Goal: Task Accomplishment & Management: Manage account settings

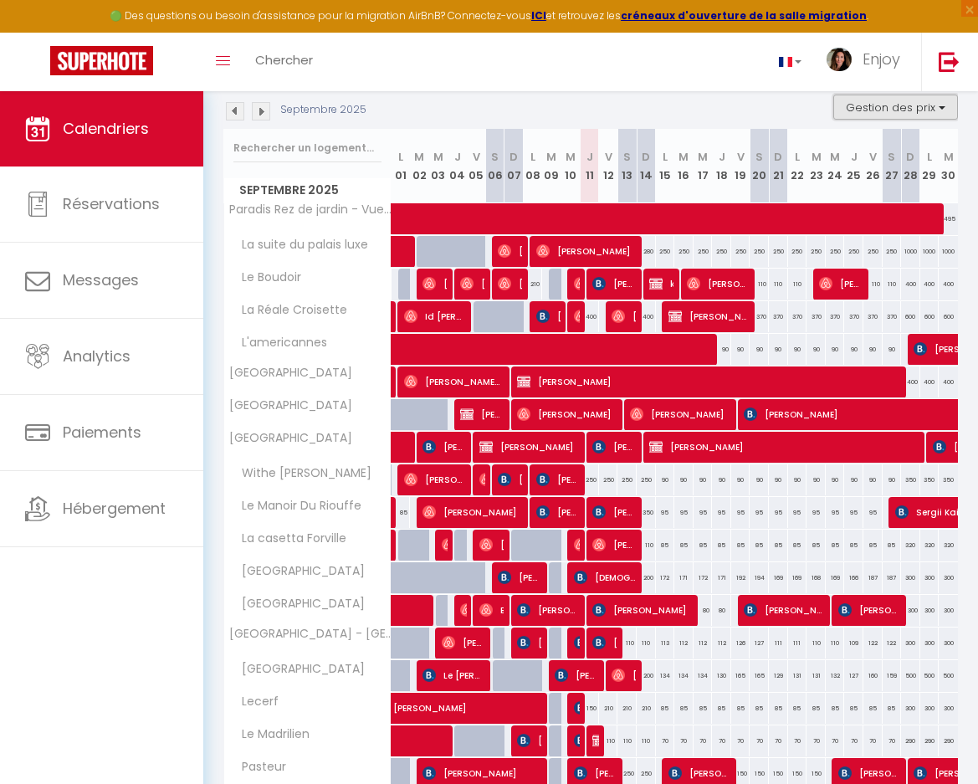
click at [824, 107] on button "Gestion des prix" at bounding box center [895, 107] width 125 height 25
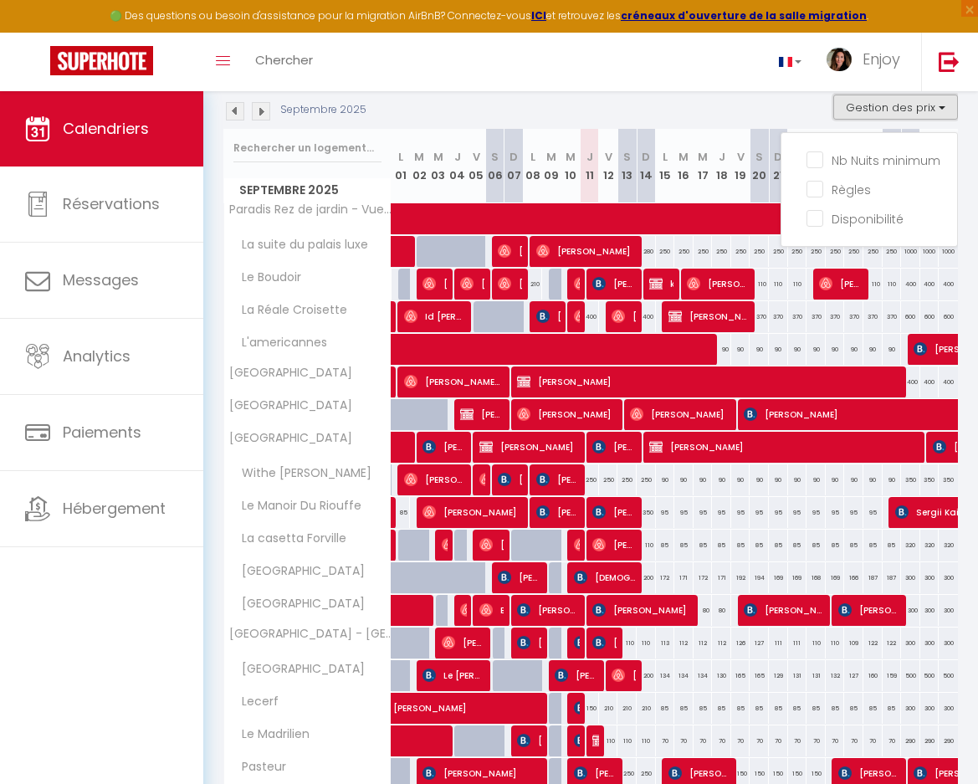
click at [824, 107] on button "Gestion des prix" at bounding box center [895, 107] width 125 height 25
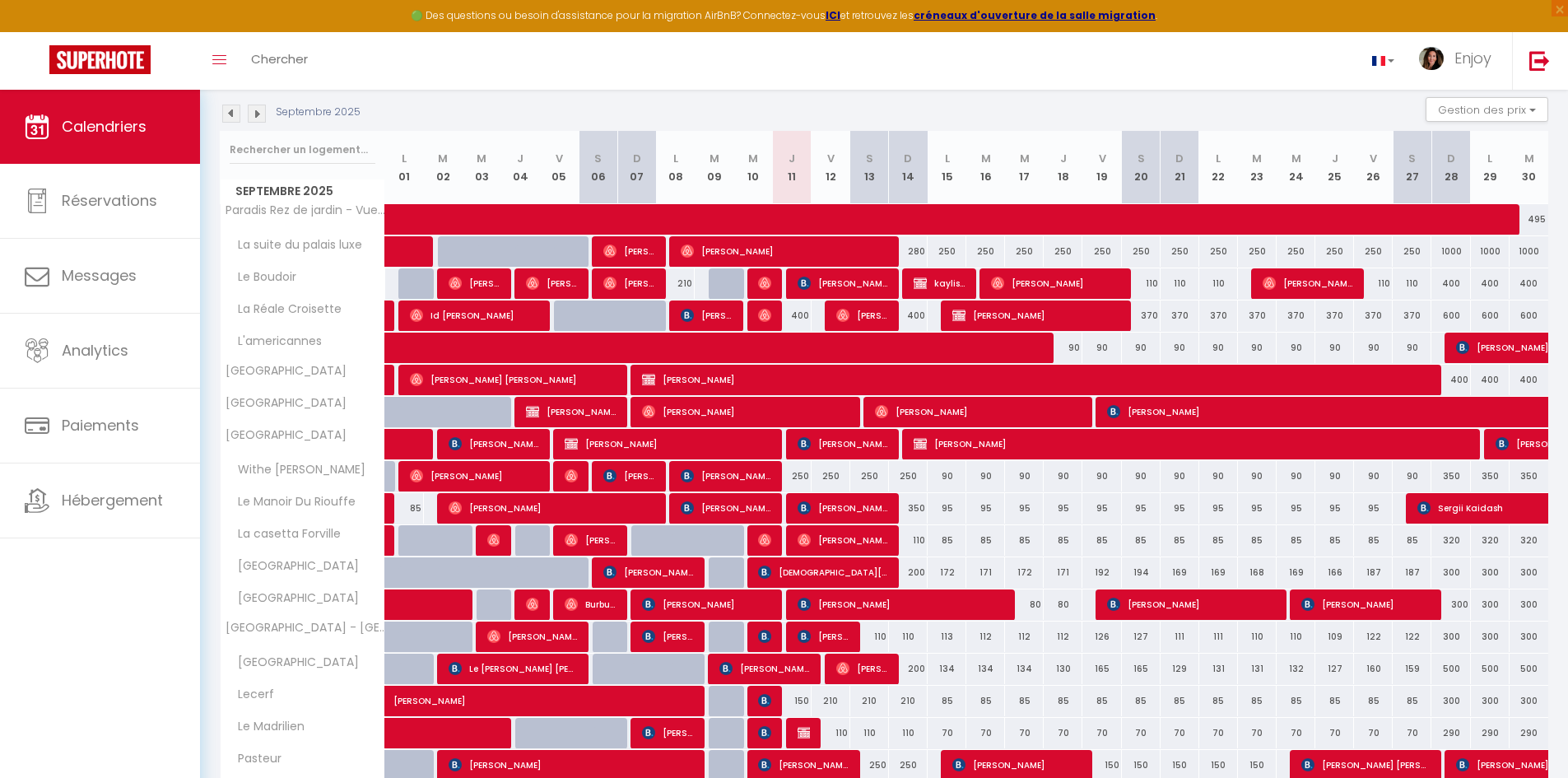
click at [429, 103] on div "Septembre 2025 Gestion des prix Nb Nuits minimum Règles Disponibilité" at bounding box center [883, 114] width 1328 height 33
click at [117, 111] on link "Calendriers" at bounding box center [99, 126] width 200 height 74
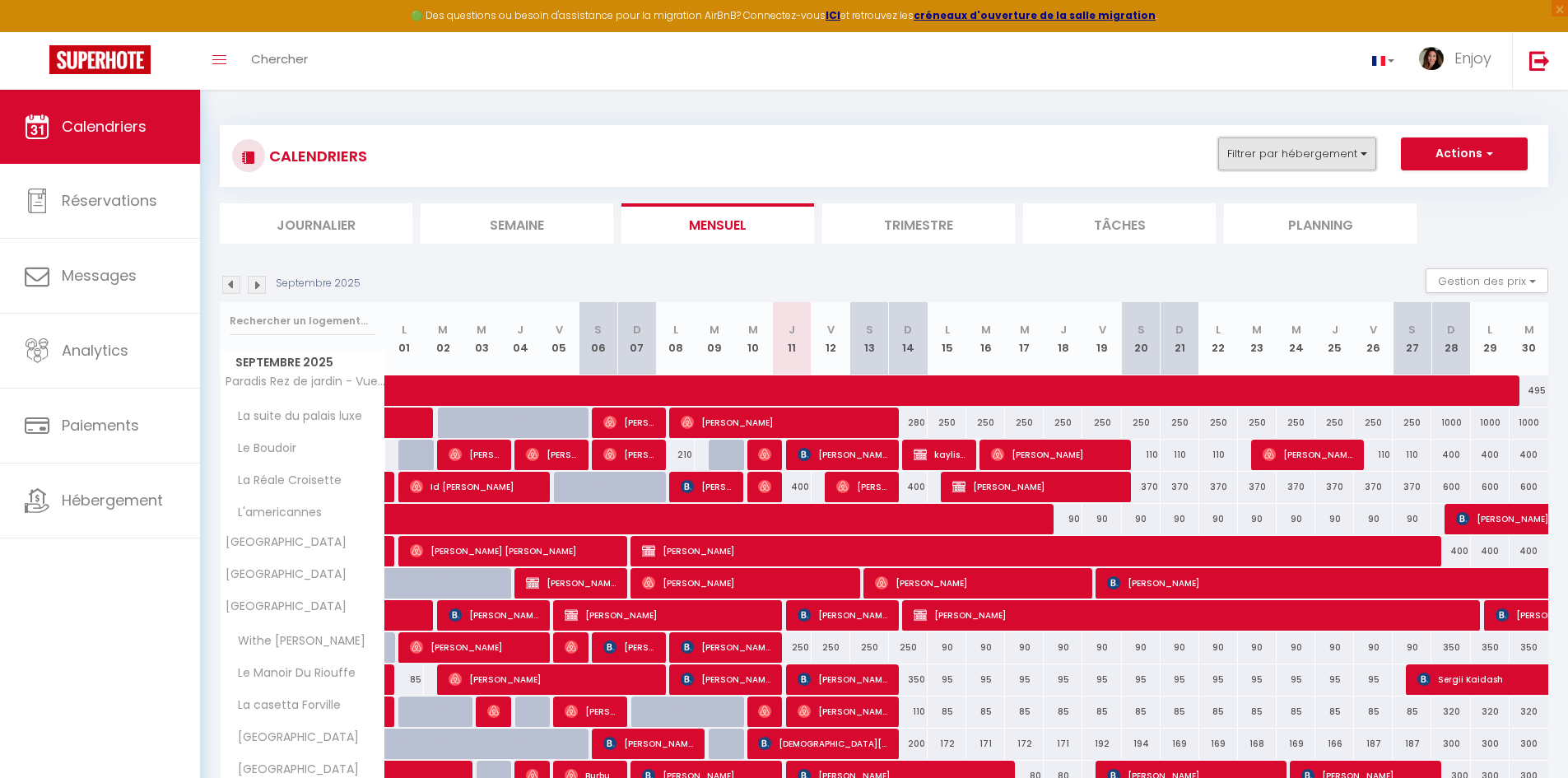
click at [811, 152] on button "Filtrer par hébergement" at bounding box center [1297, 153] width 158 height 32
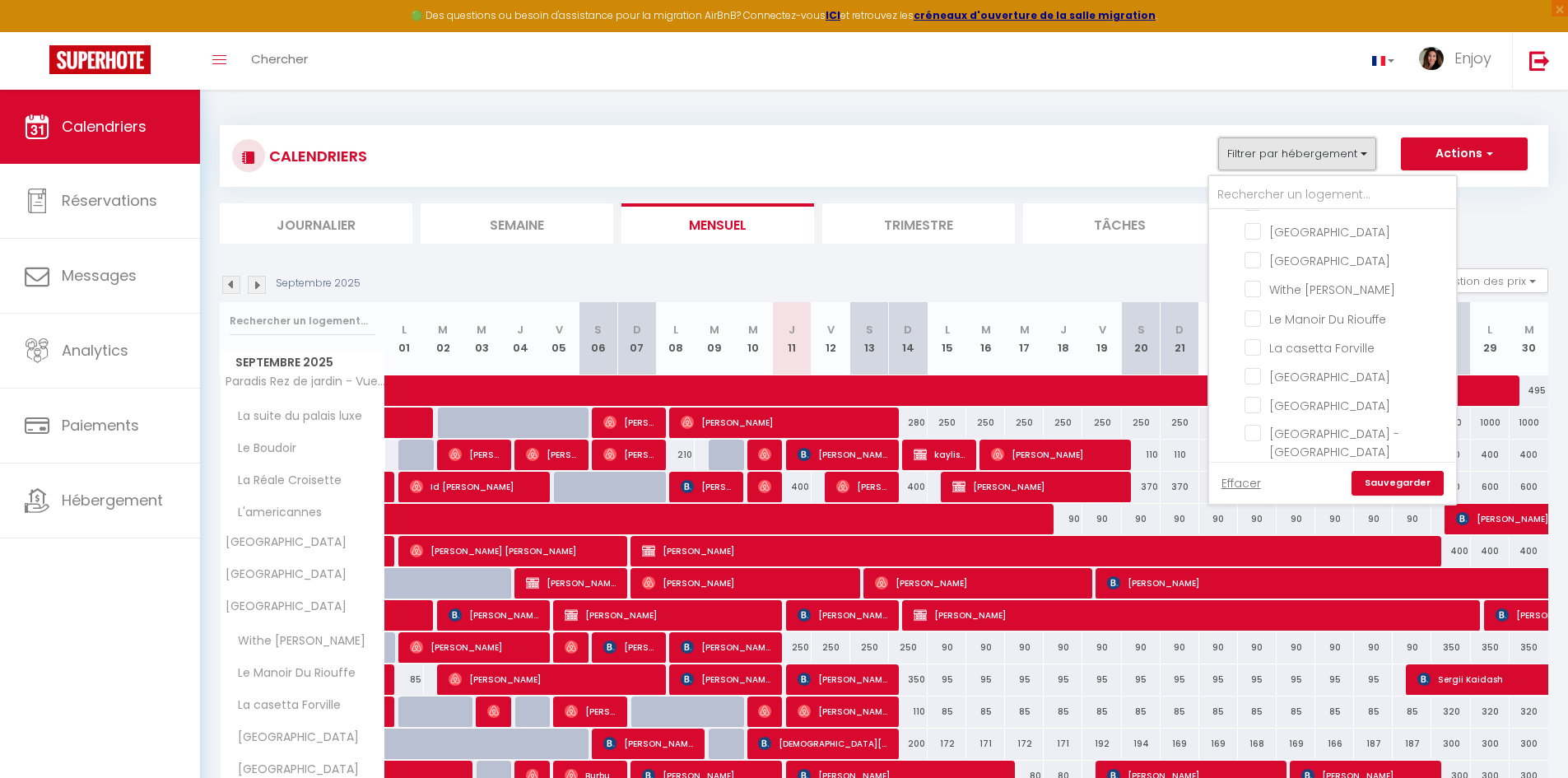
scroll to position [247, 0]
click at [811, 272] on input "La casetta Forville" at bounding box center [1347, 264] width 206 height 17
checkbox input "true"
checkbox input "false"
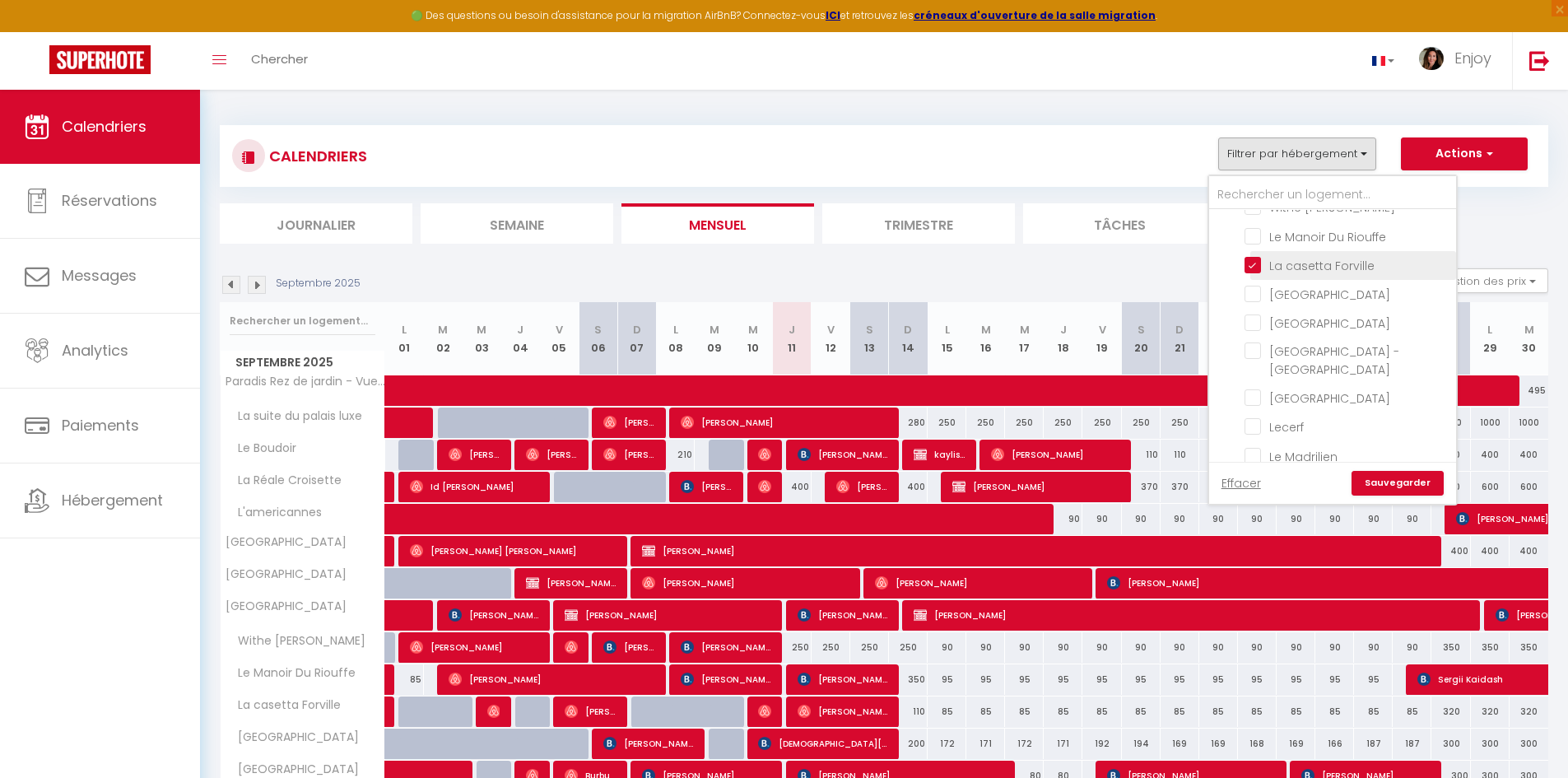
checkbox input "false"
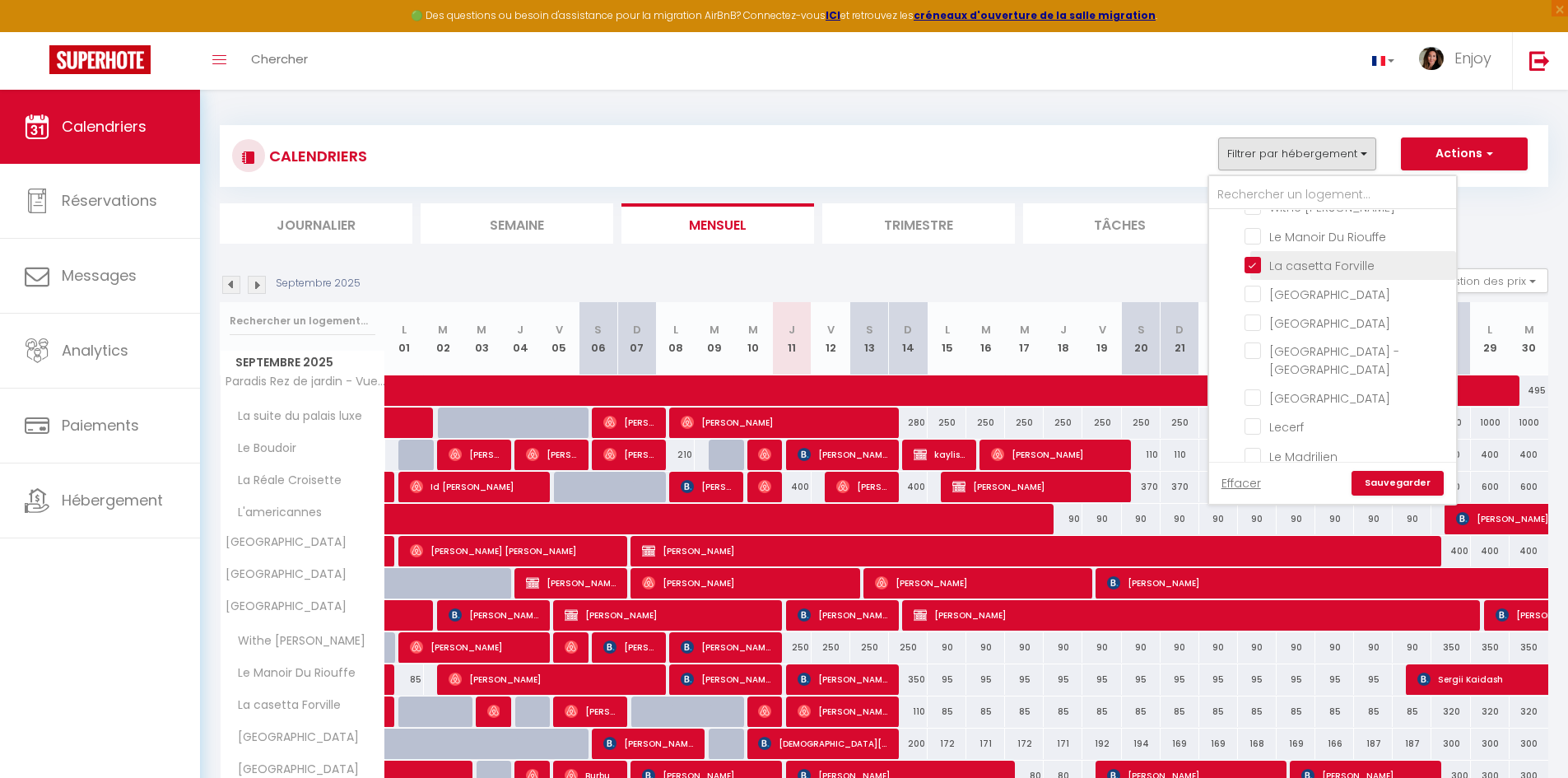
checkbox input "false"
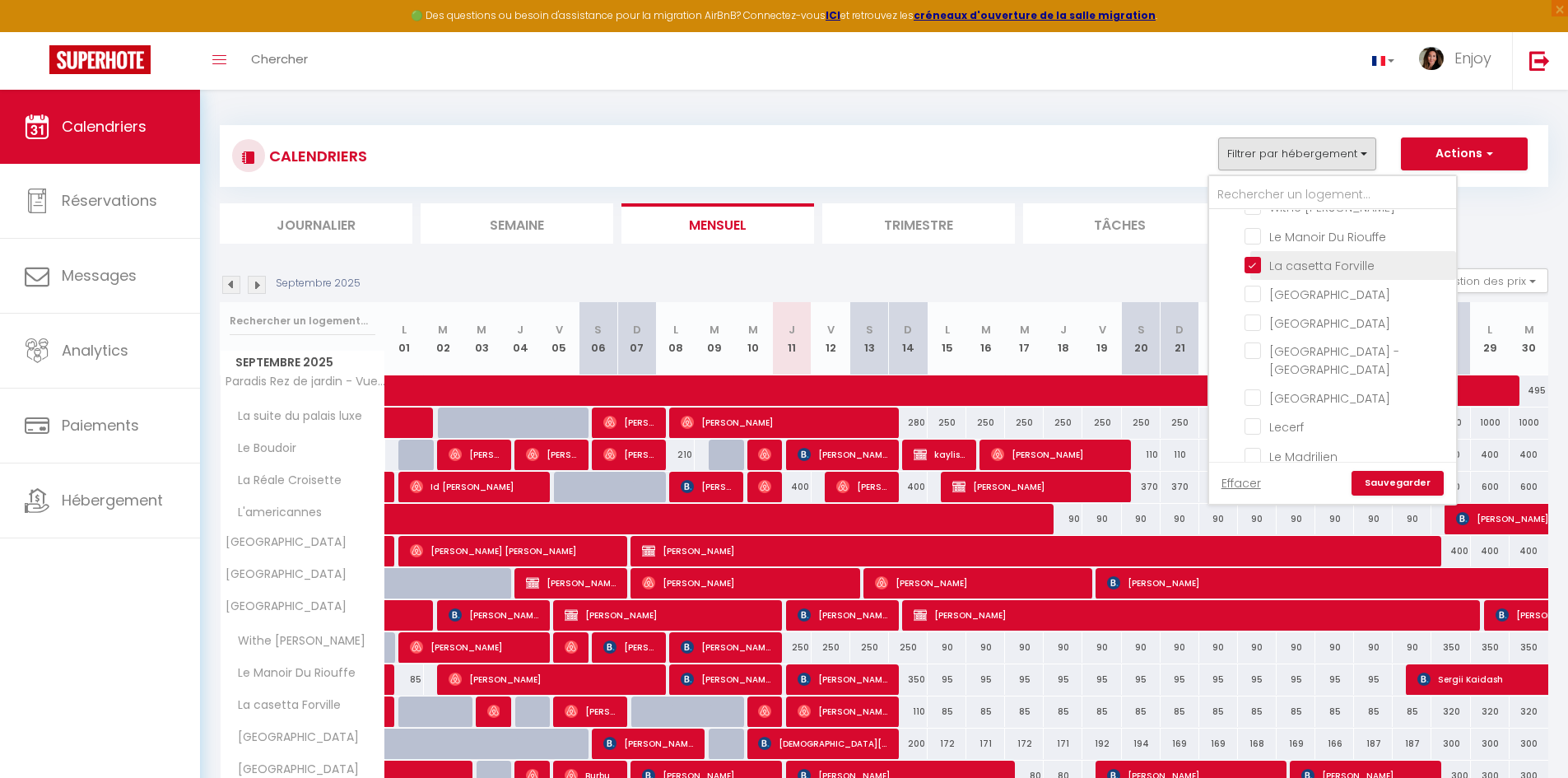
checkbox input "false"
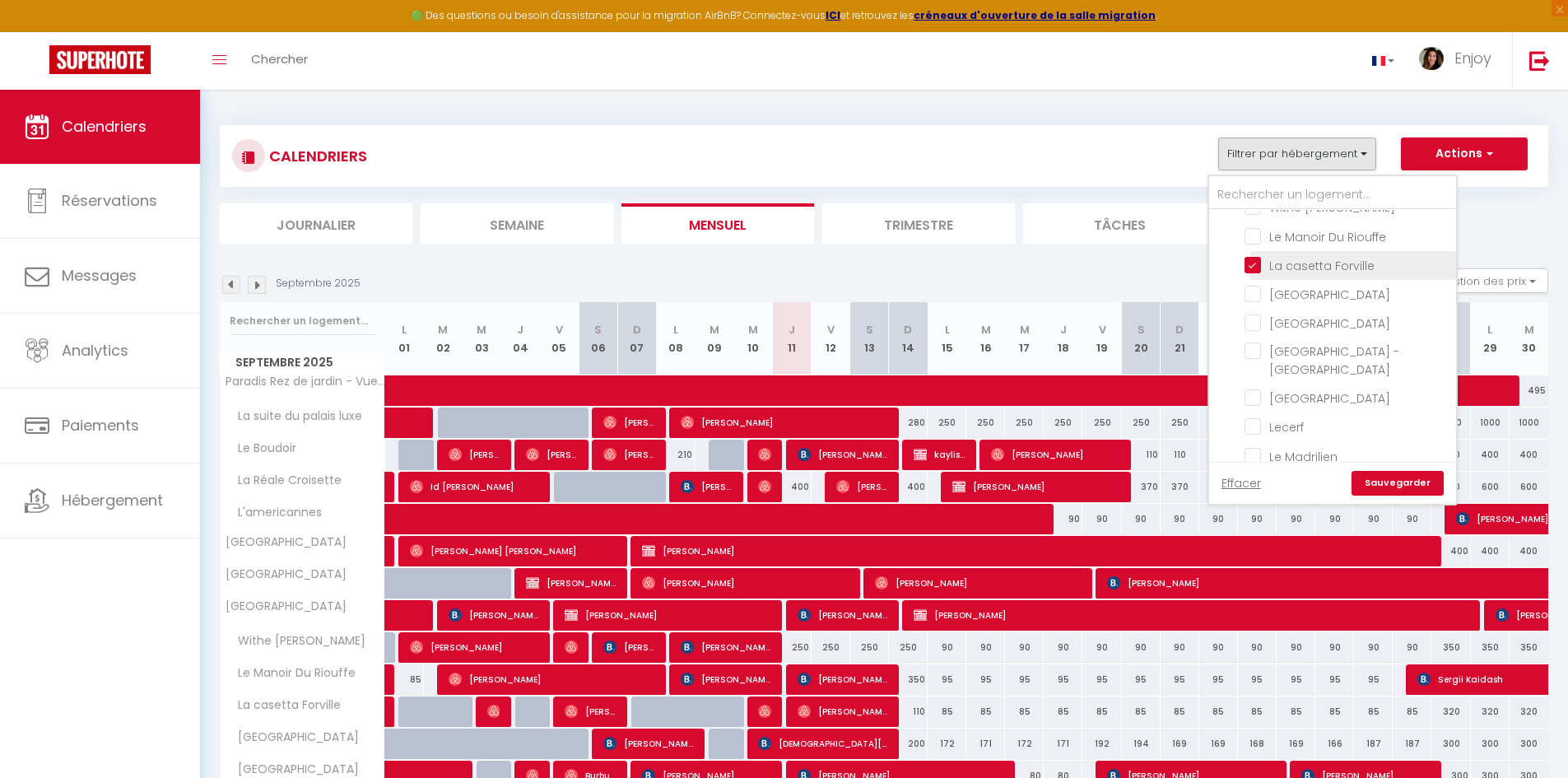
checkbox input "false"
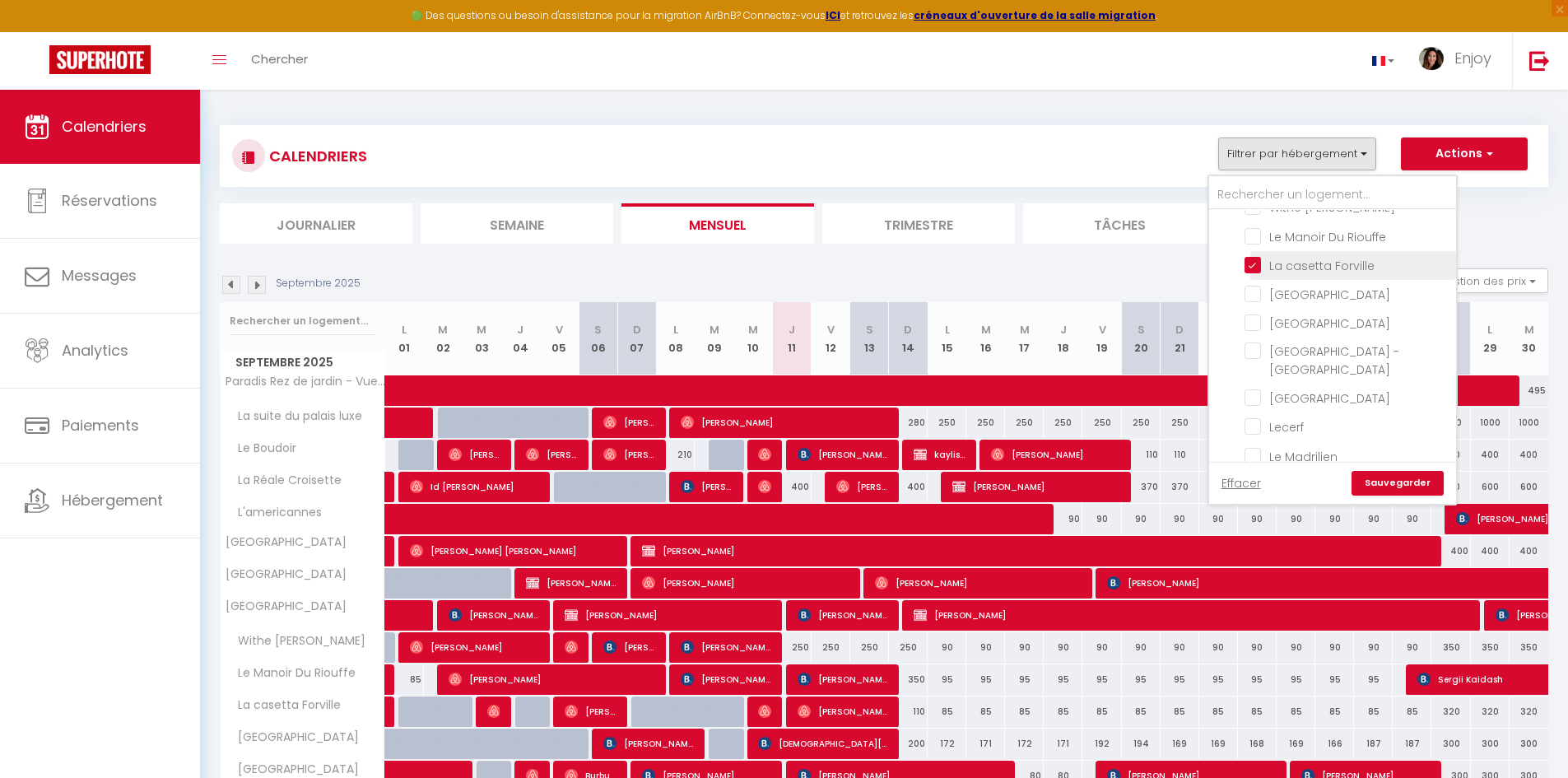
checkbox input "false"
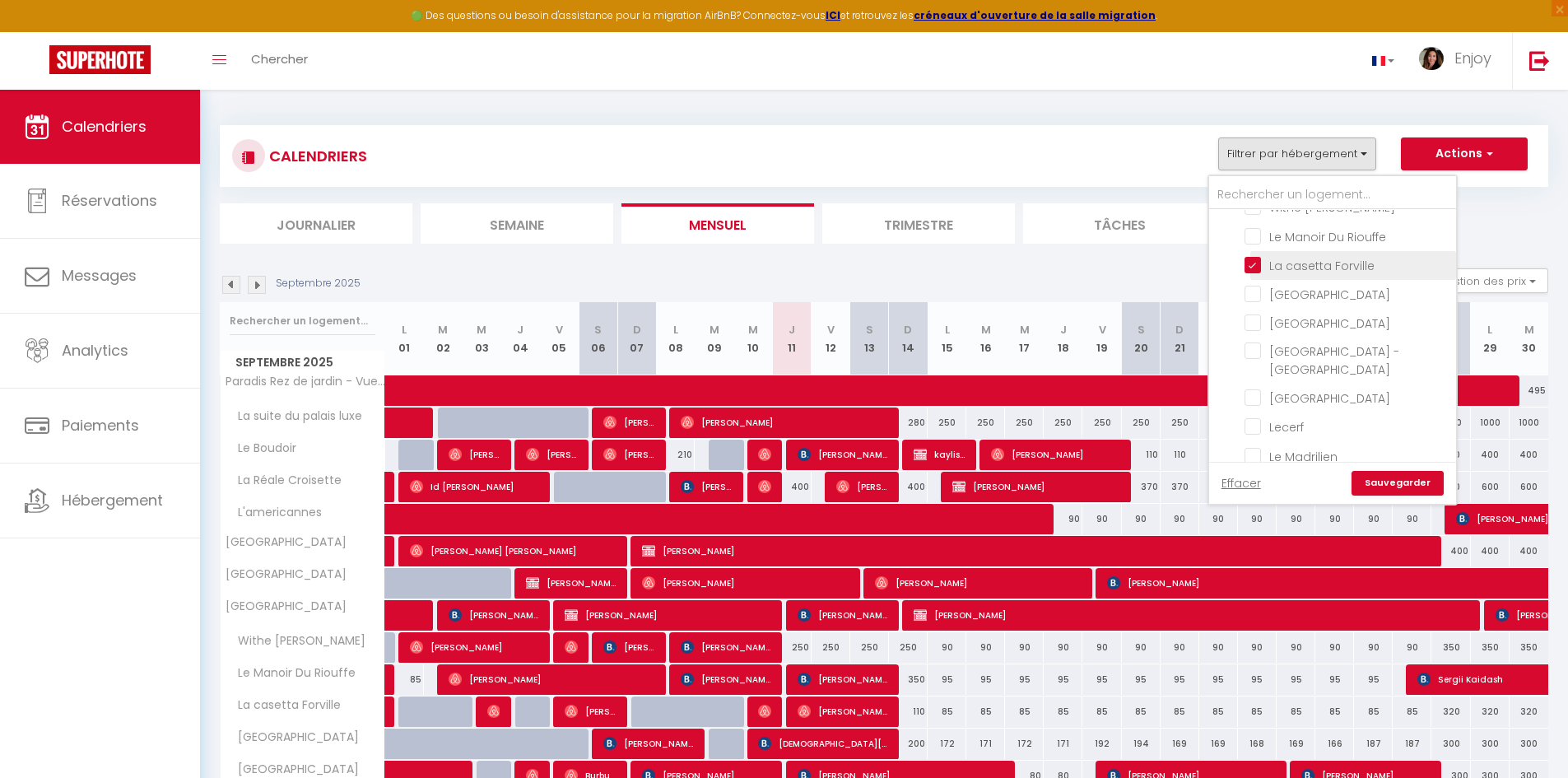
checkbox input "false"
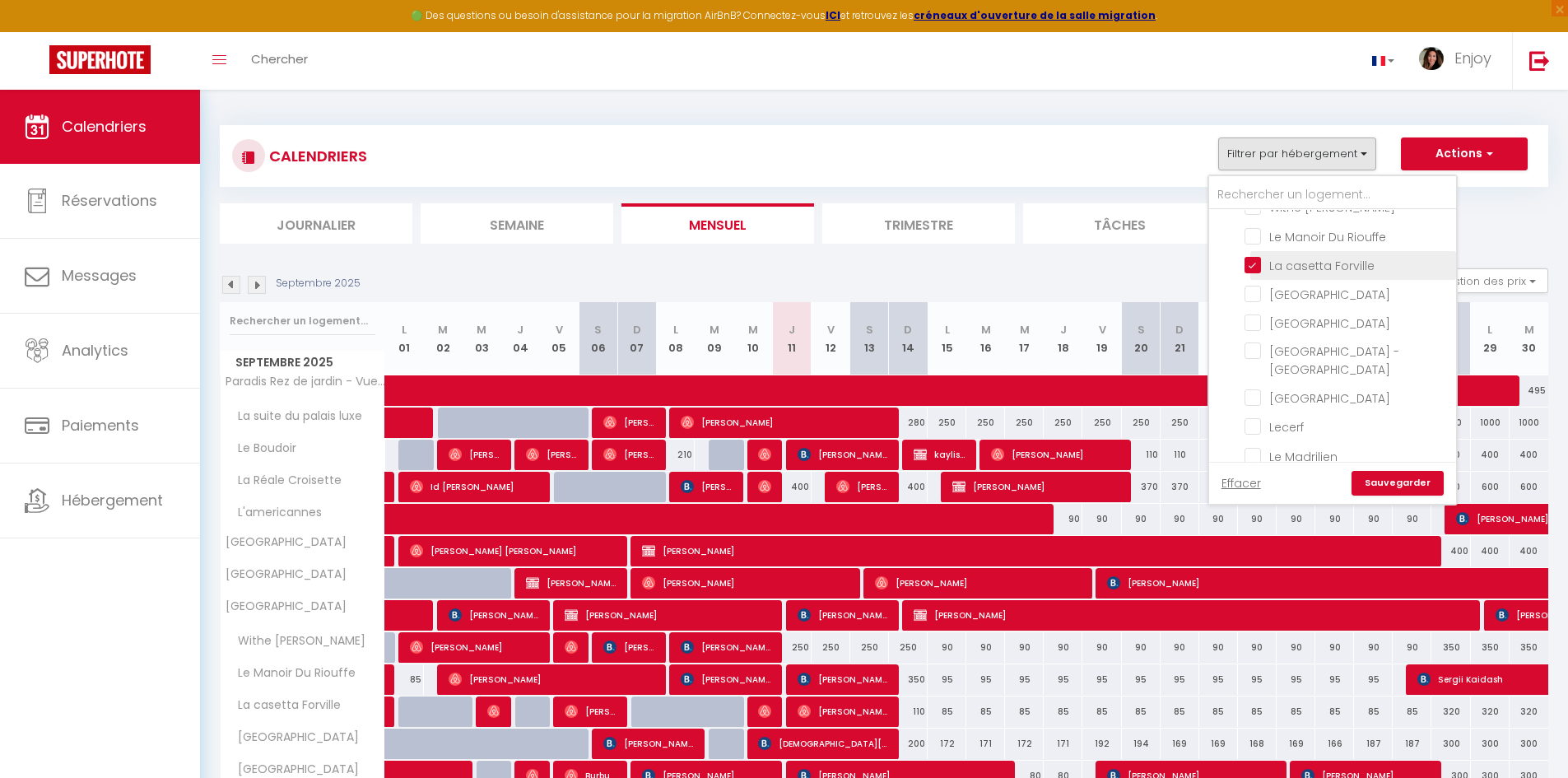
checkbox input "false"
checkbox input "true"
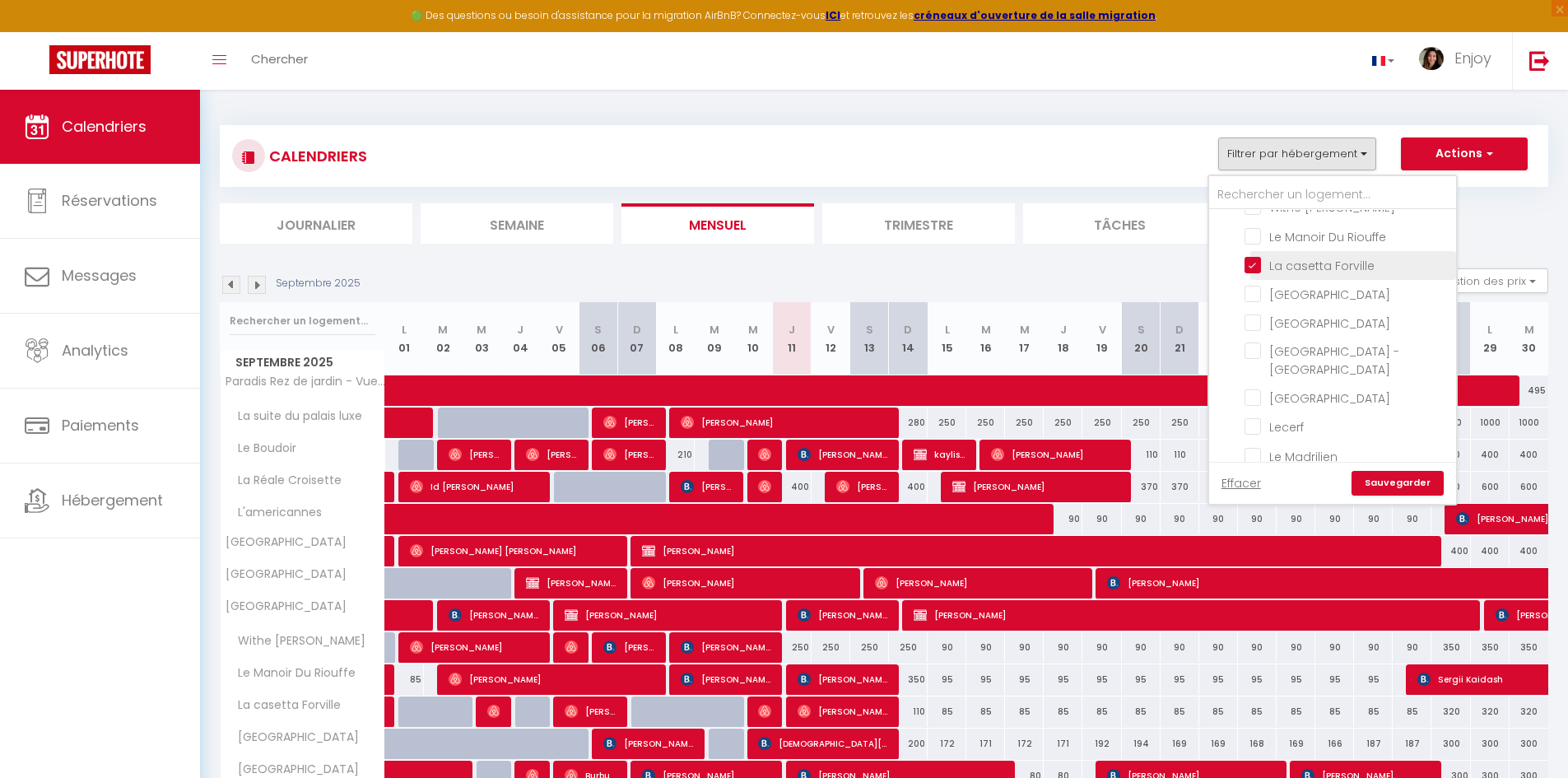
checkbox input "false"
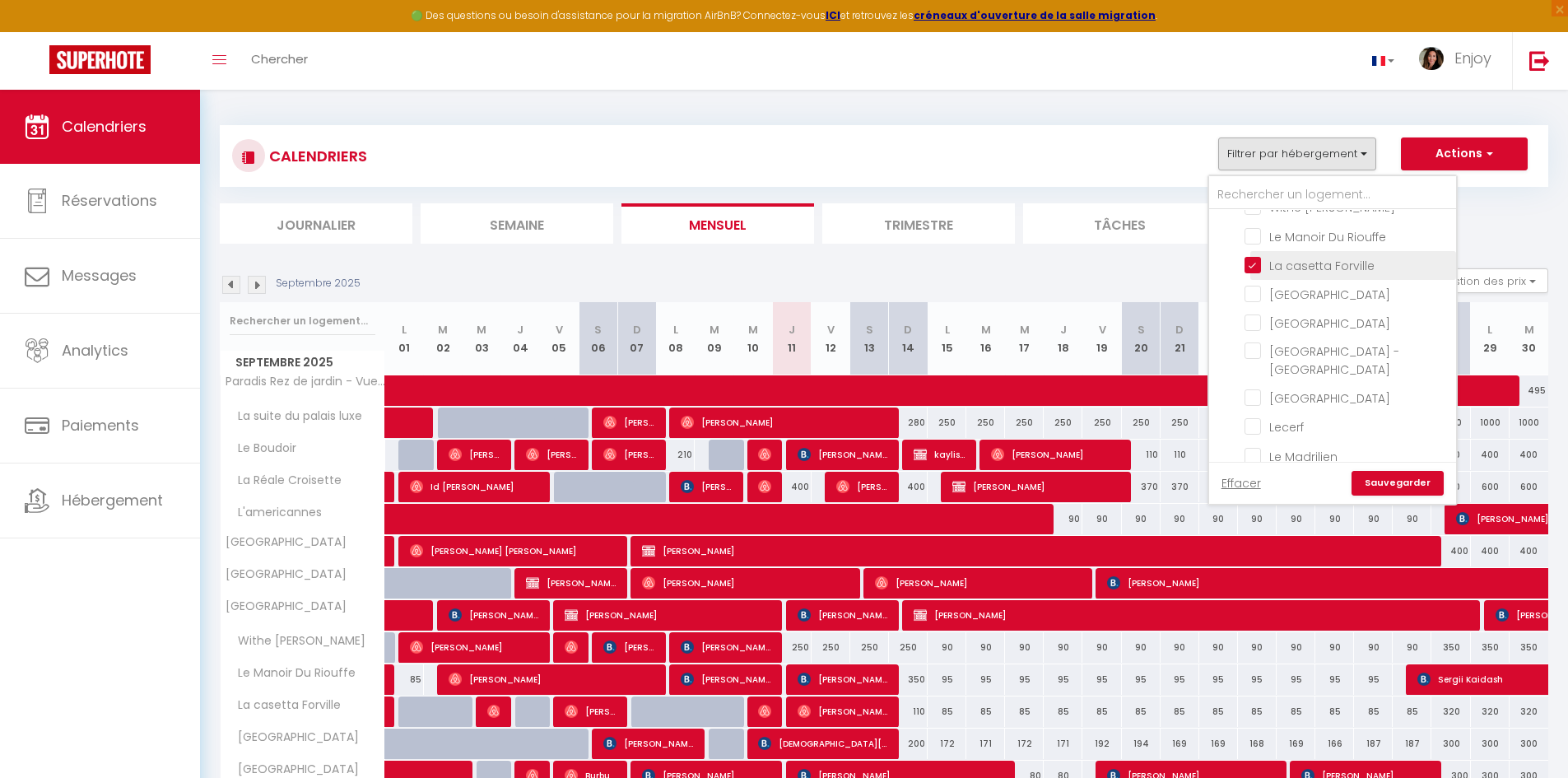
checkbox input "false"
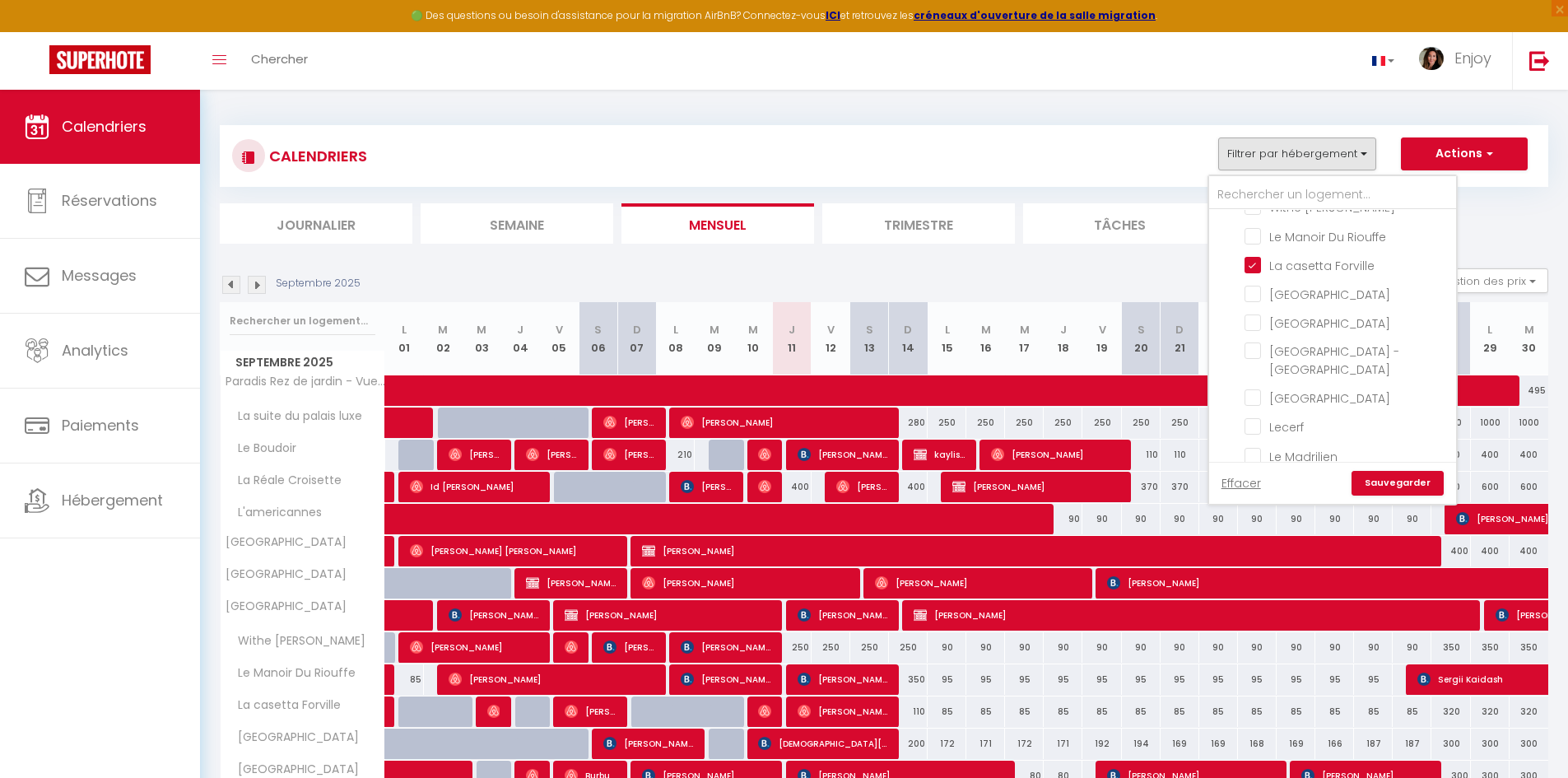
click at [811, 488] on link "Sauvegarder" at bounding box center [1398, 483] width 92 height 25
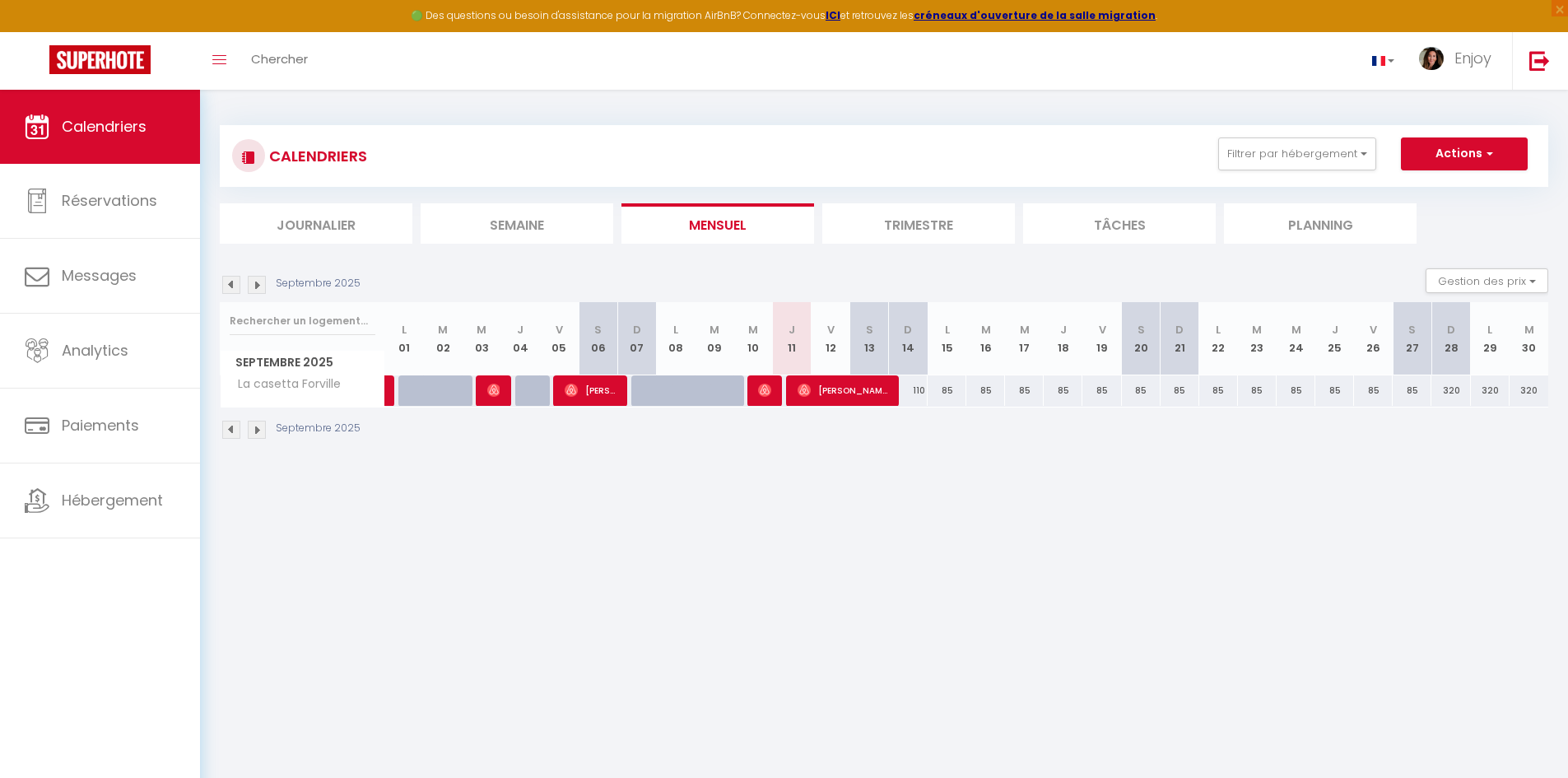
click at [233, 287] on img at bounding box center [231, 284] width 18 height 18
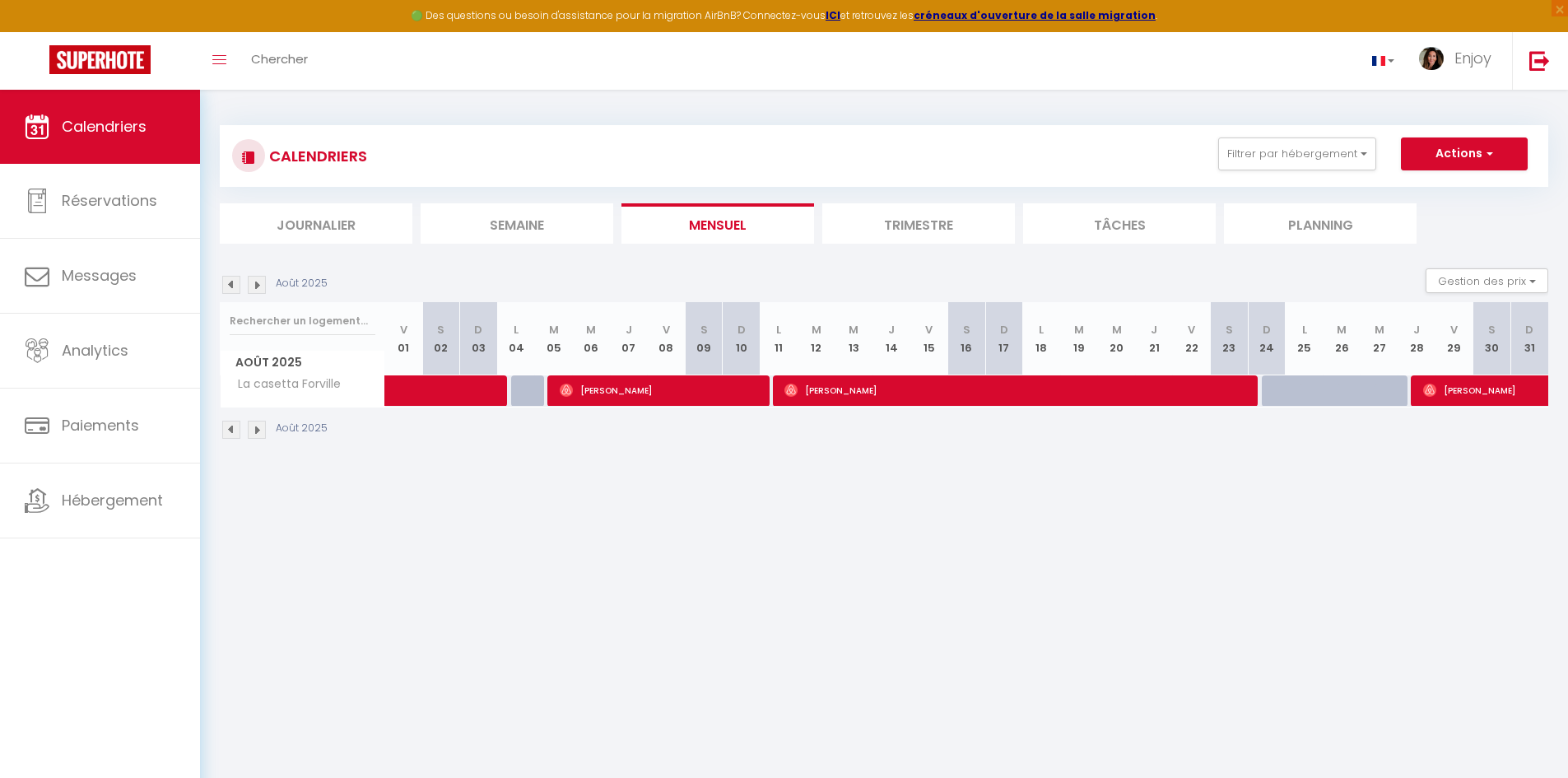
click at [231, 286] on img at bounding box center [231, 284] width 18 height 18
select select "0"
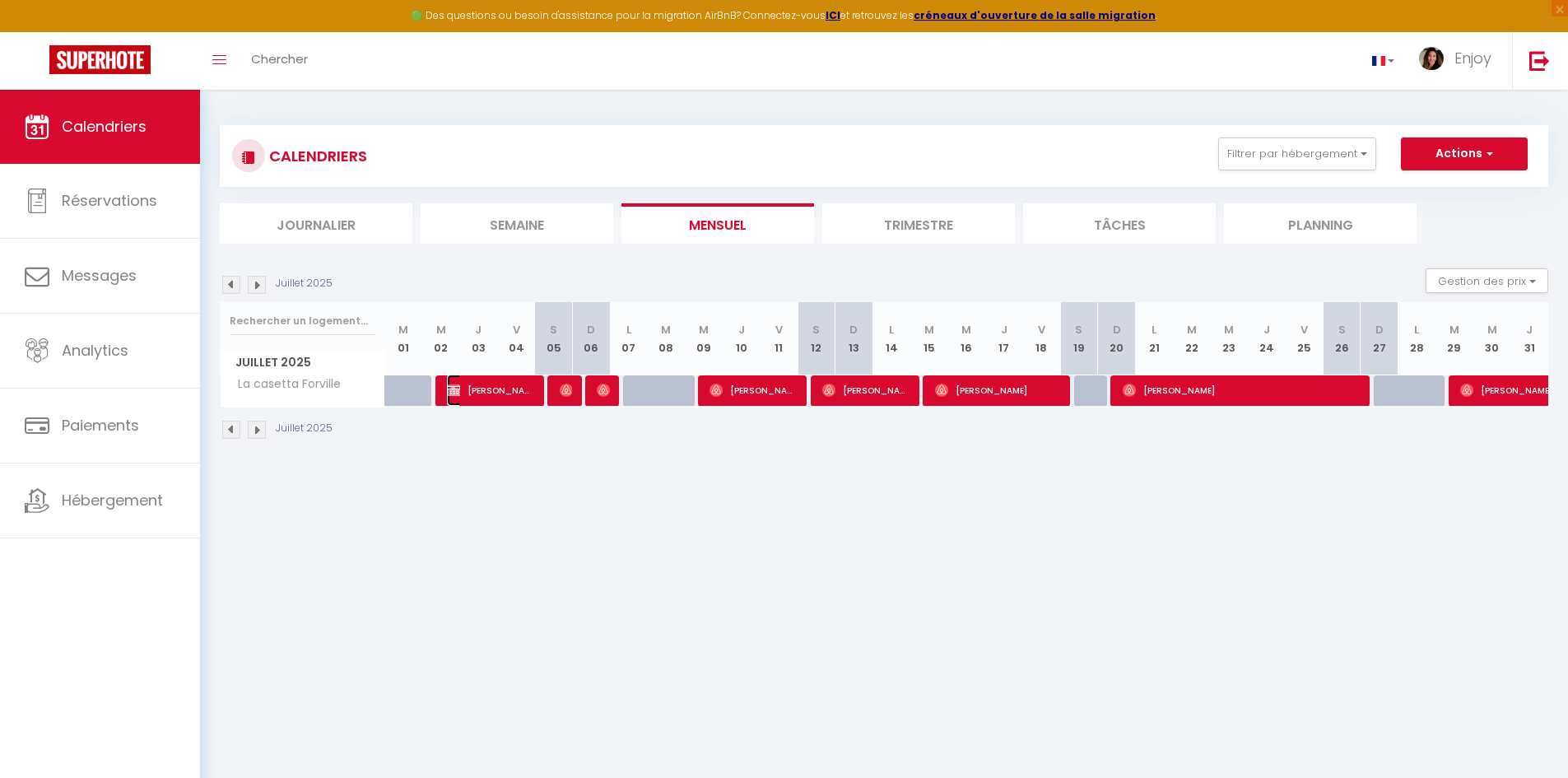
click at [479, 395] on span "[PERSON_NAME] booking direct" at bounding box center [491, 390] width 89 height 31
select select "KO"
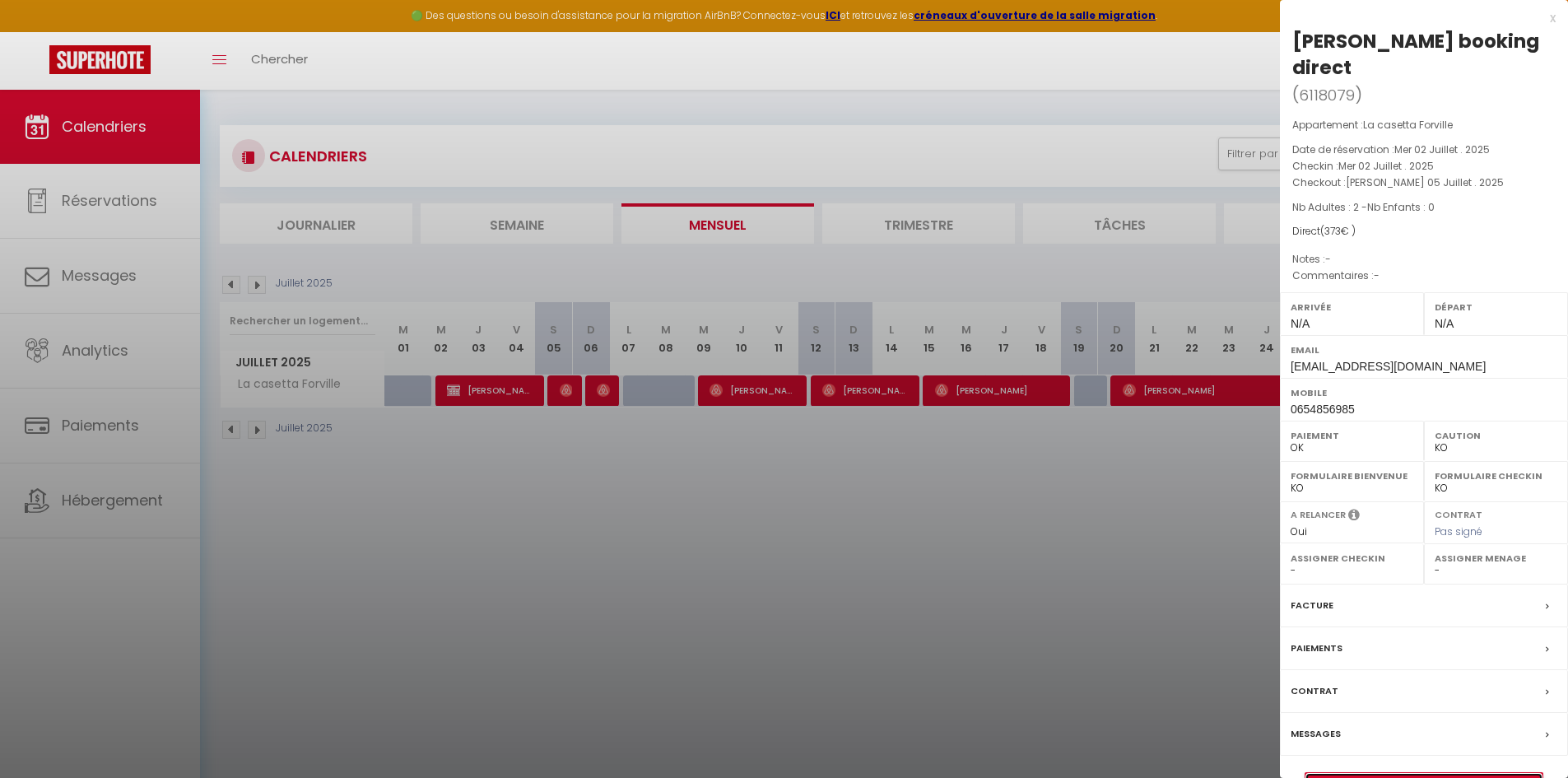
click at [811, 770] on link "Détails de la réservation" at bounding box center [1423, 784] width 237 height 22
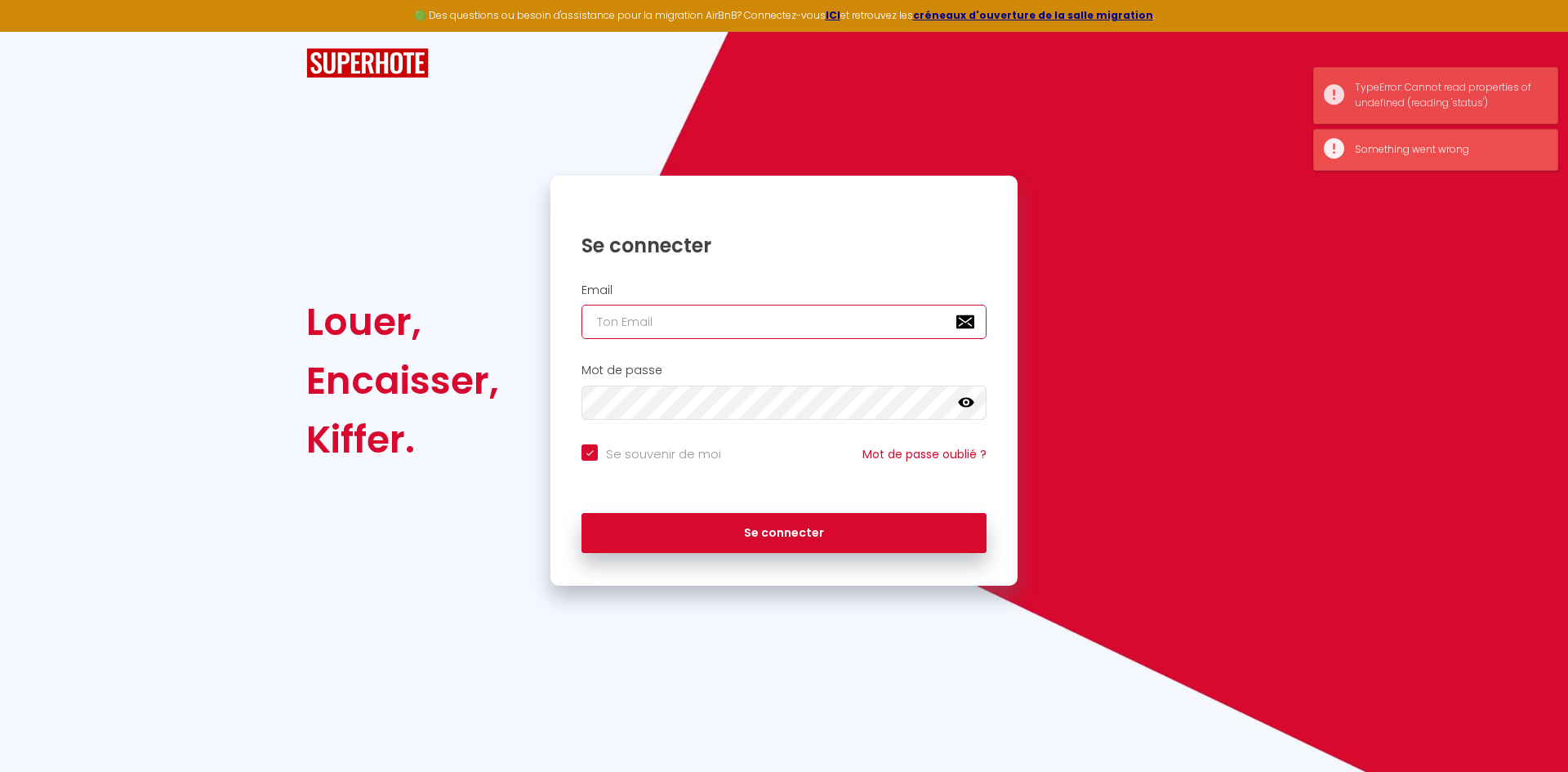
type input "[DOMAIN_NAME][EMAIL_ADDRESS][DOMAIN_NAME]"
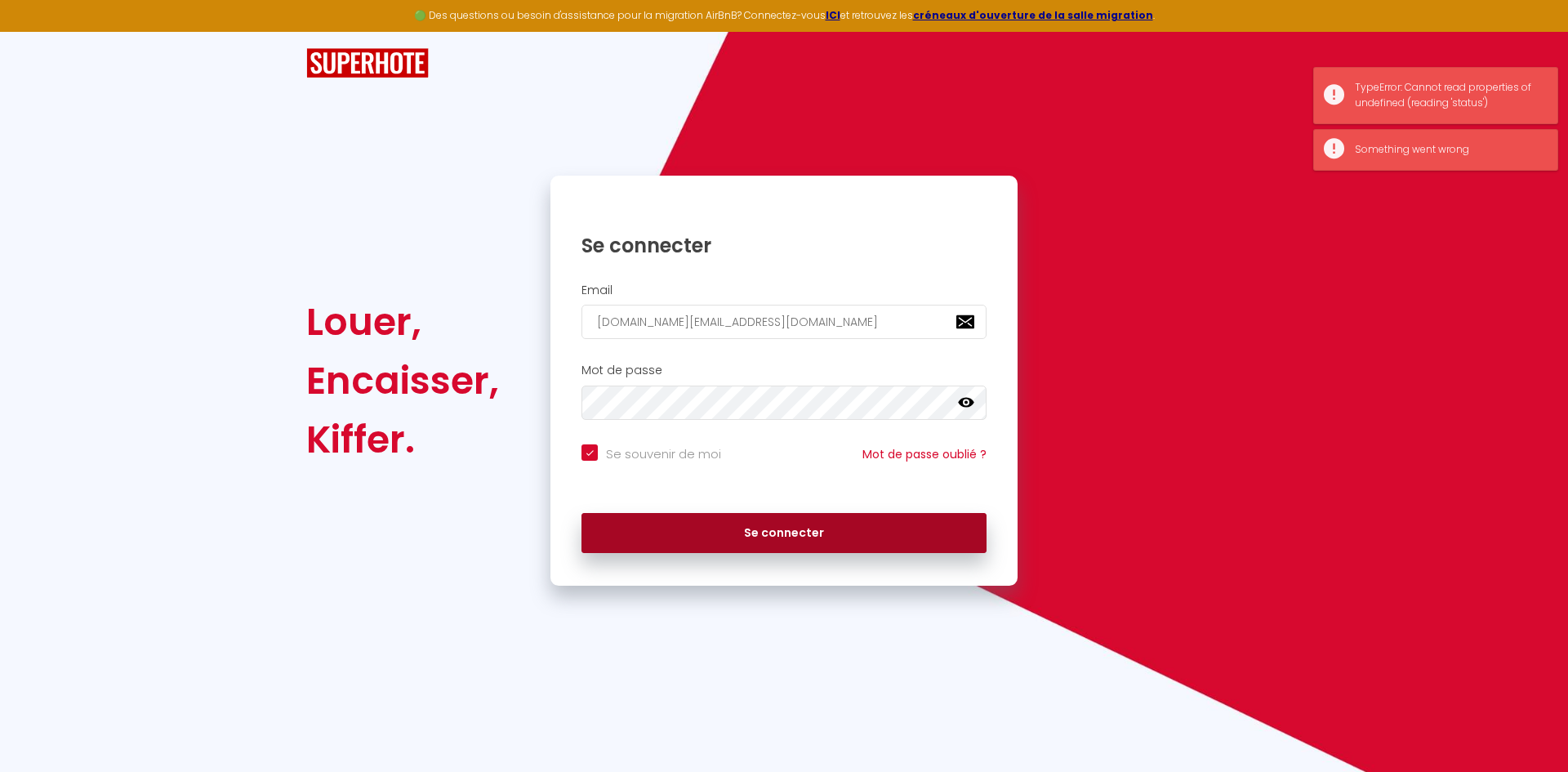
click at [805, 535] on button "Se connecter" at bounding box center [784, 533] width 405 height 41
checkbox input "true"
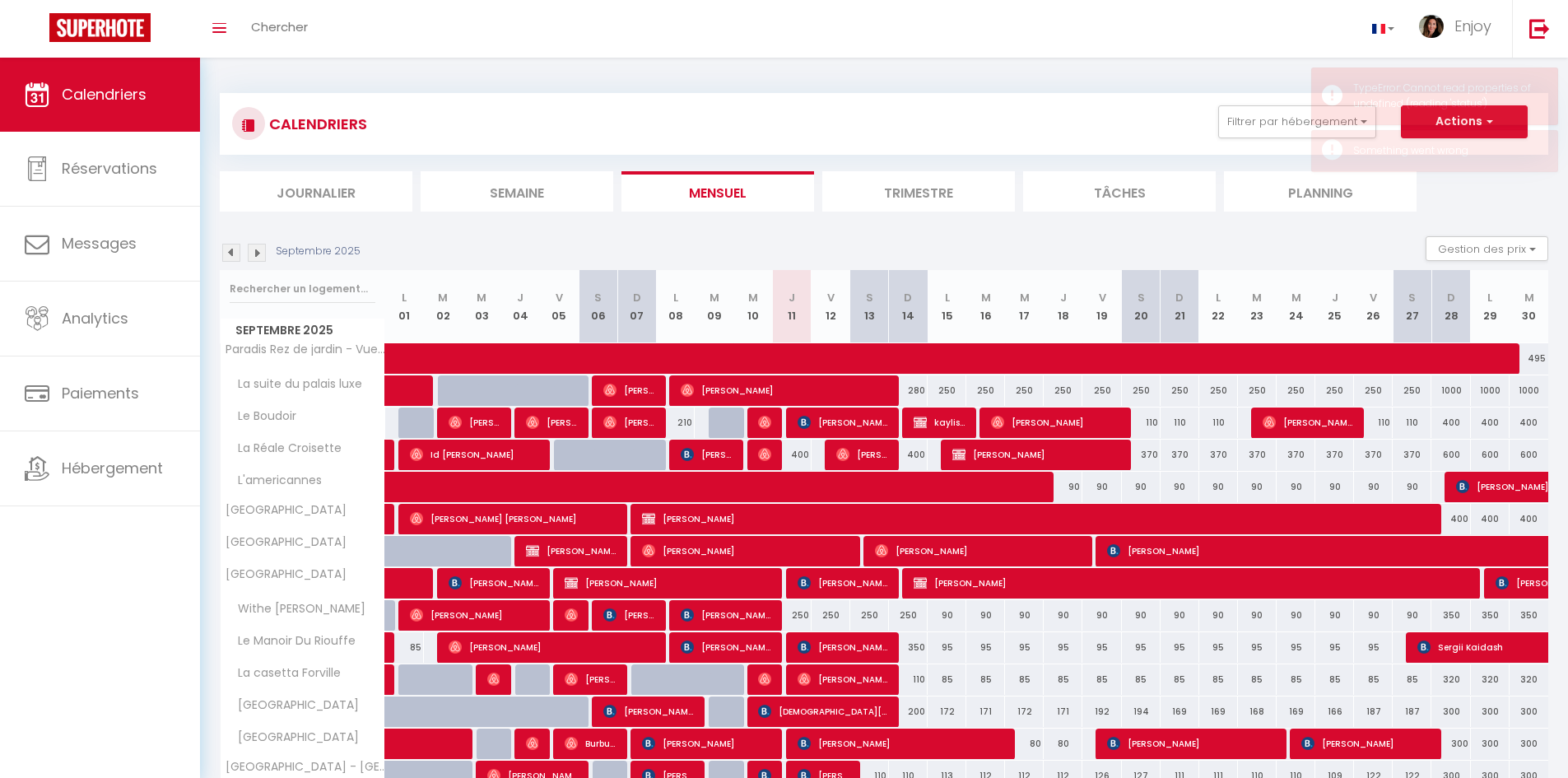
click at [229, 251] on img at bounding box center [231, 253] width 18 height 18
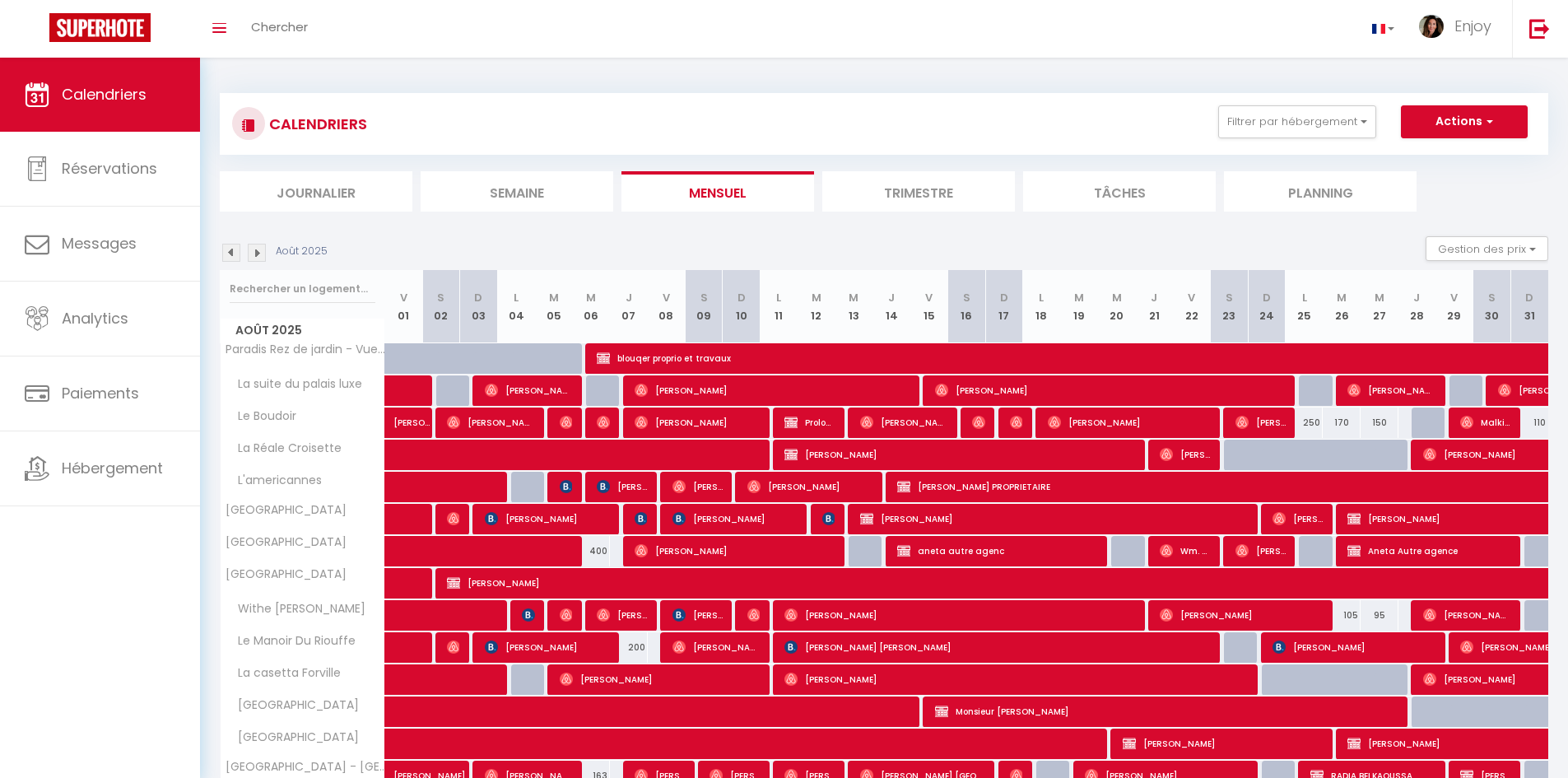
click at [229, 251] on img at bounding box center [231, 253] width 18 height 18
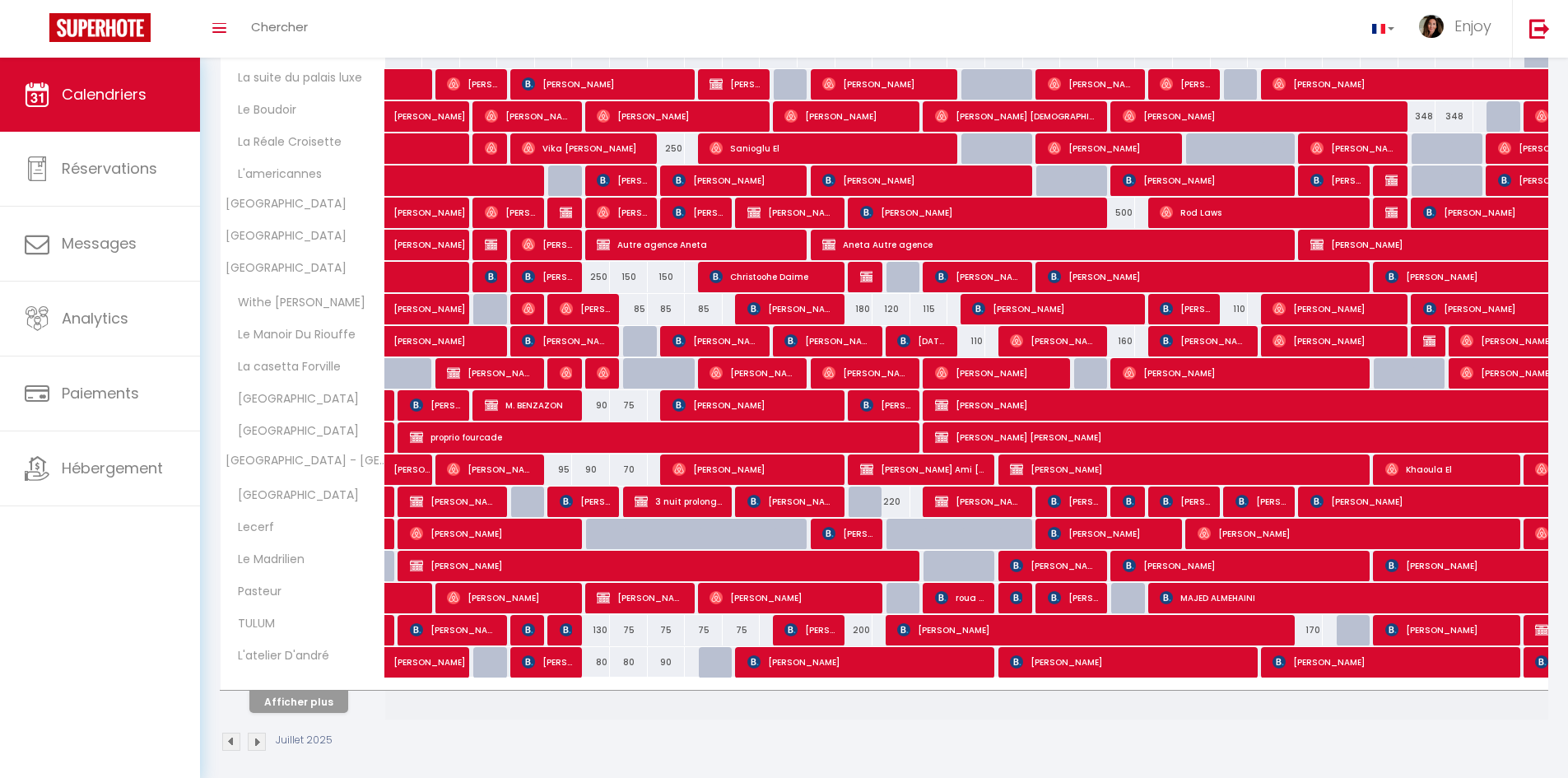
scroll to position [316, 0]
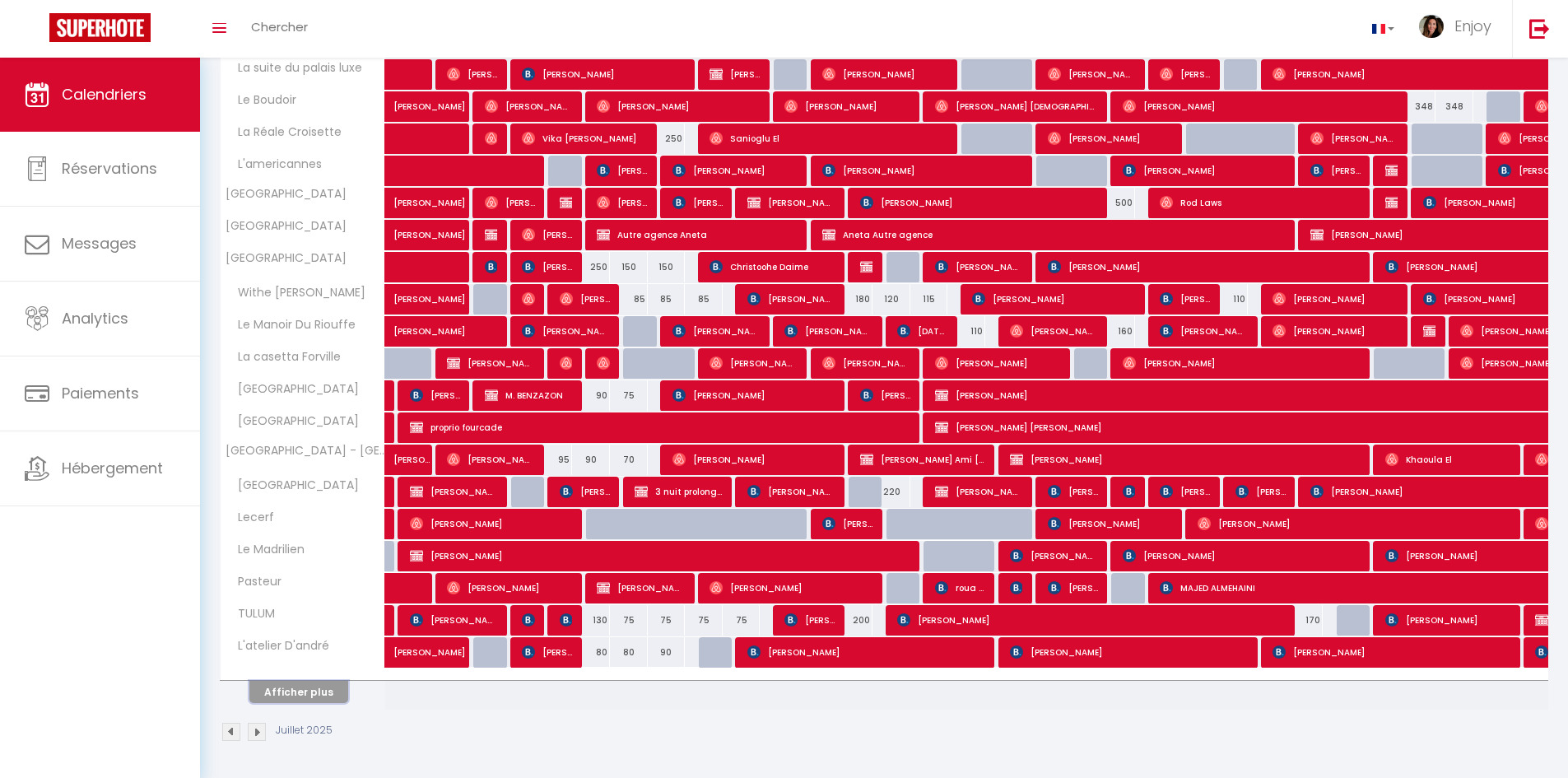
click at [327, 694] on button "Afficher plus" at bounding box center [298, 691] width 98 height 23
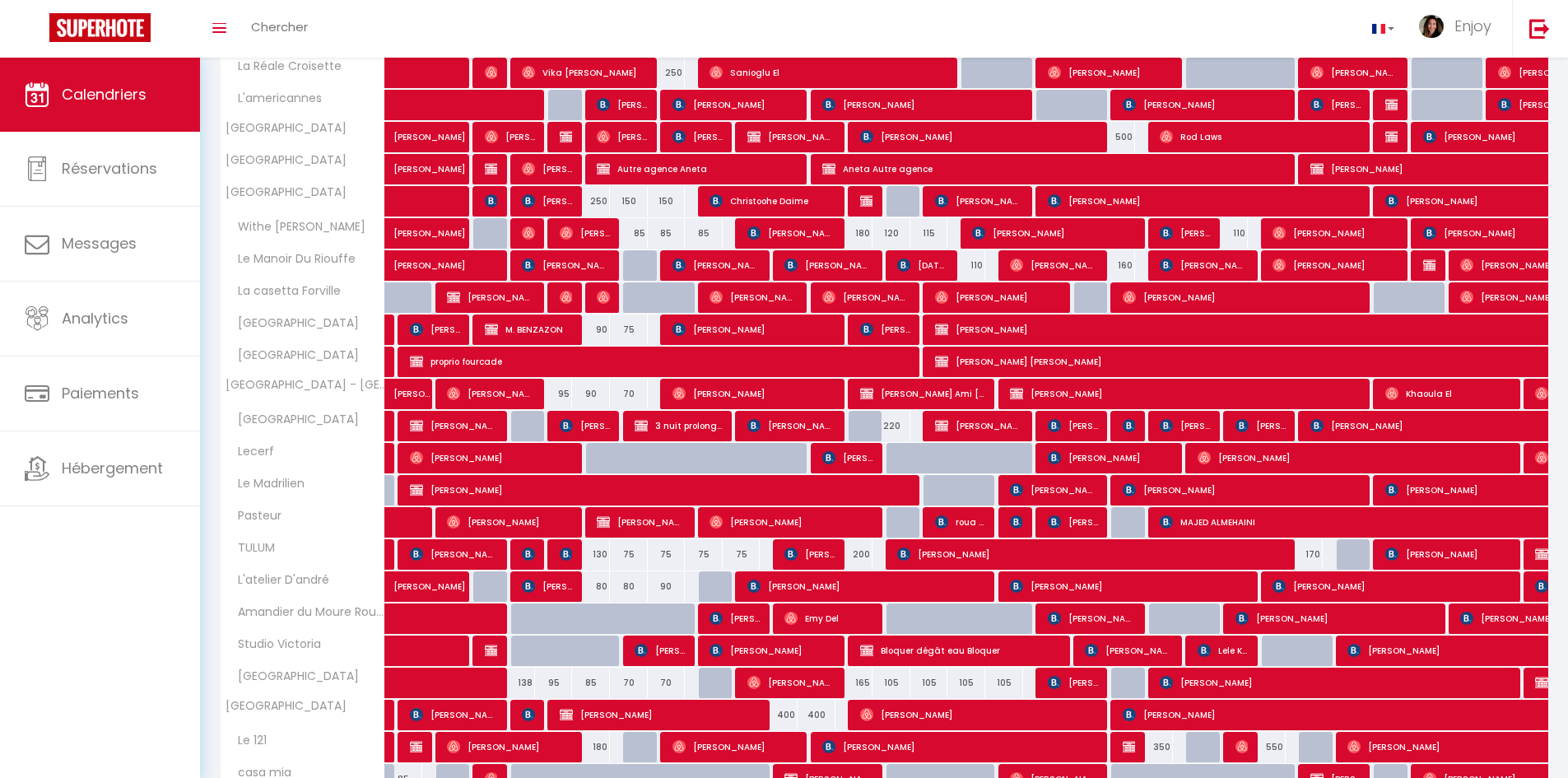
scroll to position [386, 0]
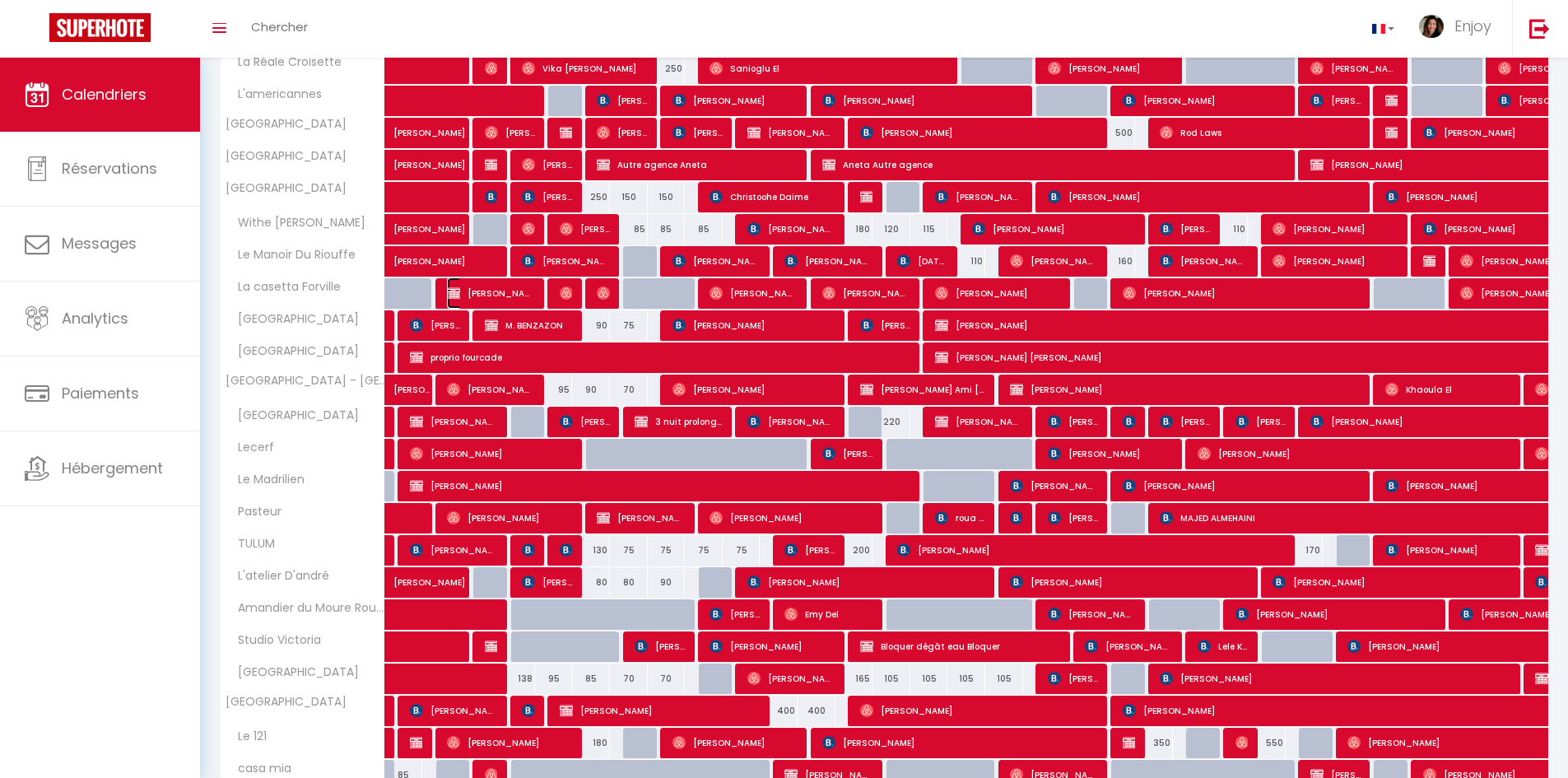
click at [470, 288] on span "[PERSON_NAME] booking direct" at bounding box center [491, 293] width 89 height 31
select select "OK"
select select "KO"
select select "0"
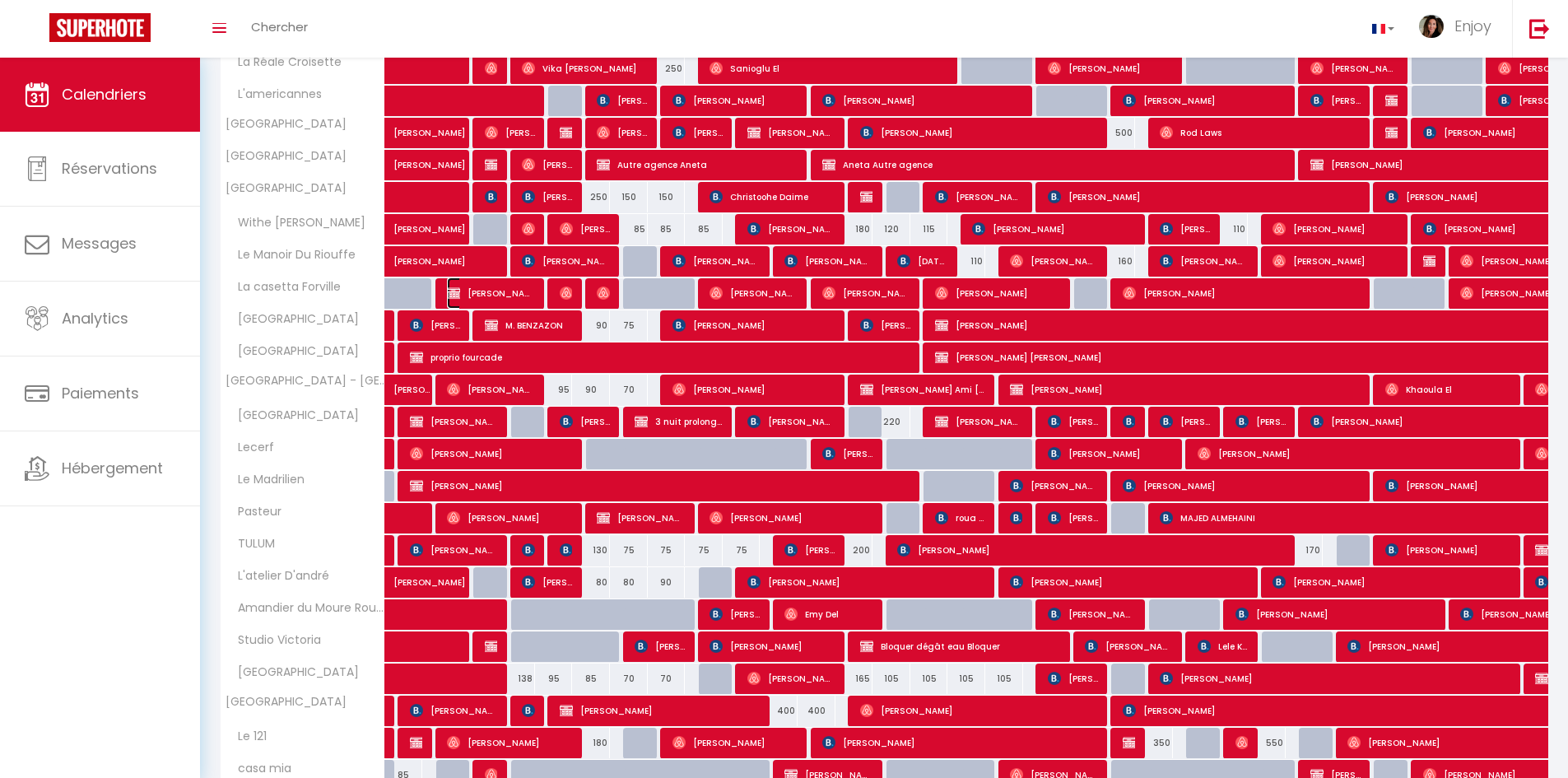
select select "1"
select select
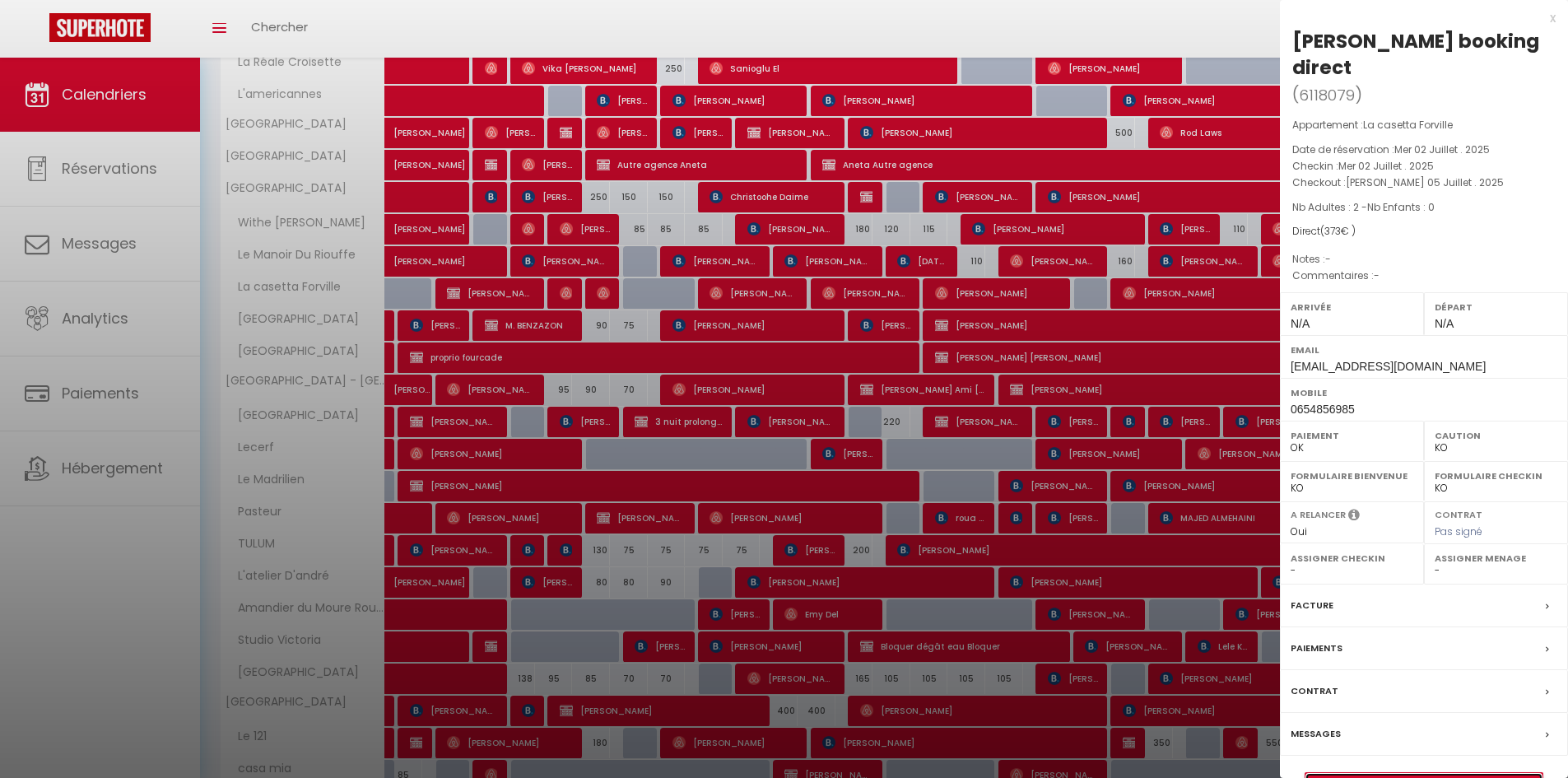
click at [811, 770] on link "Détails de la réservation" at bounding box center [1423, 784] width 237 height 22
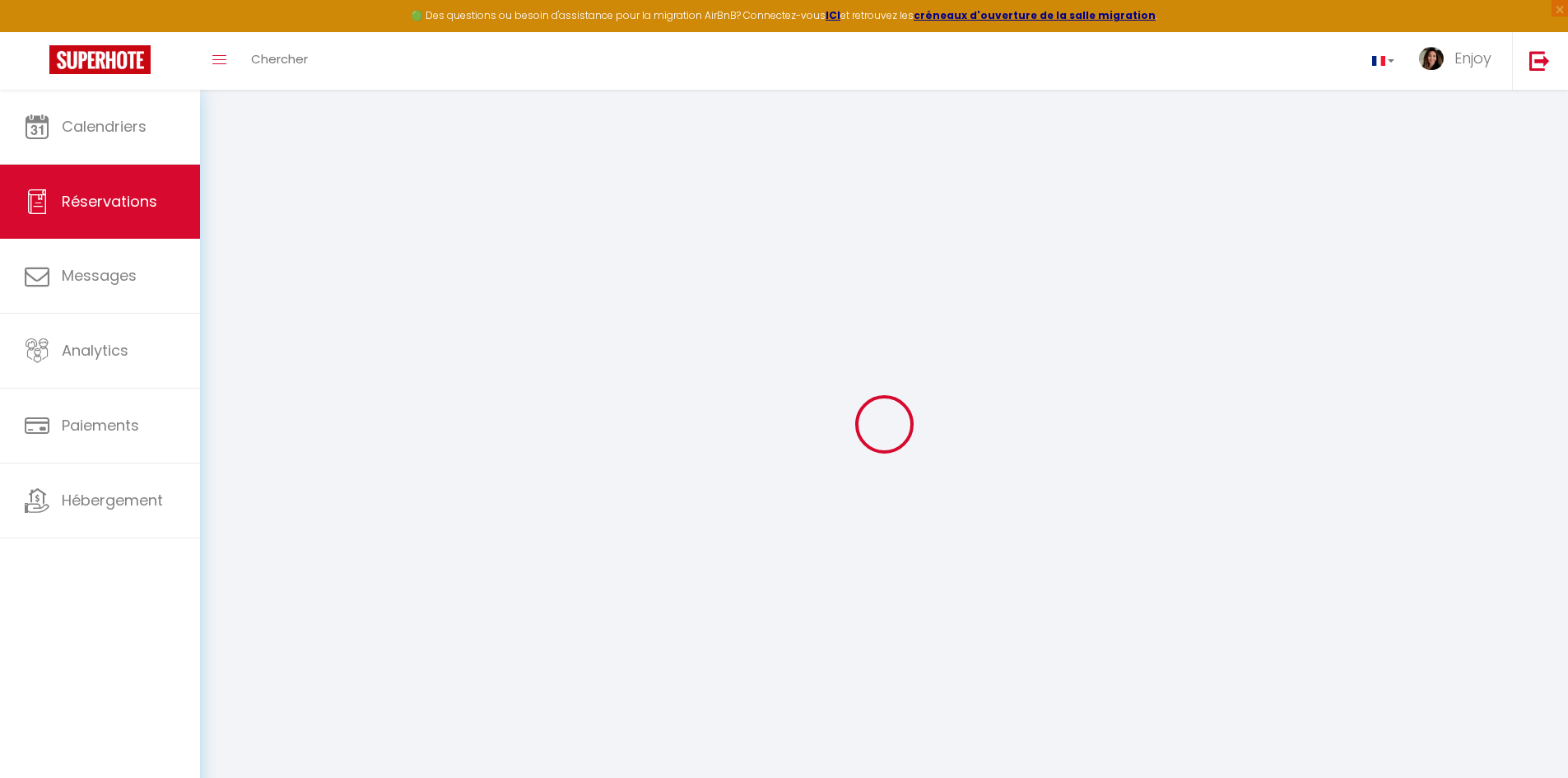
select select
checkbox input "false"
select select
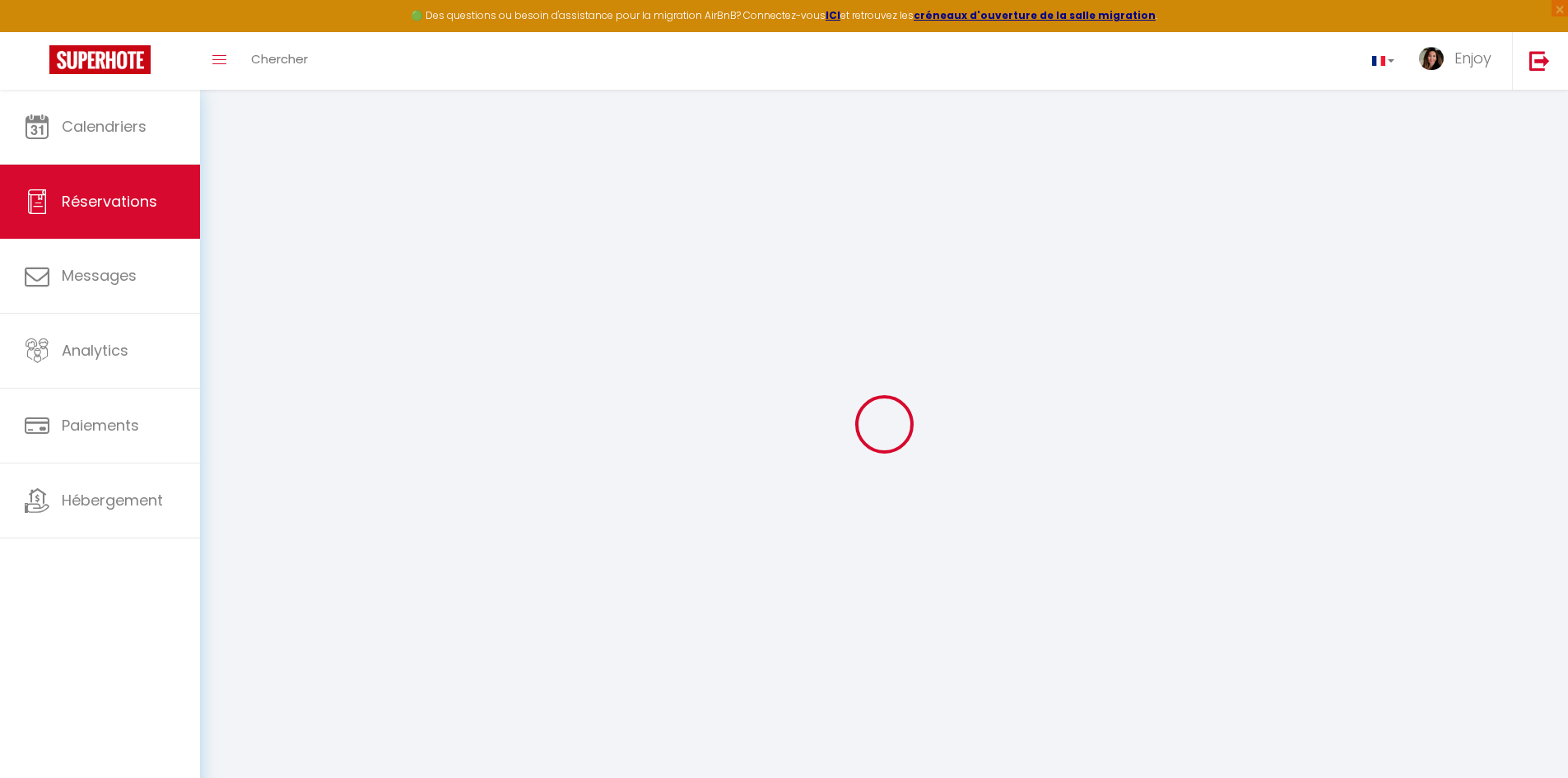
checkbox input "false"
select select
checkbox input "false"
type input "70"
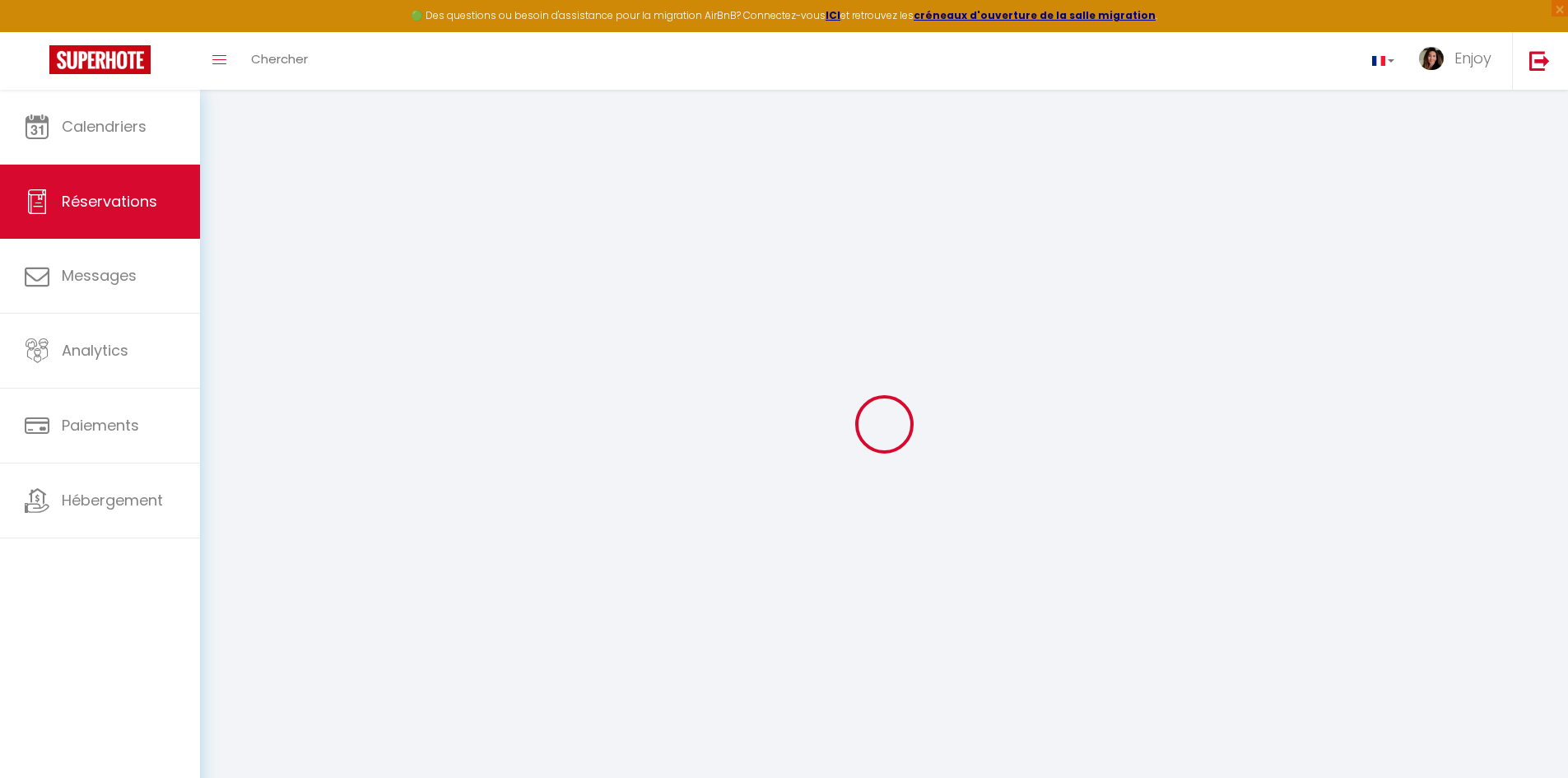
select select
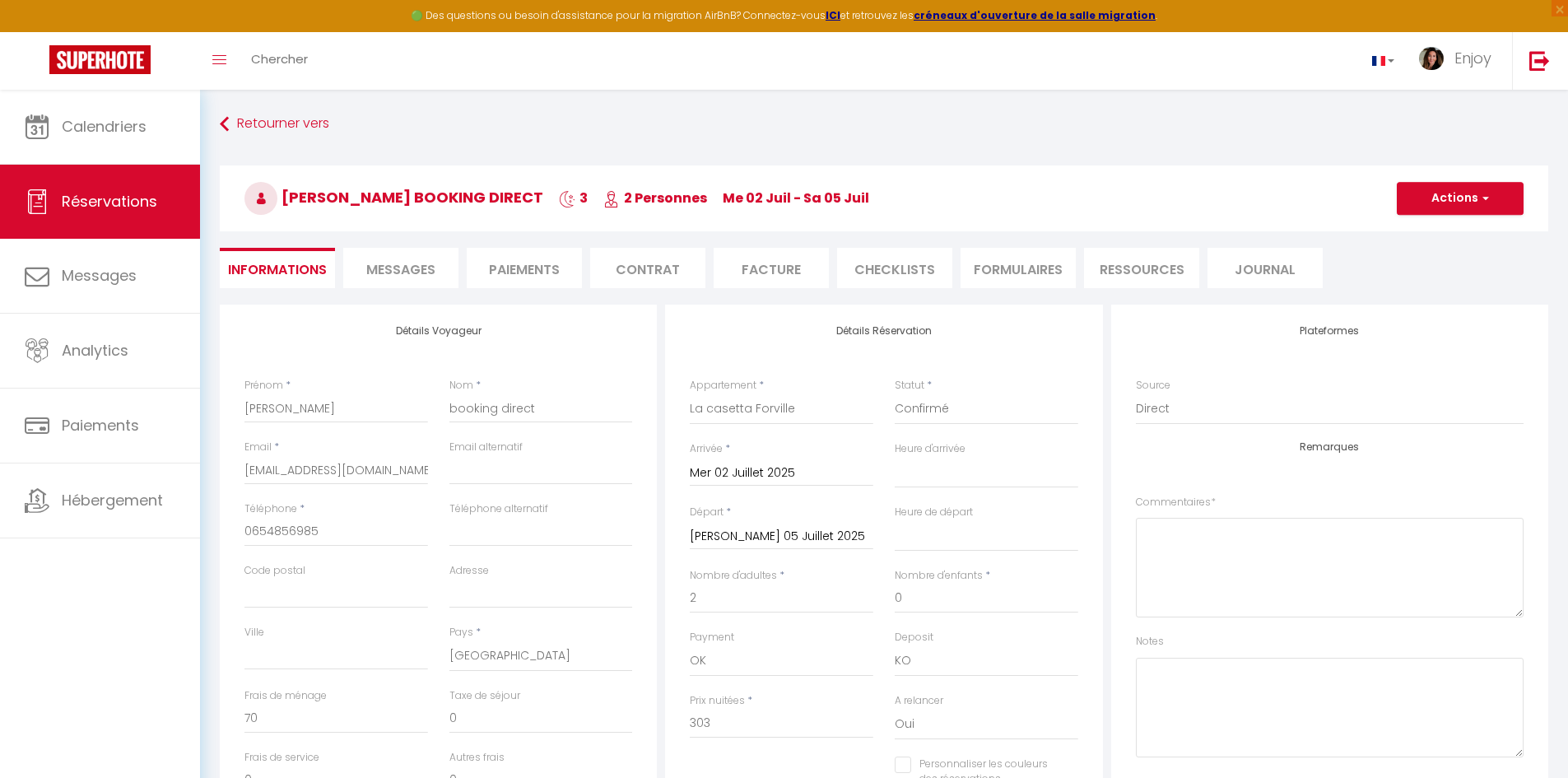
checkbox input "false"
select select
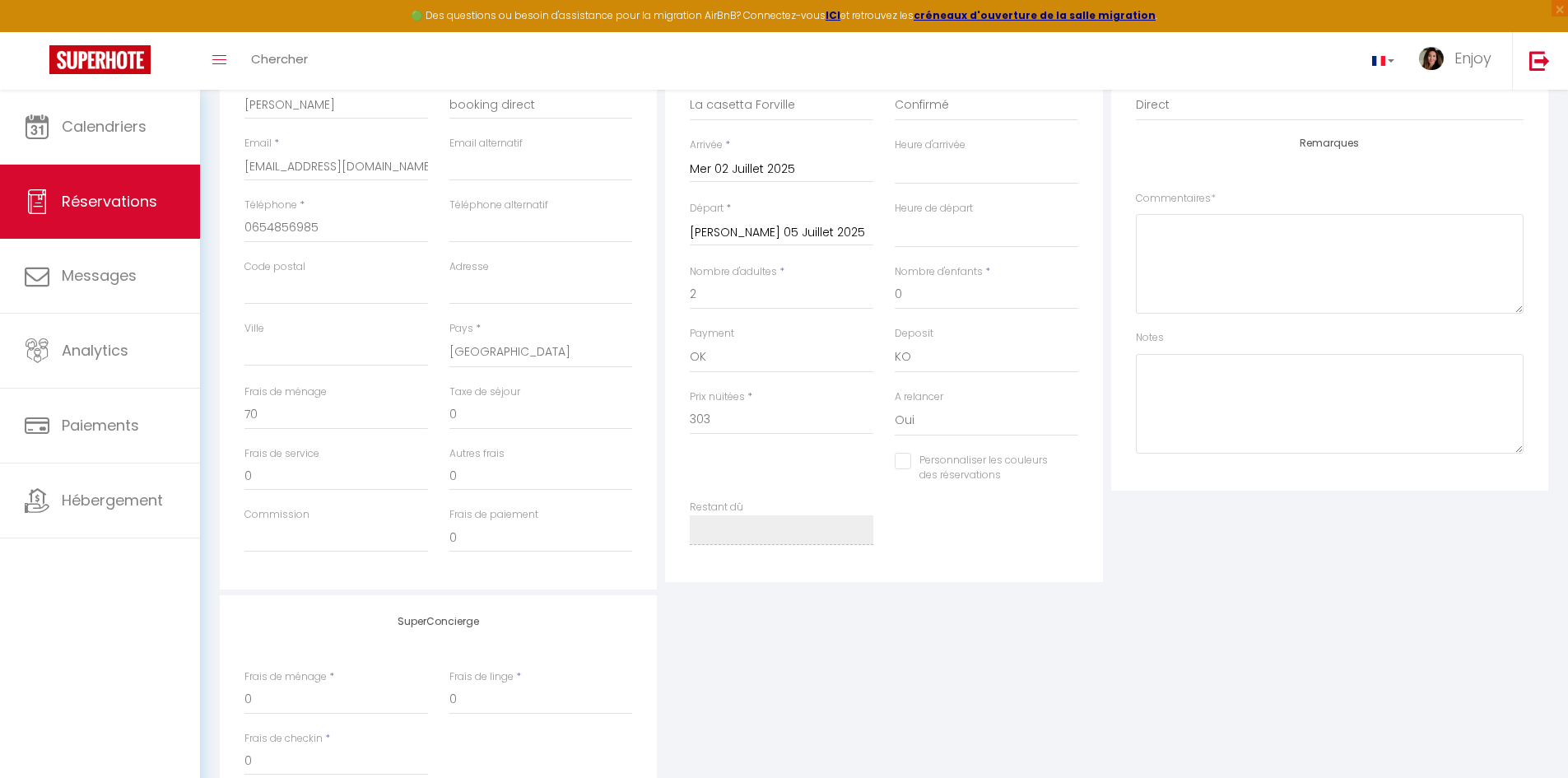
scroll to position [329, 0]
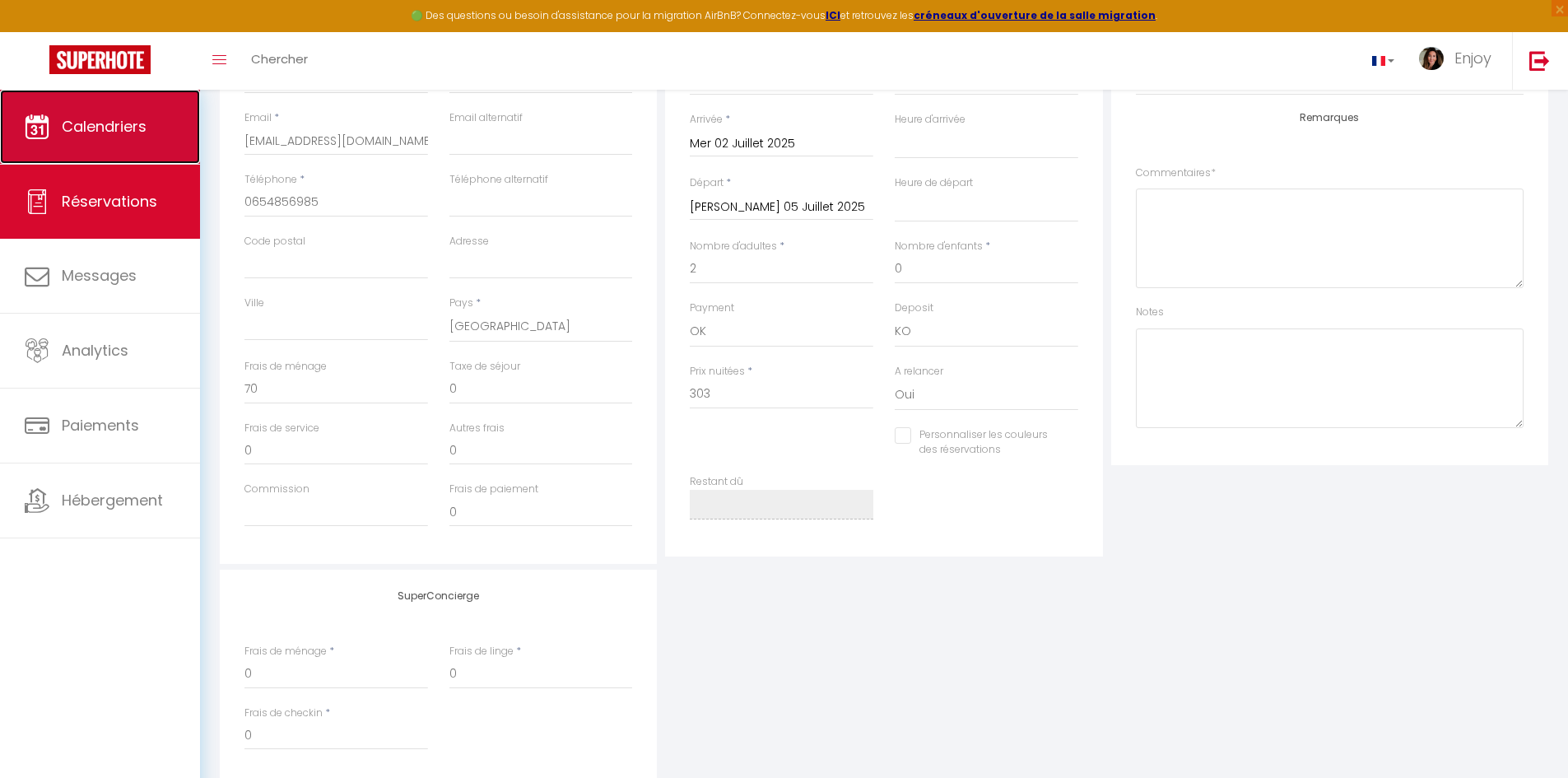
click at [149, 117] on link "Calendriers" at bounding box center [99, 126] width 200 height 74
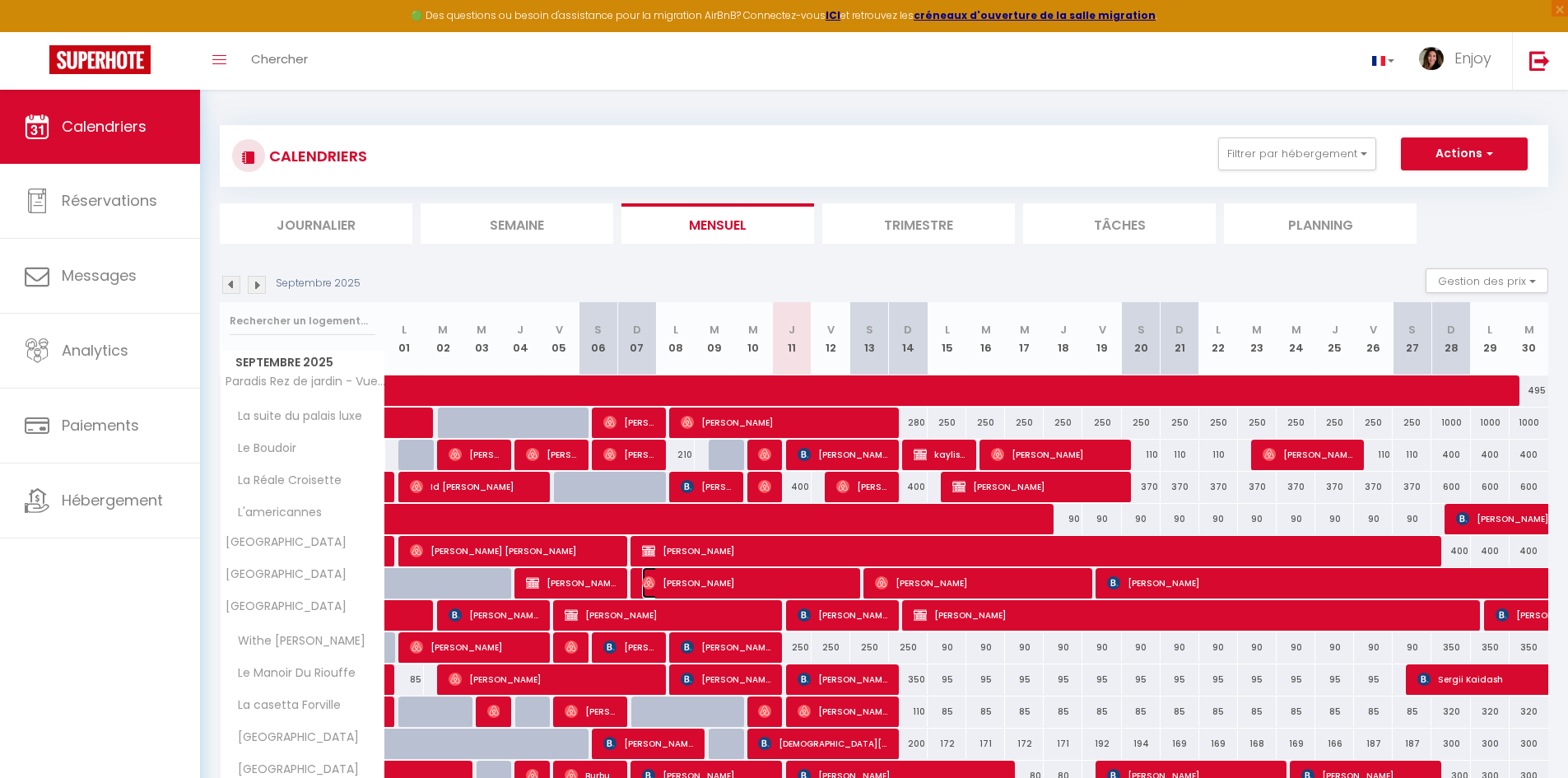
click at [788, 587] on span "[PERSON_NAME]" at bounding box center [746, 582] width 207 height 31
select select "OK"
select select "0"
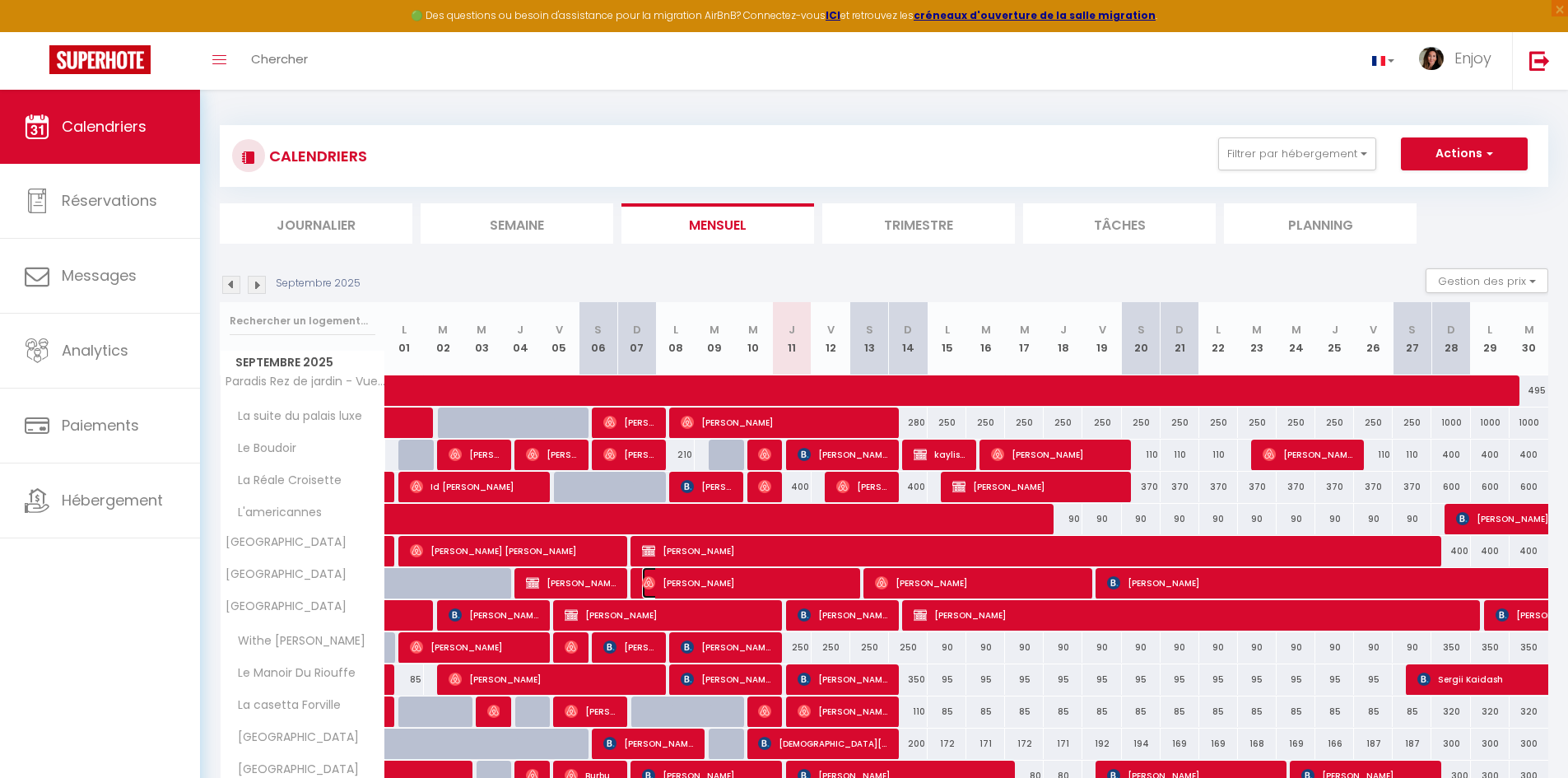
select select "1"
select select
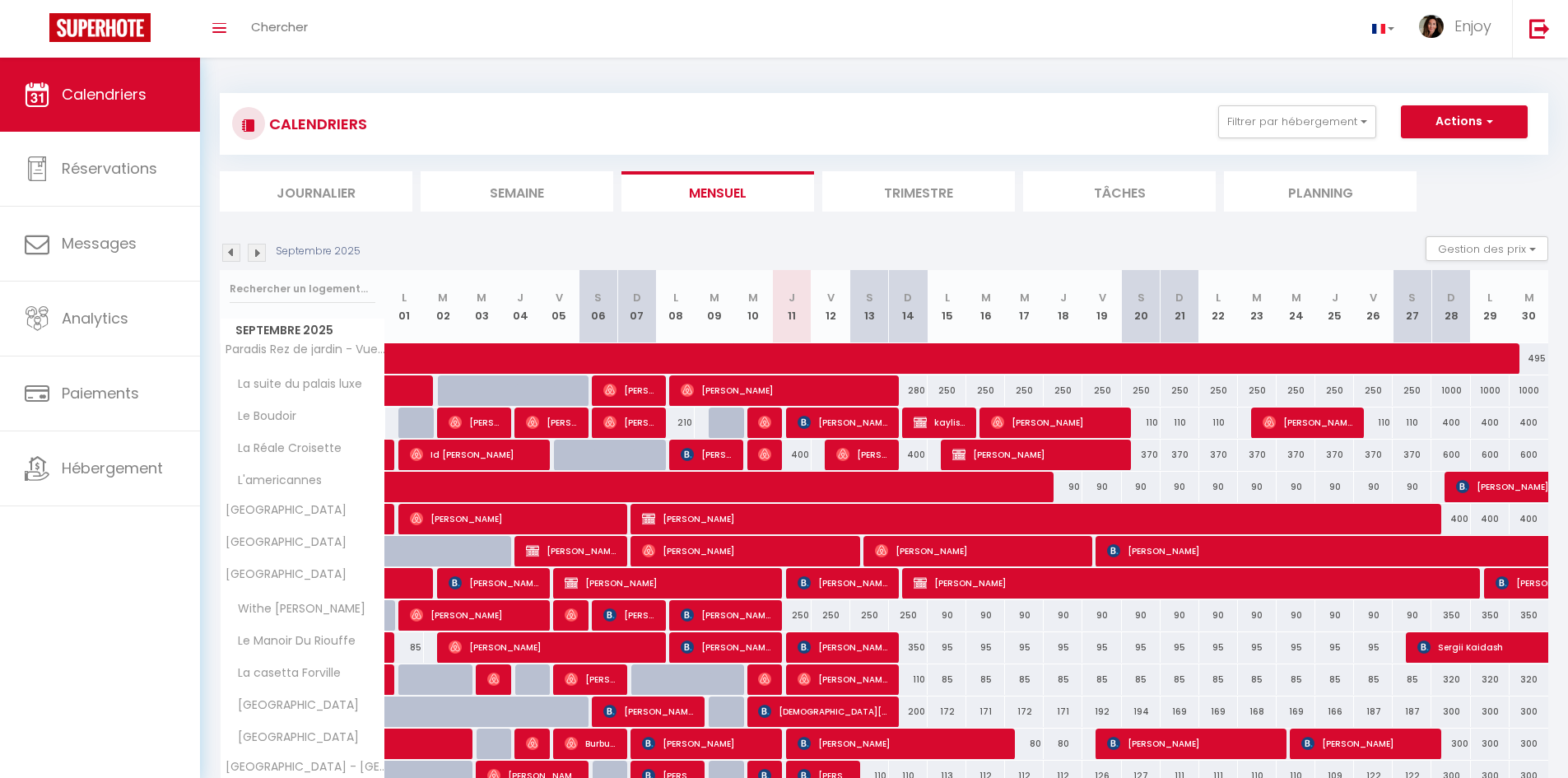
click at [939, 198] on li "Trimestre" at bounding box center [919, 191] width 193 height 40
click at [258, 255] on img at bounding box center [257, 253] width 18 height 18
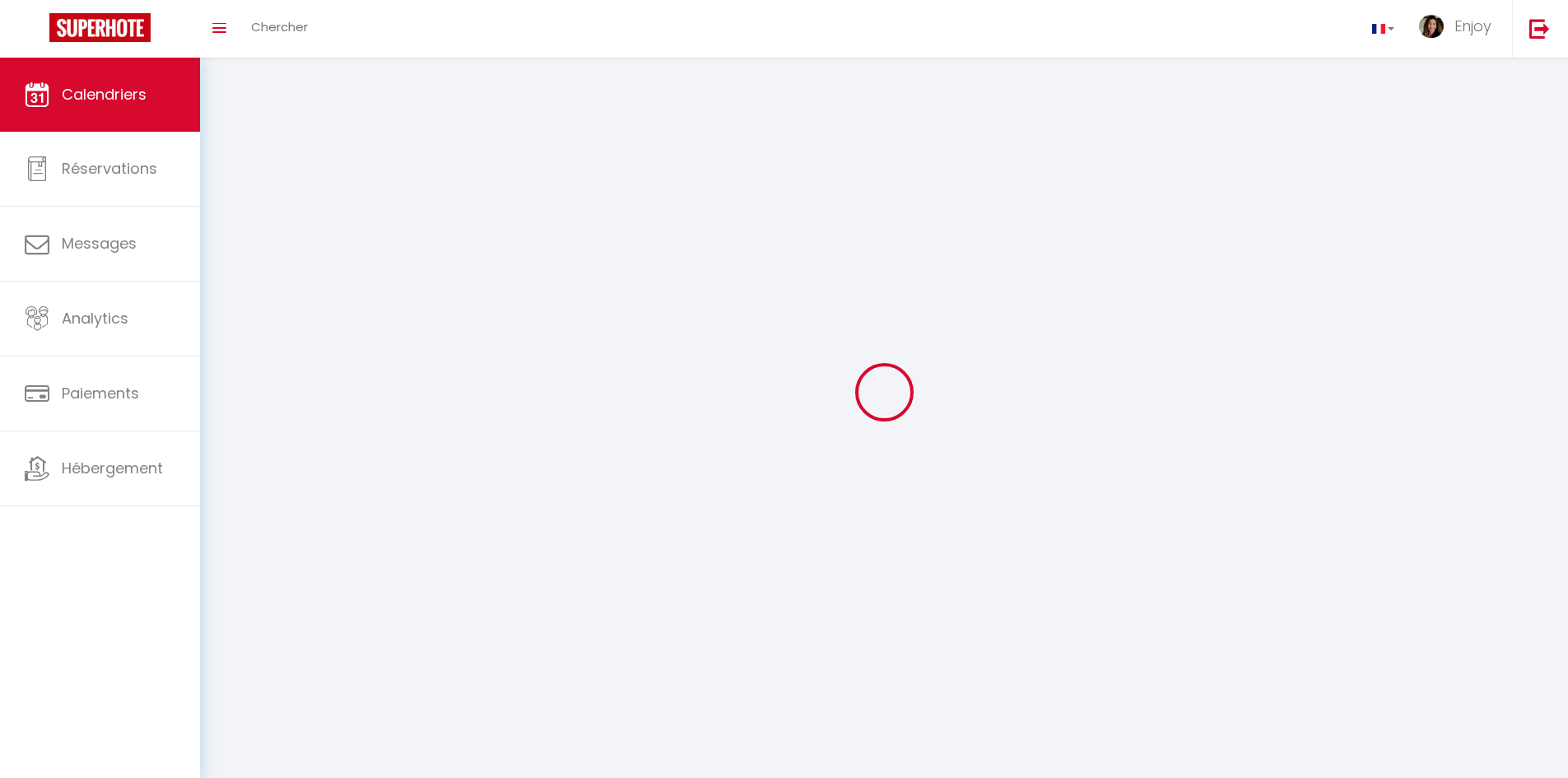
select select
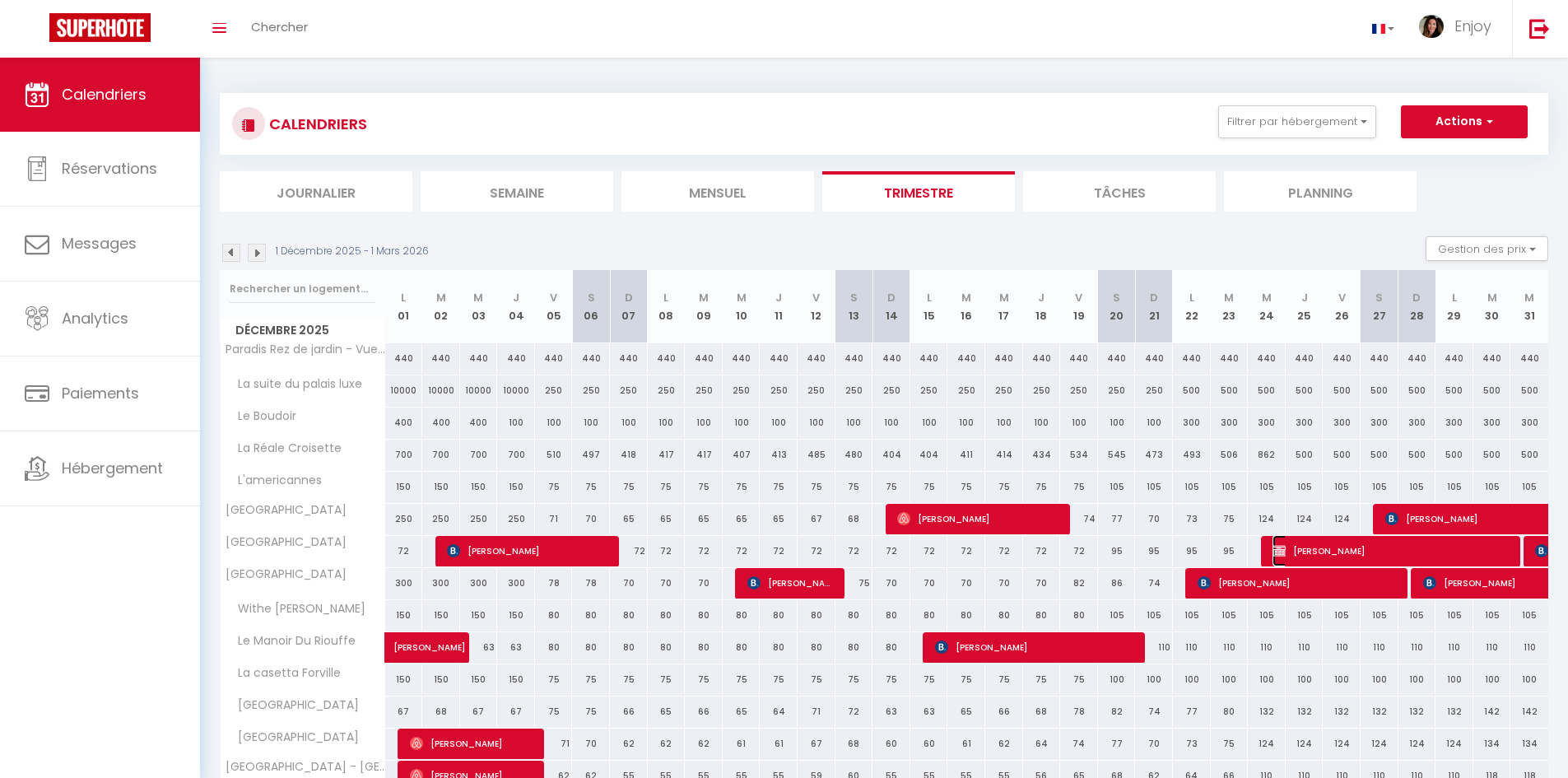
click at [1367, 552] on span "James Grist" at bounding box center [1391, 551] width 239 height 31
select select "OK"
select select "KO"
select select "0"
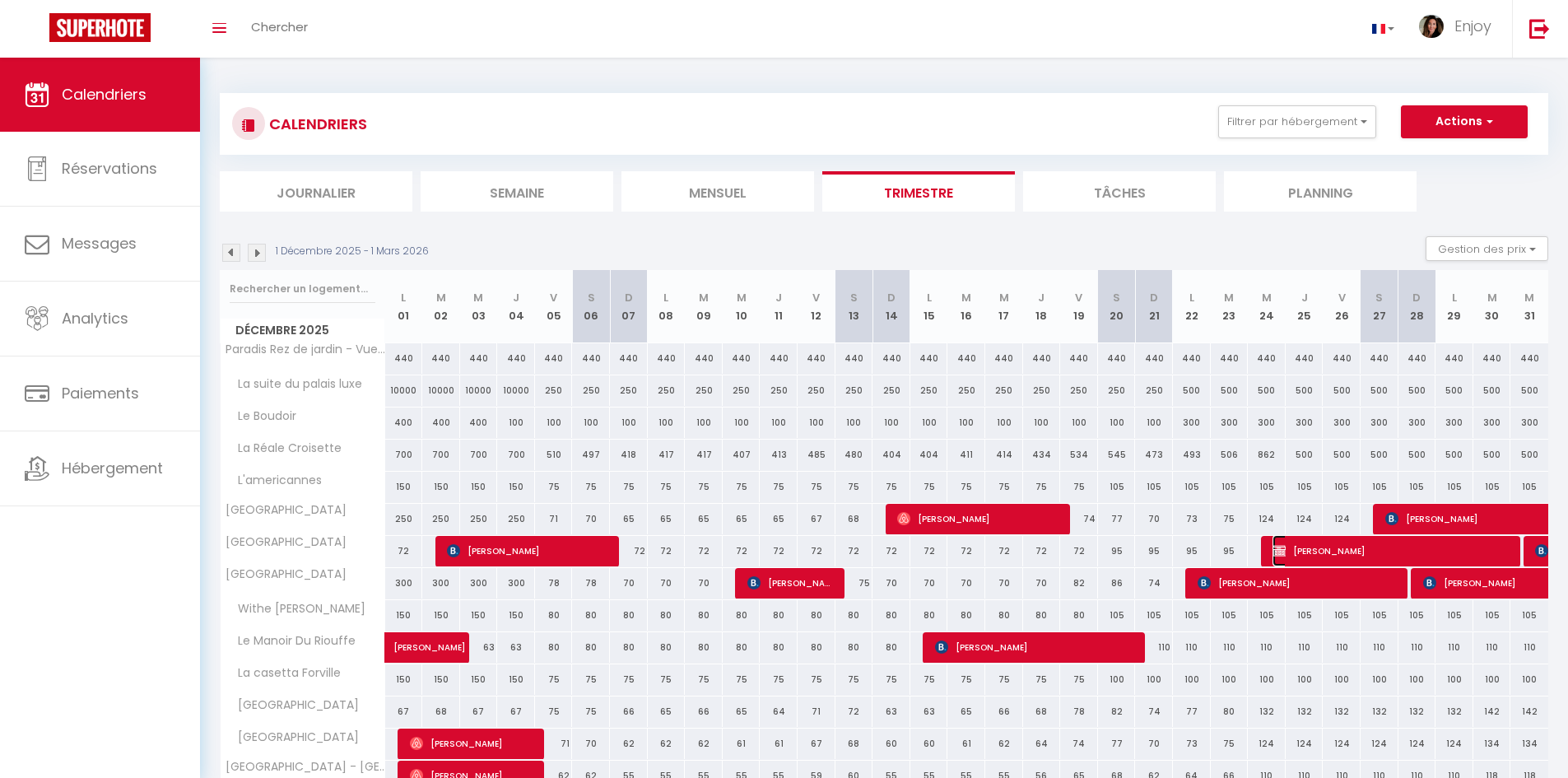
select select "1"
select select
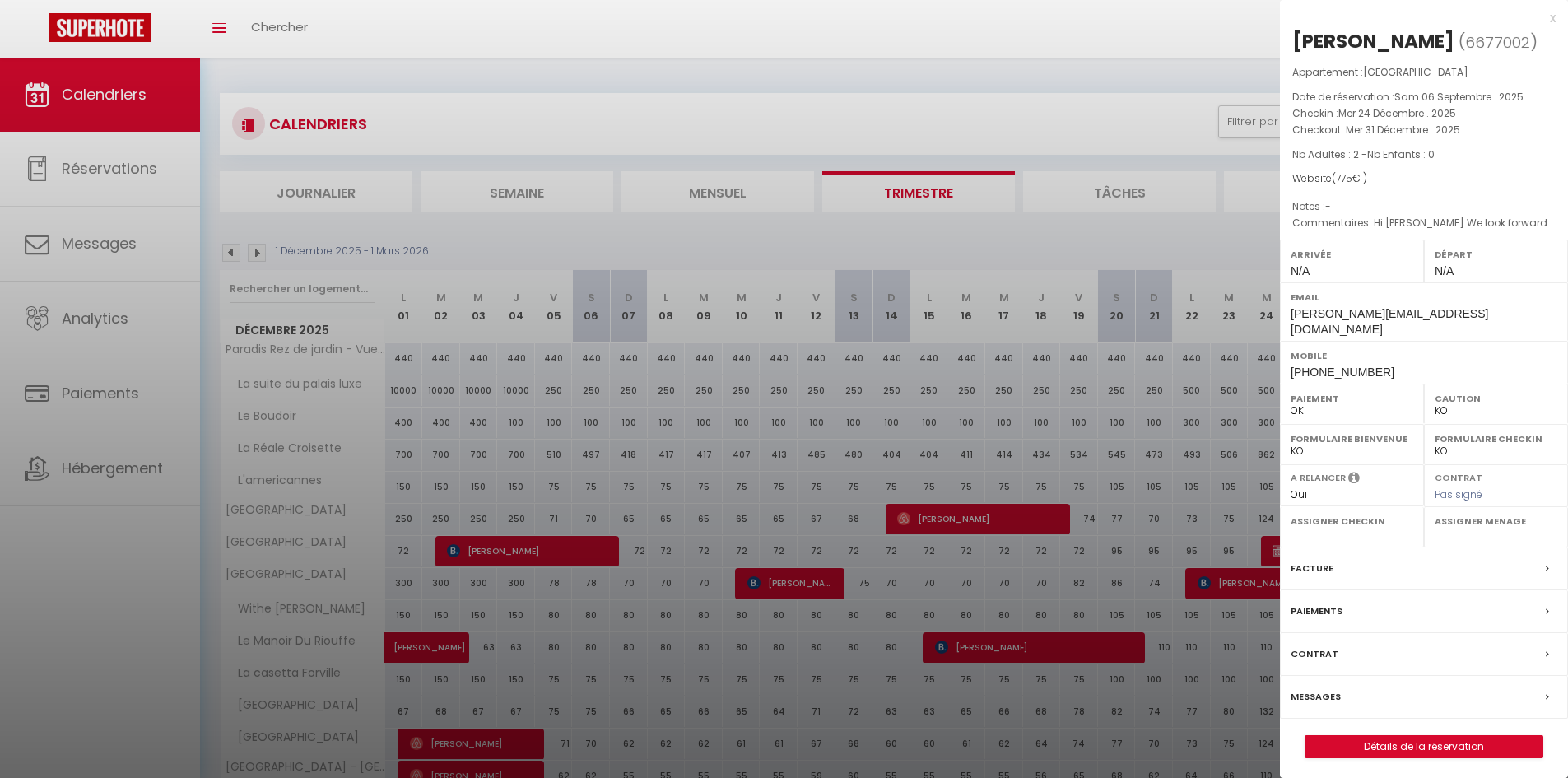
click at [235, 249] on div at bounding box center [784, 389] width 1568 height 778
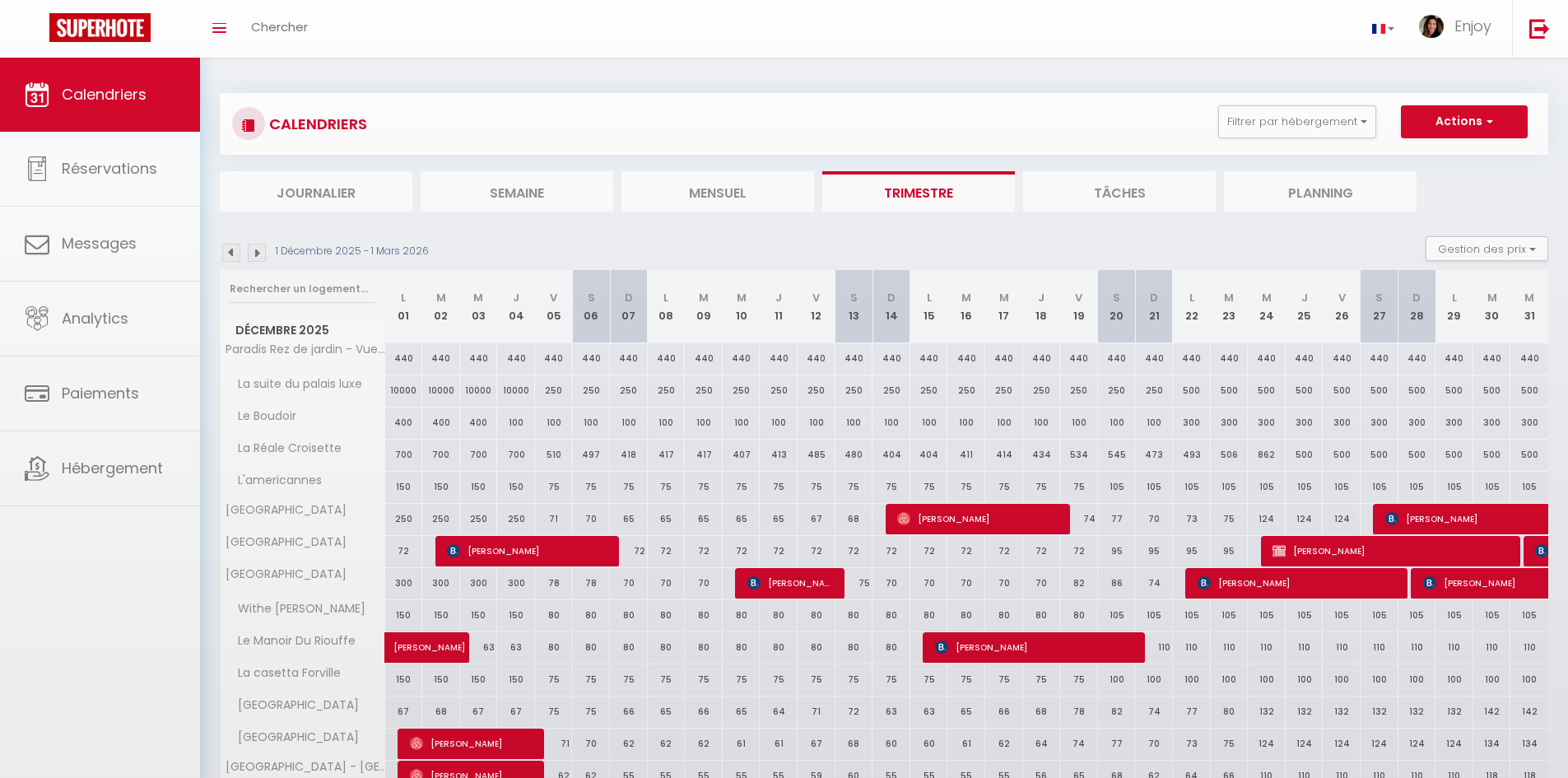
click at [231, 251] on div at bounding box center [784, 389] width 1568 height 778
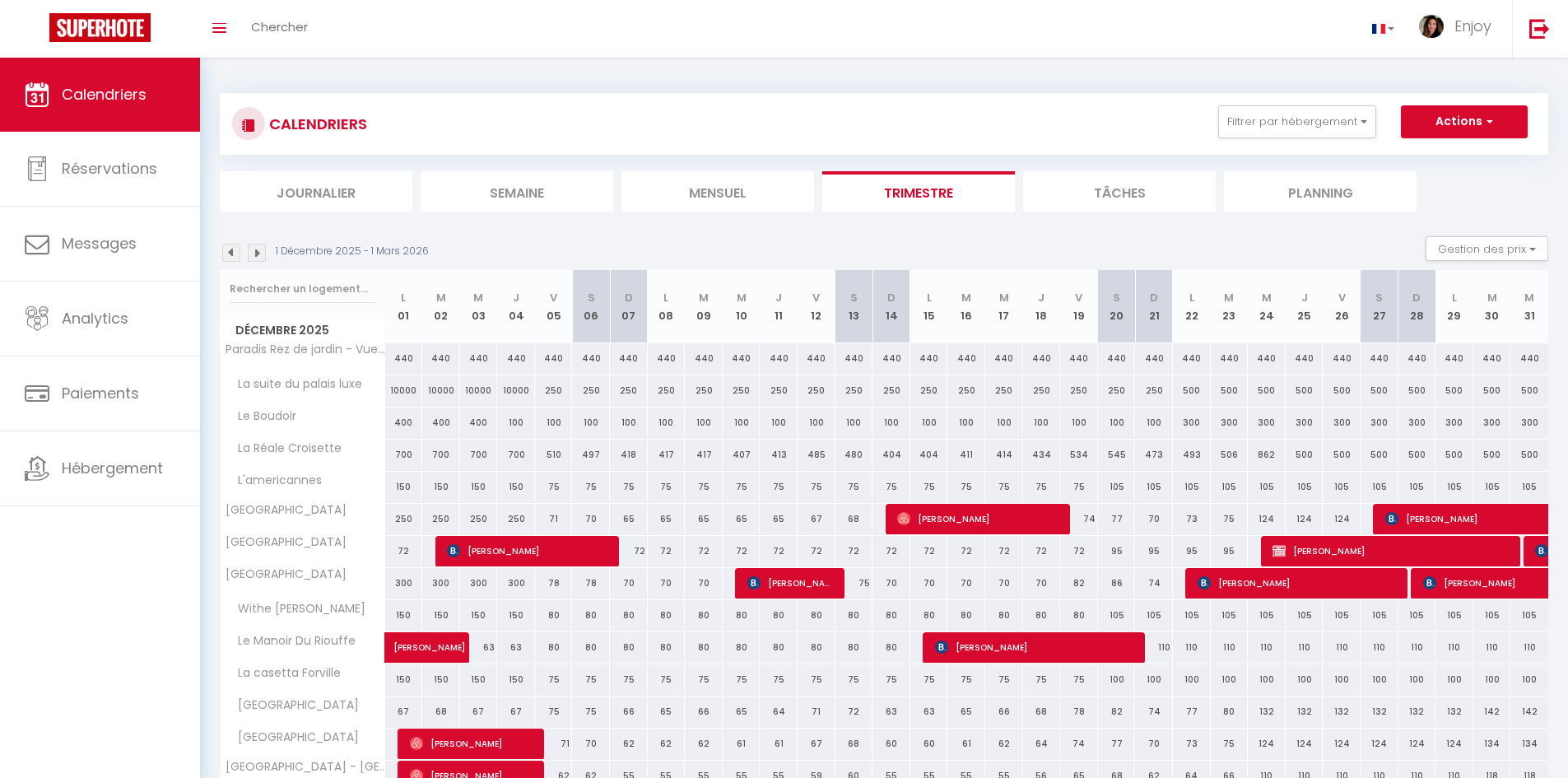
click at [231, 251] on img at bounding box center [231, 253] width 18 height 18
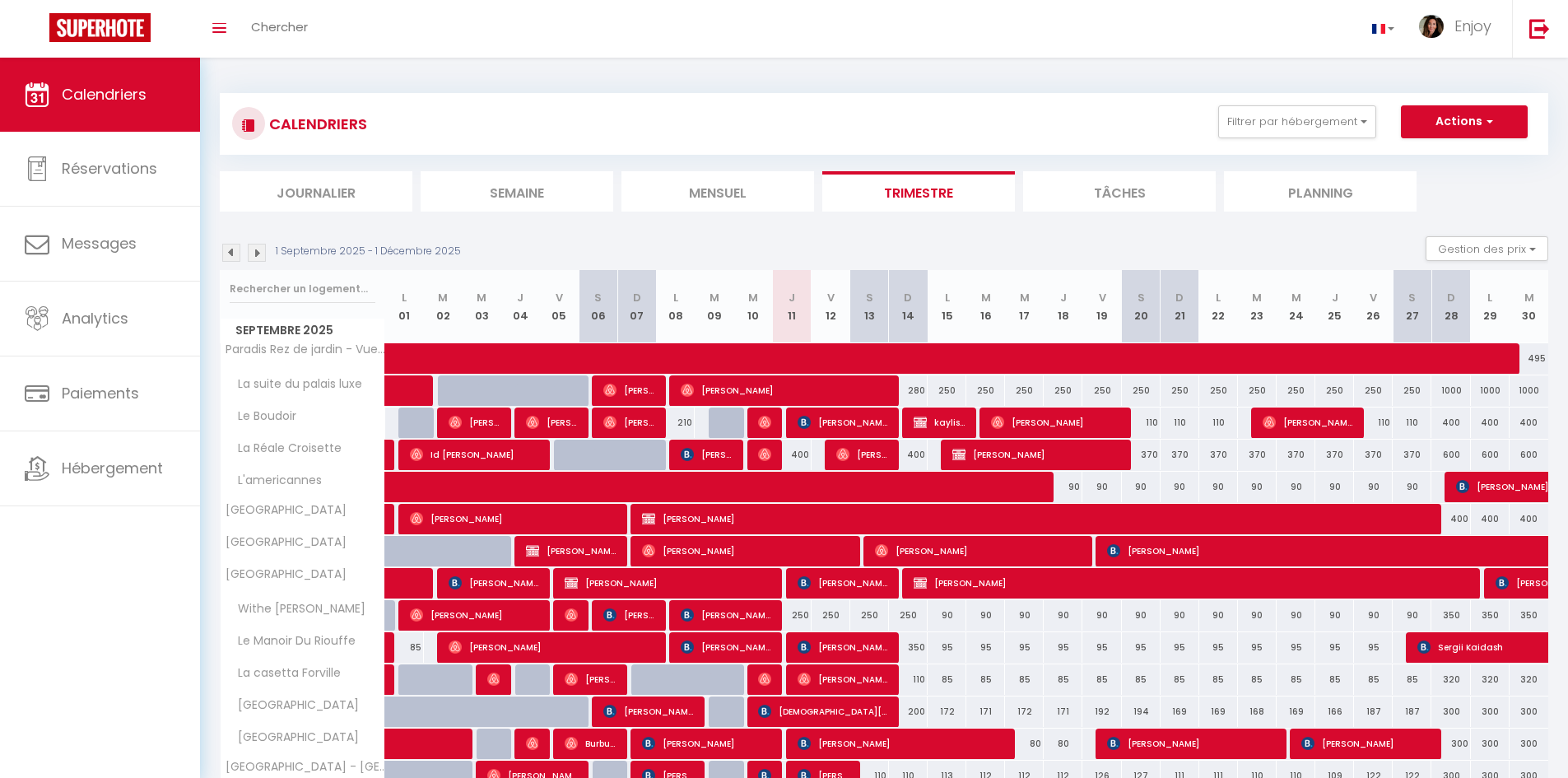
click at [255, 254] on img at bounding box center [257, 253] width 18 height 18
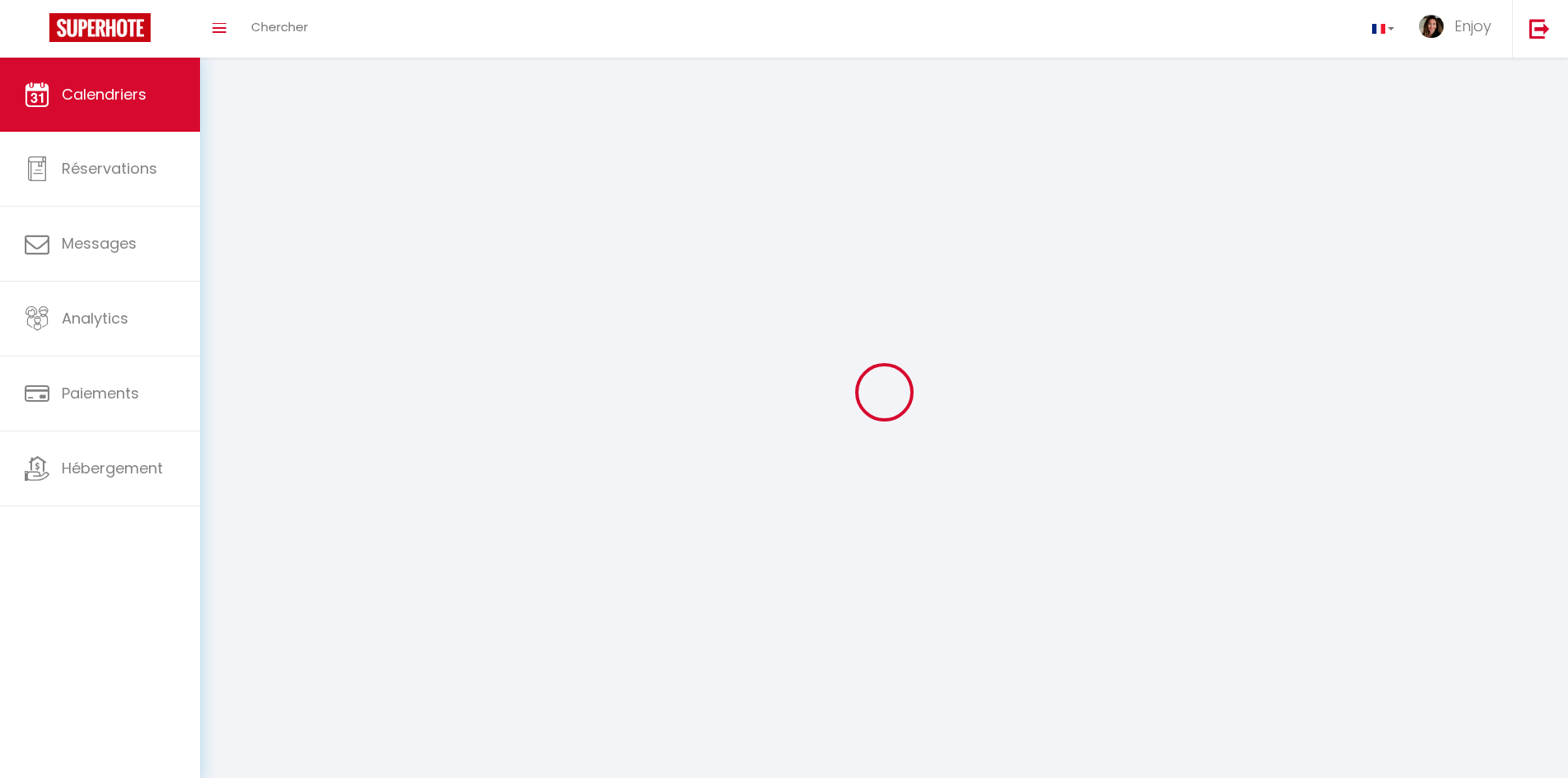
select select "KO"
select select "0"
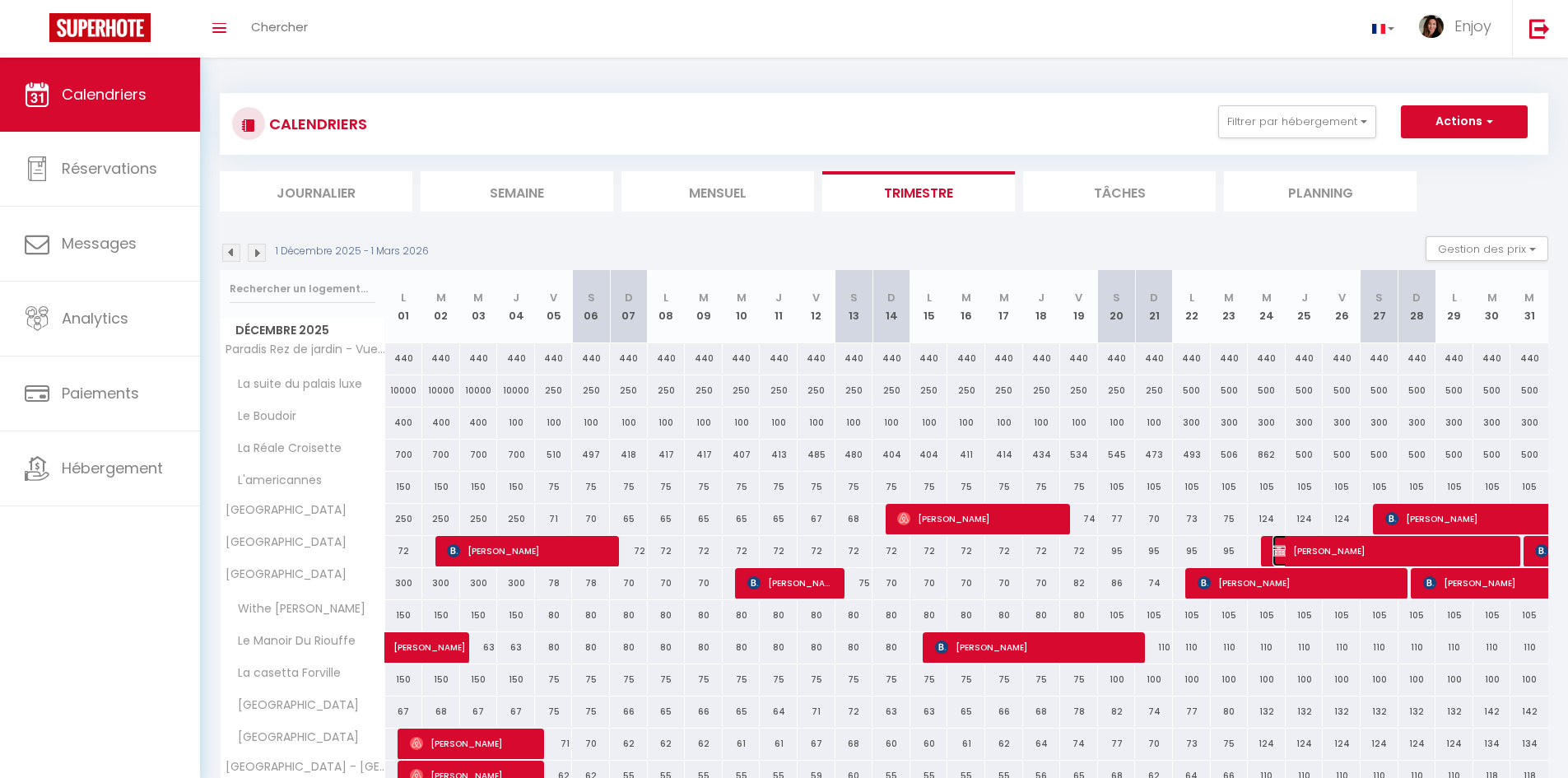
click at [1417, 548] on span "James Grist" at bounding box center [1391, 551] width 239 height 31
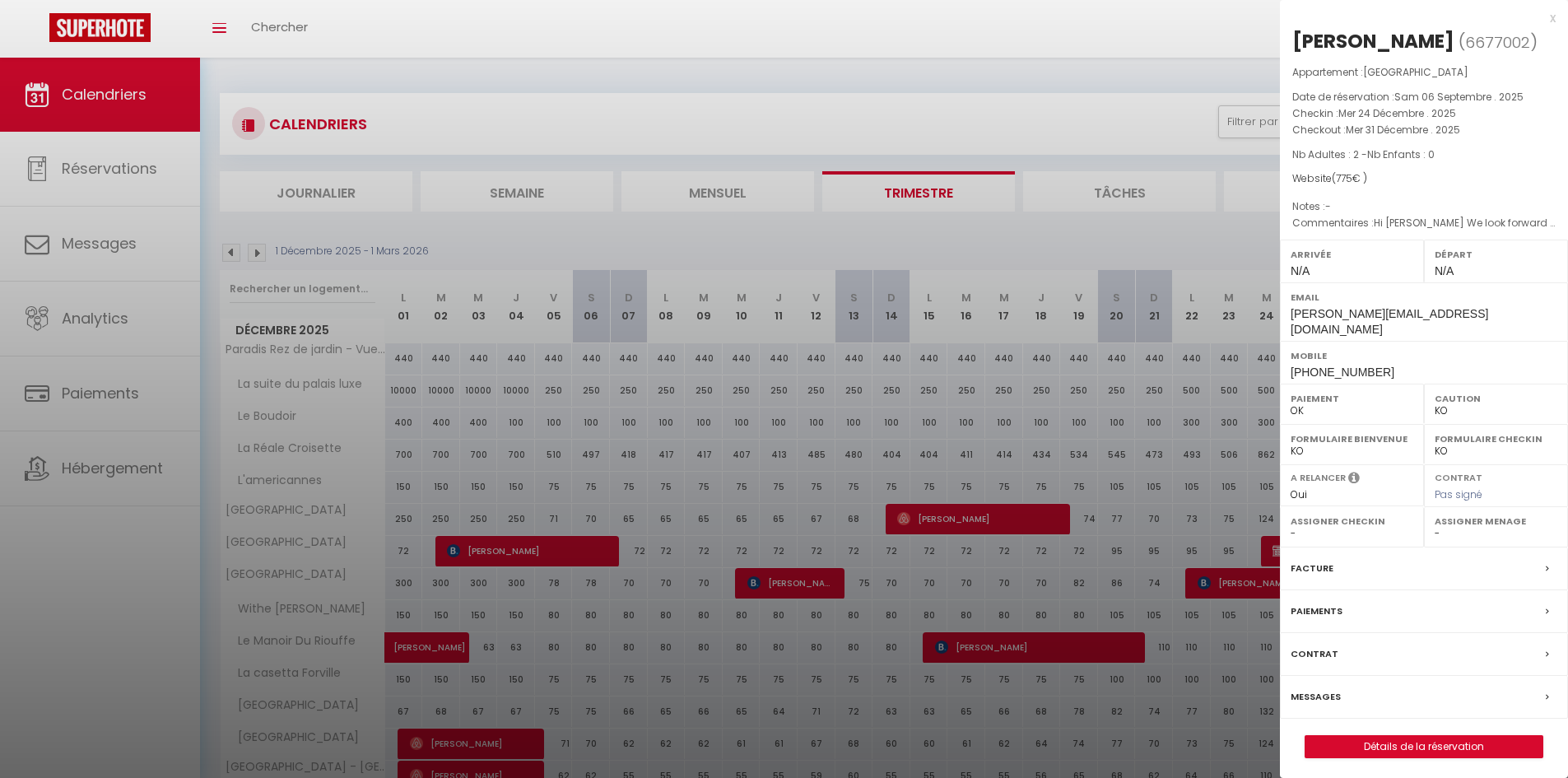
click at [1555, 14] on div "x James Grist ( 6677002 ) Appartement : Palais Miramar La Suite rouge Date de r…" at bounding box center [1423, 391] width 288 height 783
click at [1553, 20] on div "x" at bounding box center [1417, 18] width 275 height 20
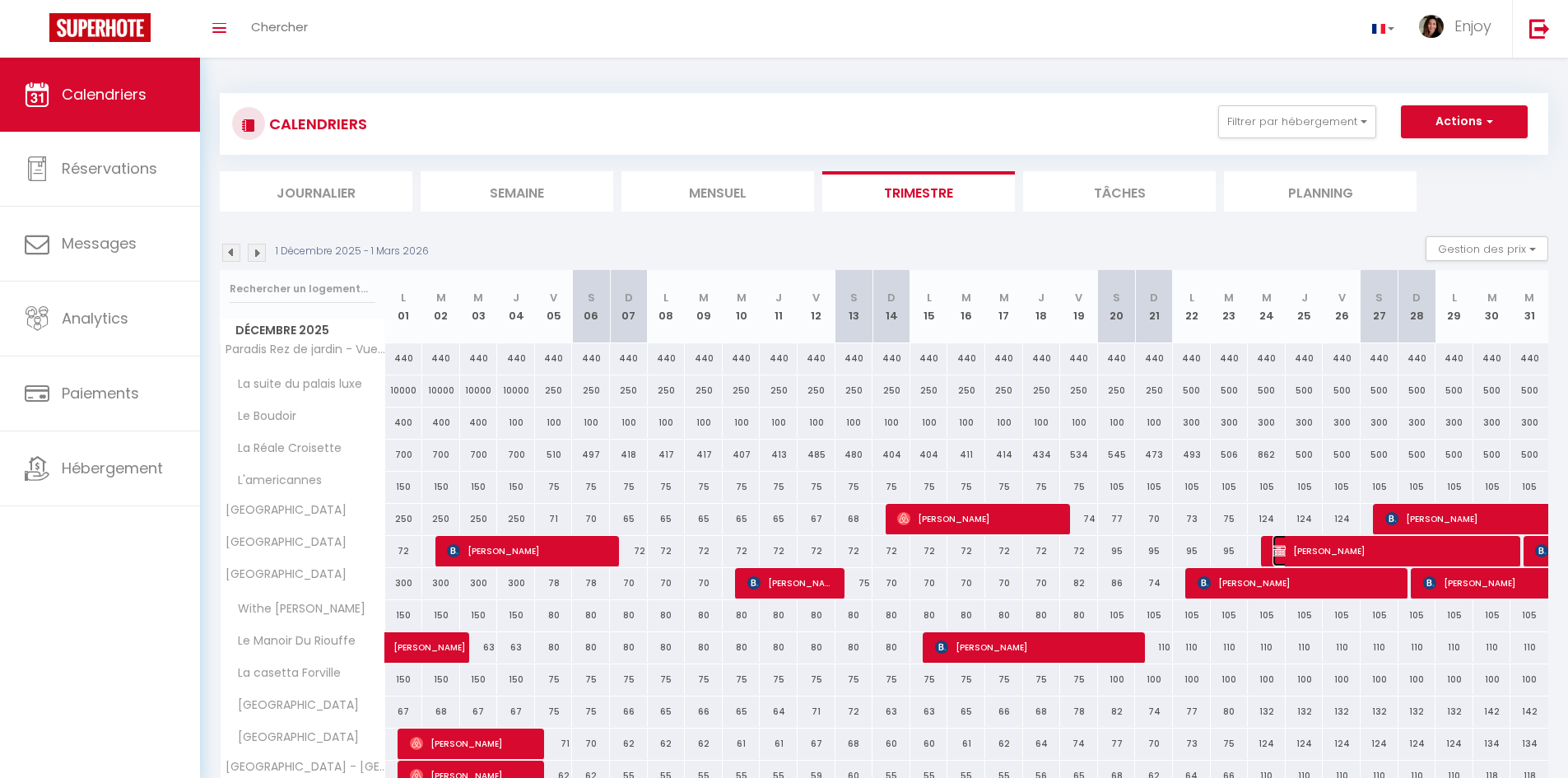
click at [1321, 552] on span "James Grist" at bounding box center [1391, 551] width 239 height 31
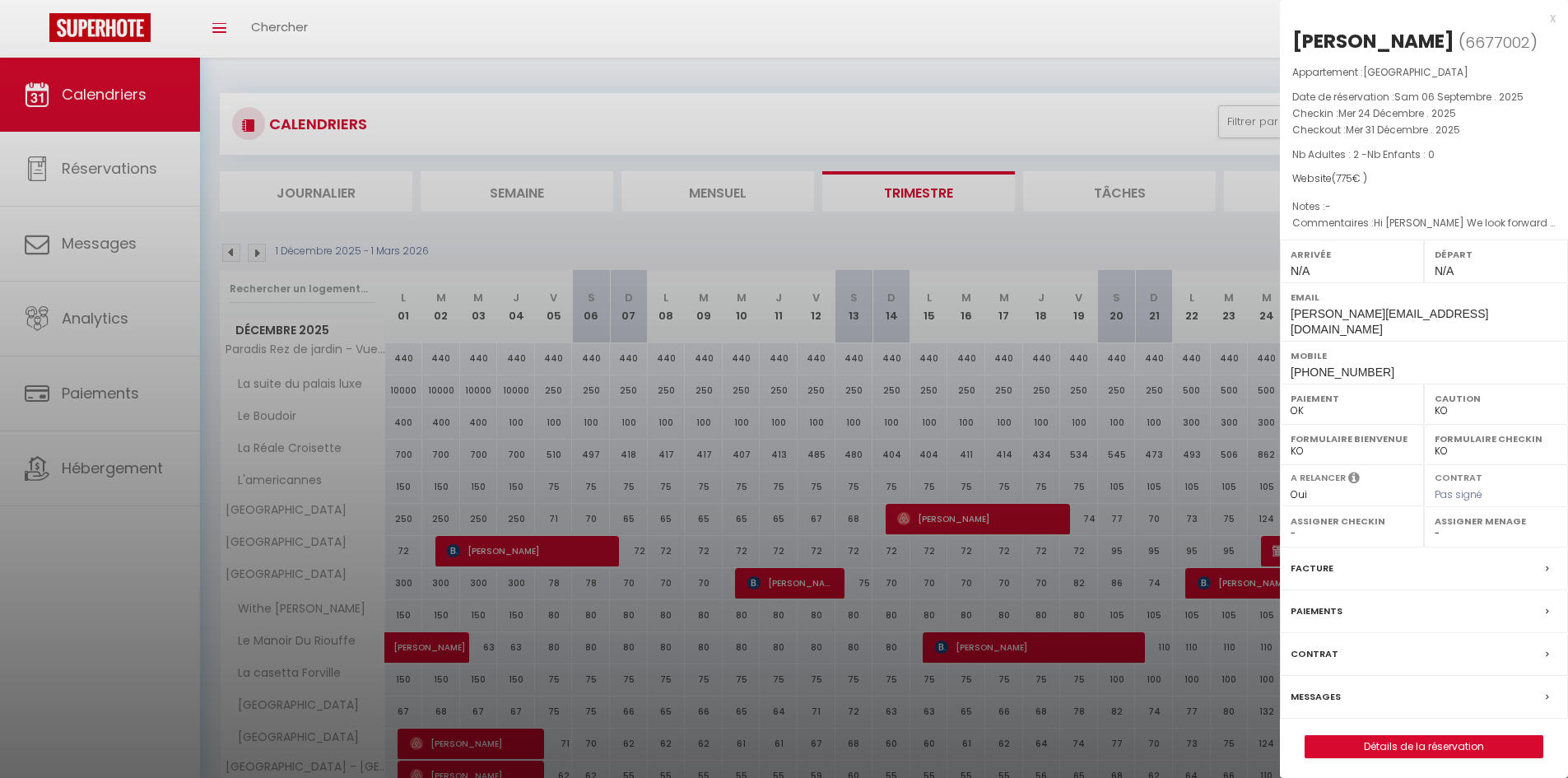
click at [1551, 18] on div "x" at bounding box center [1417, 18] width 275 height 20
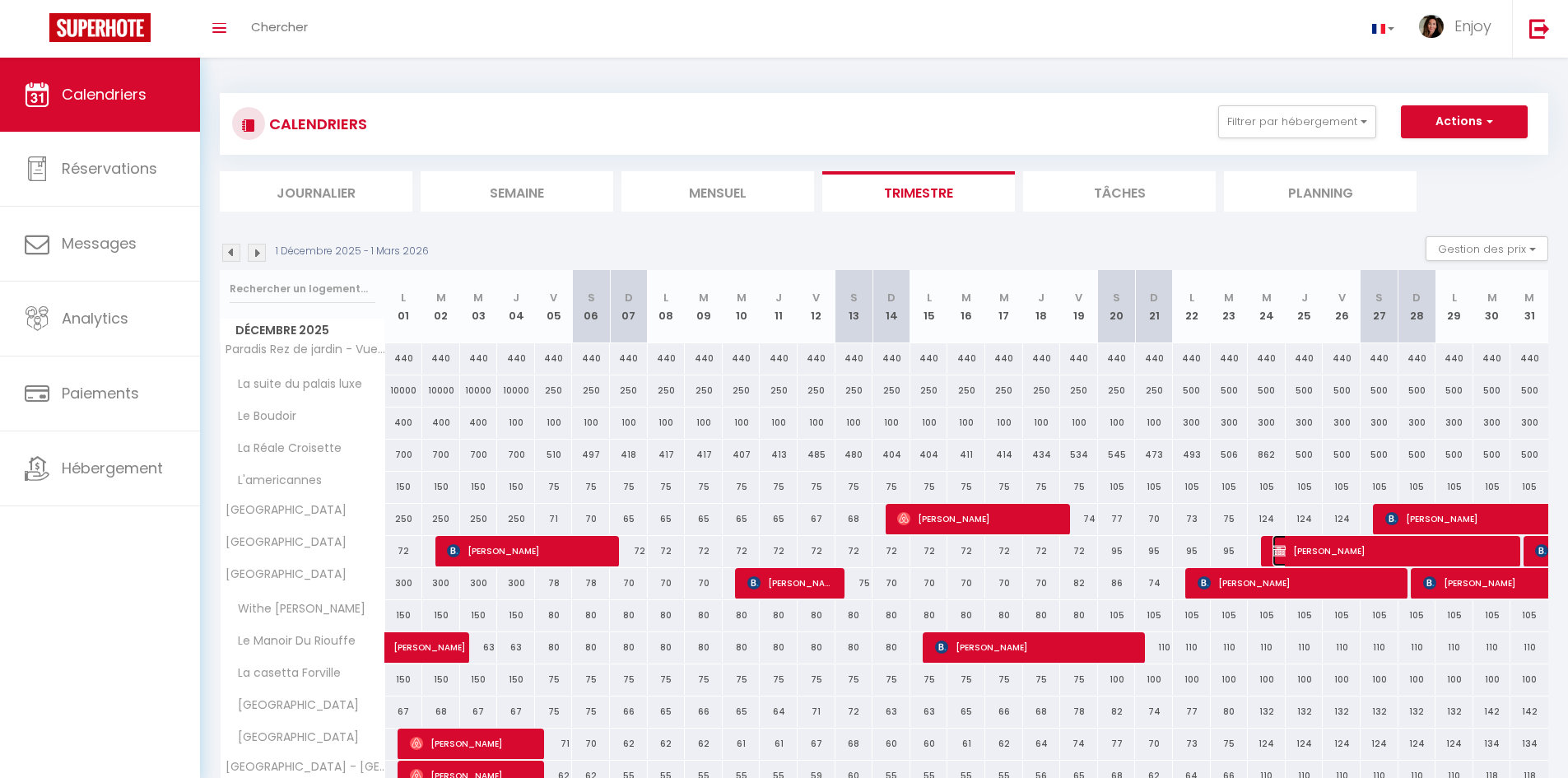
click at [1361, 552] on span "James Grist" at bounding box center [1391, 551] width 239 height 31
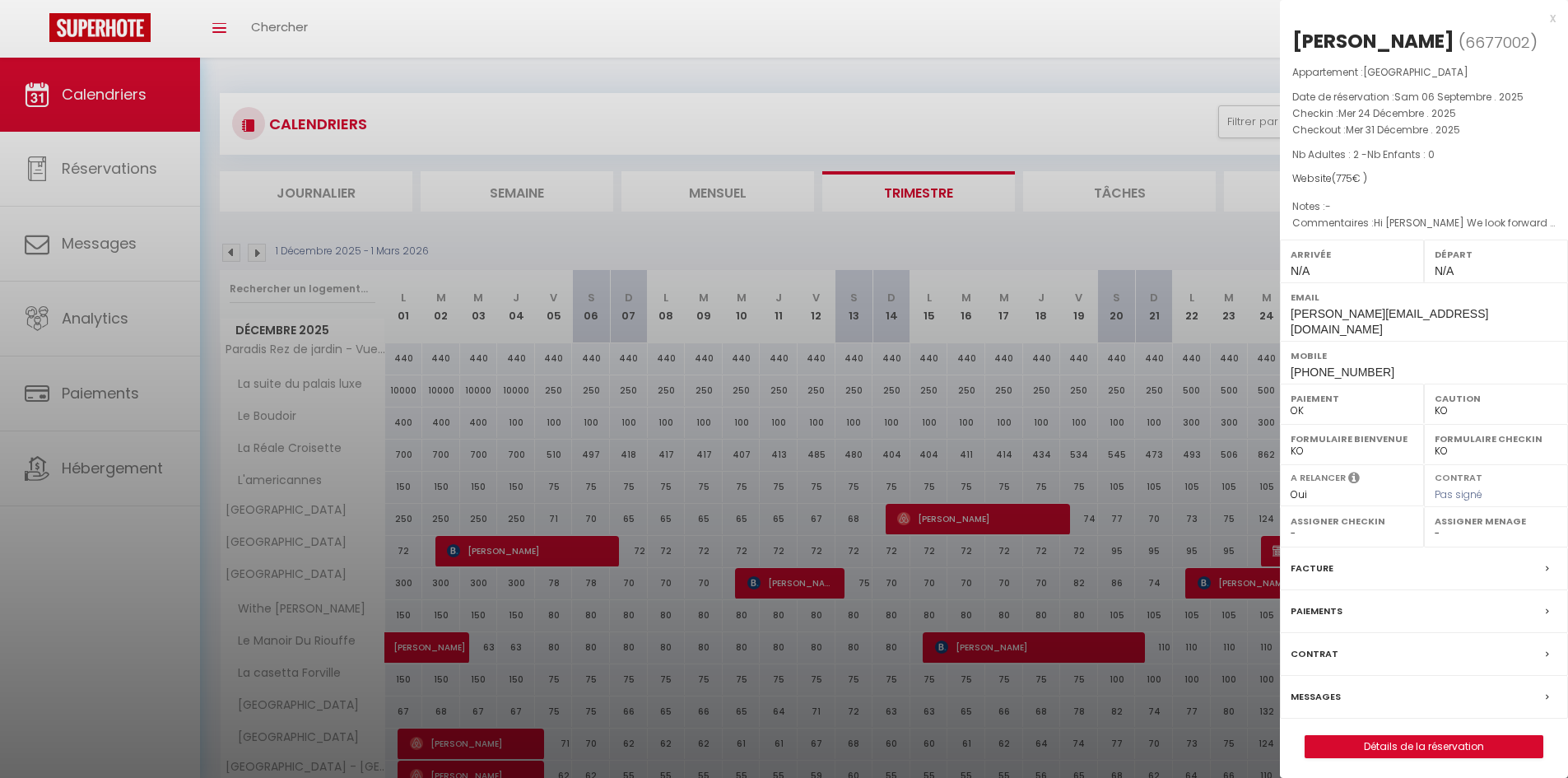
click at [809, 224] on div at bounding box center [784, 389] width 1568 height 778
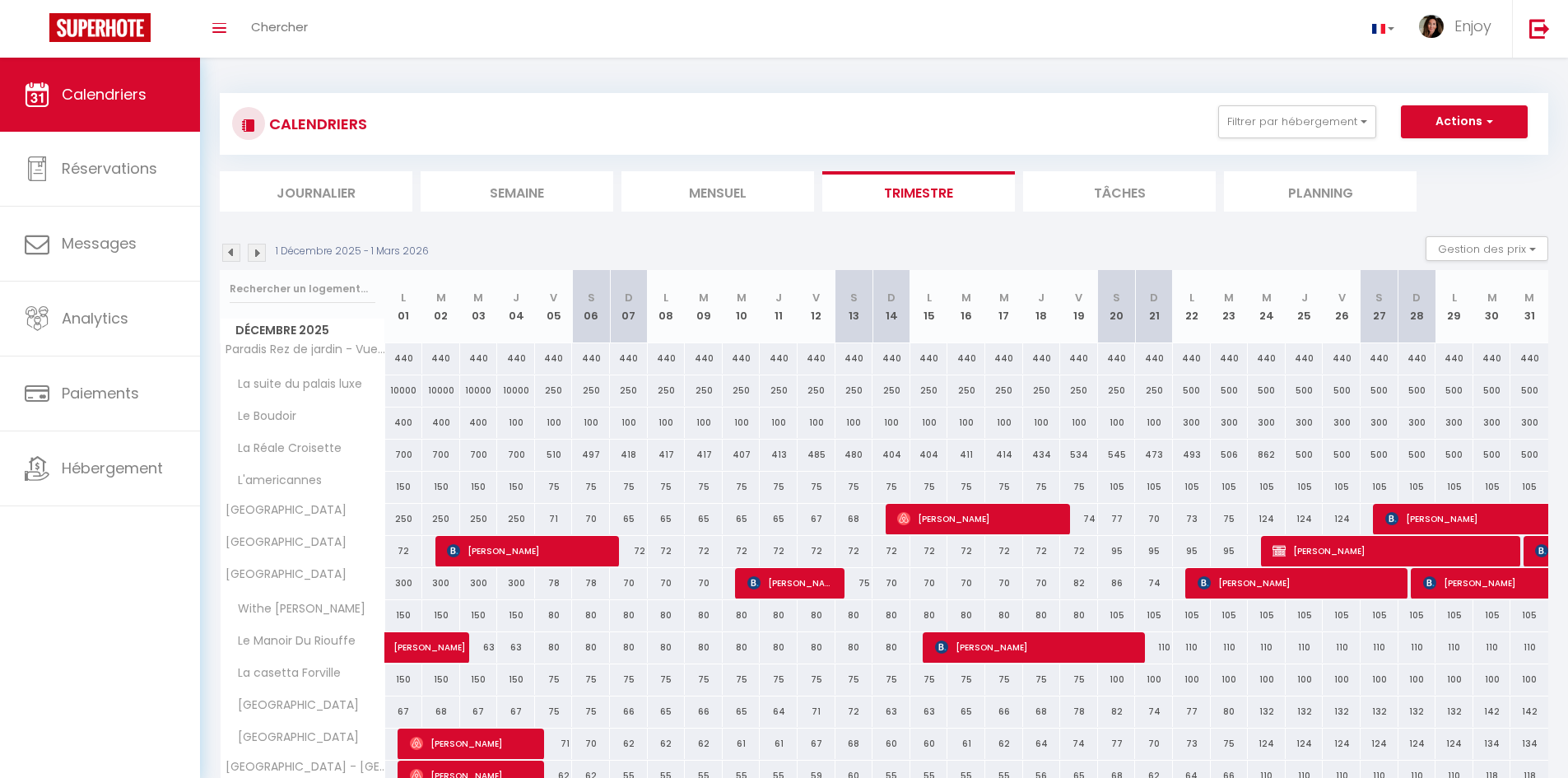
click at [229, 255] on img at bounding box center [231, 253] width 18 height 18
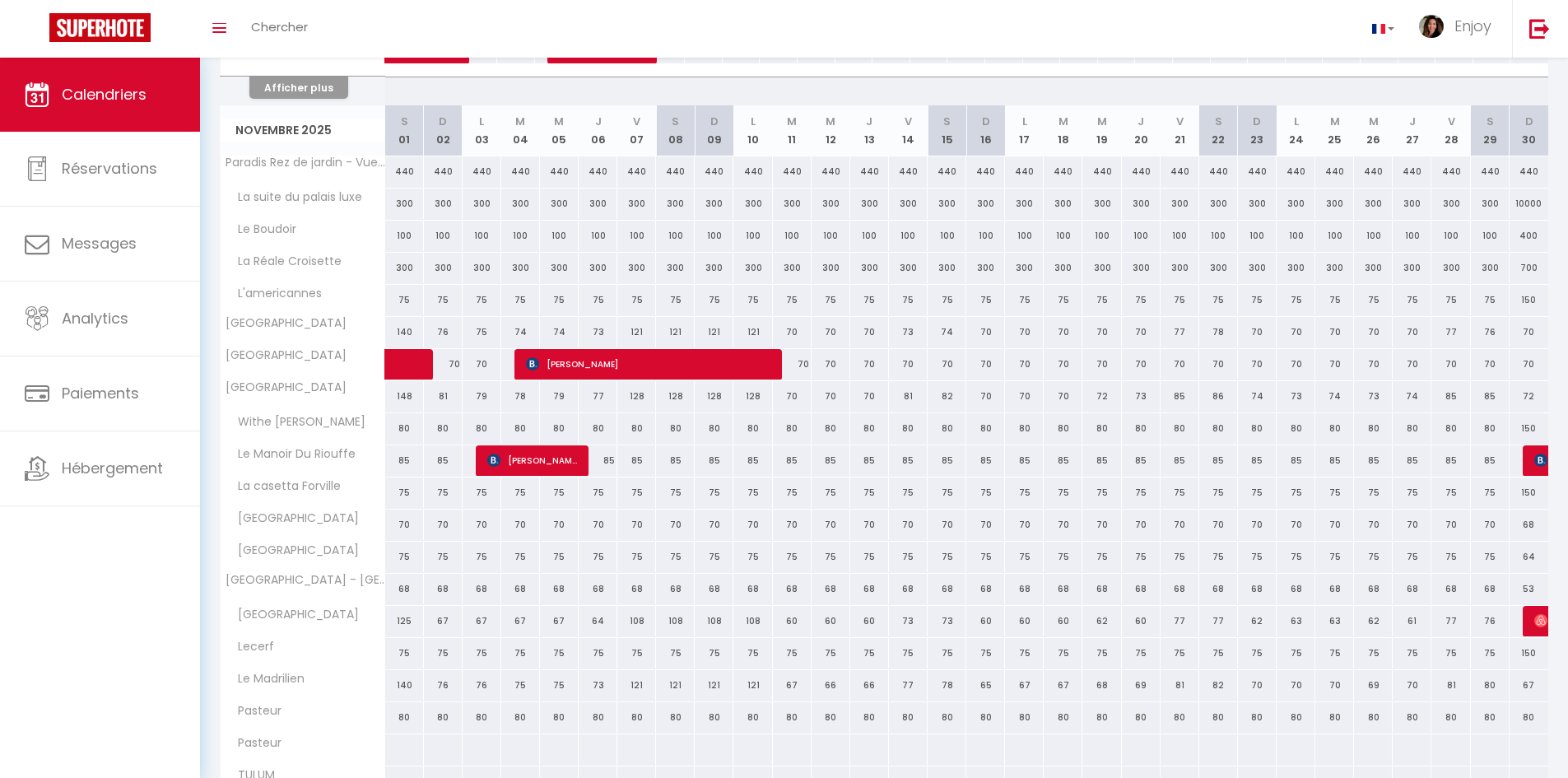
scroll to position [1781, 0]
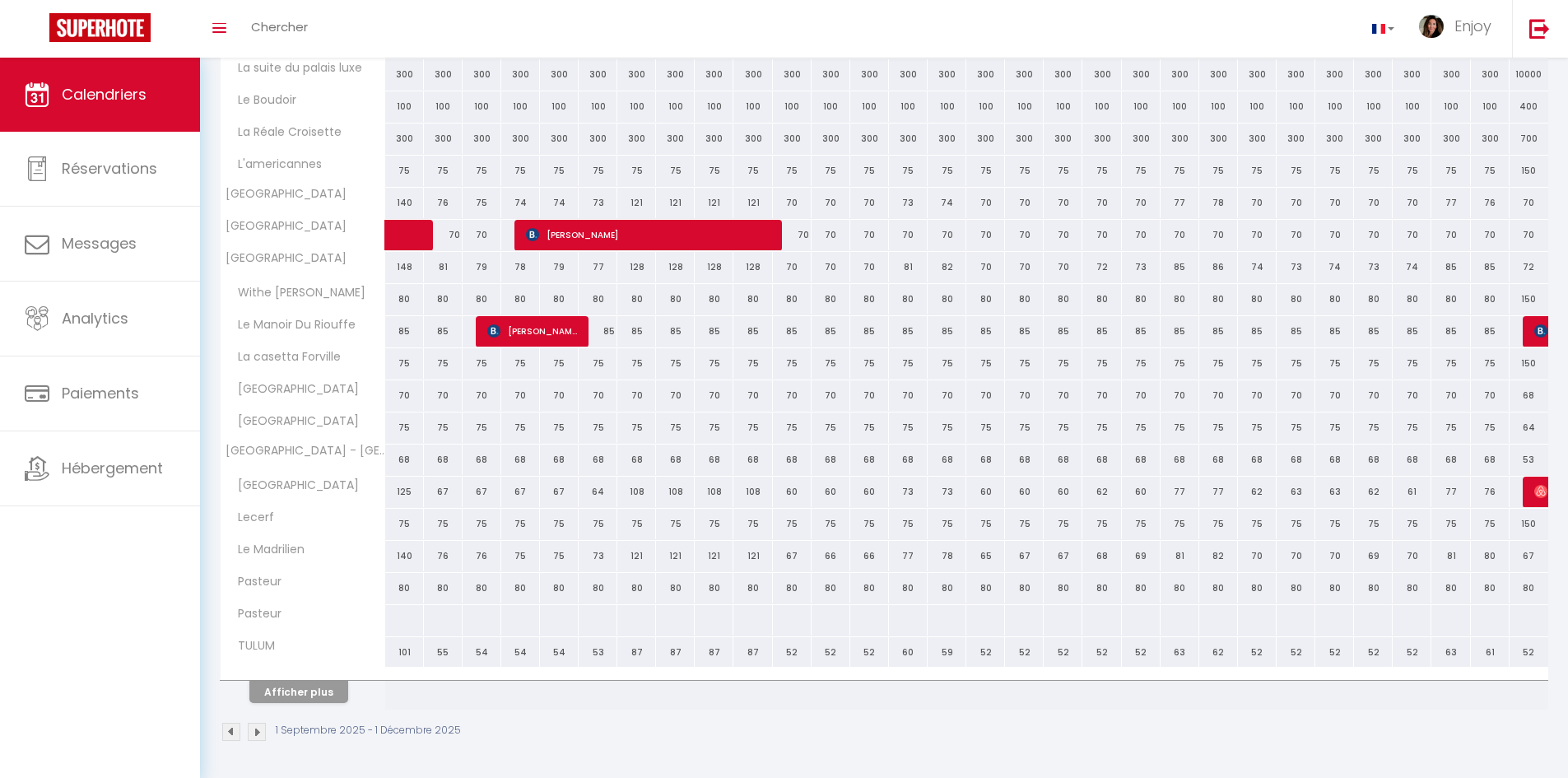
click at [256, 728] on img at bounding box center [257, 732] width 18 height 18
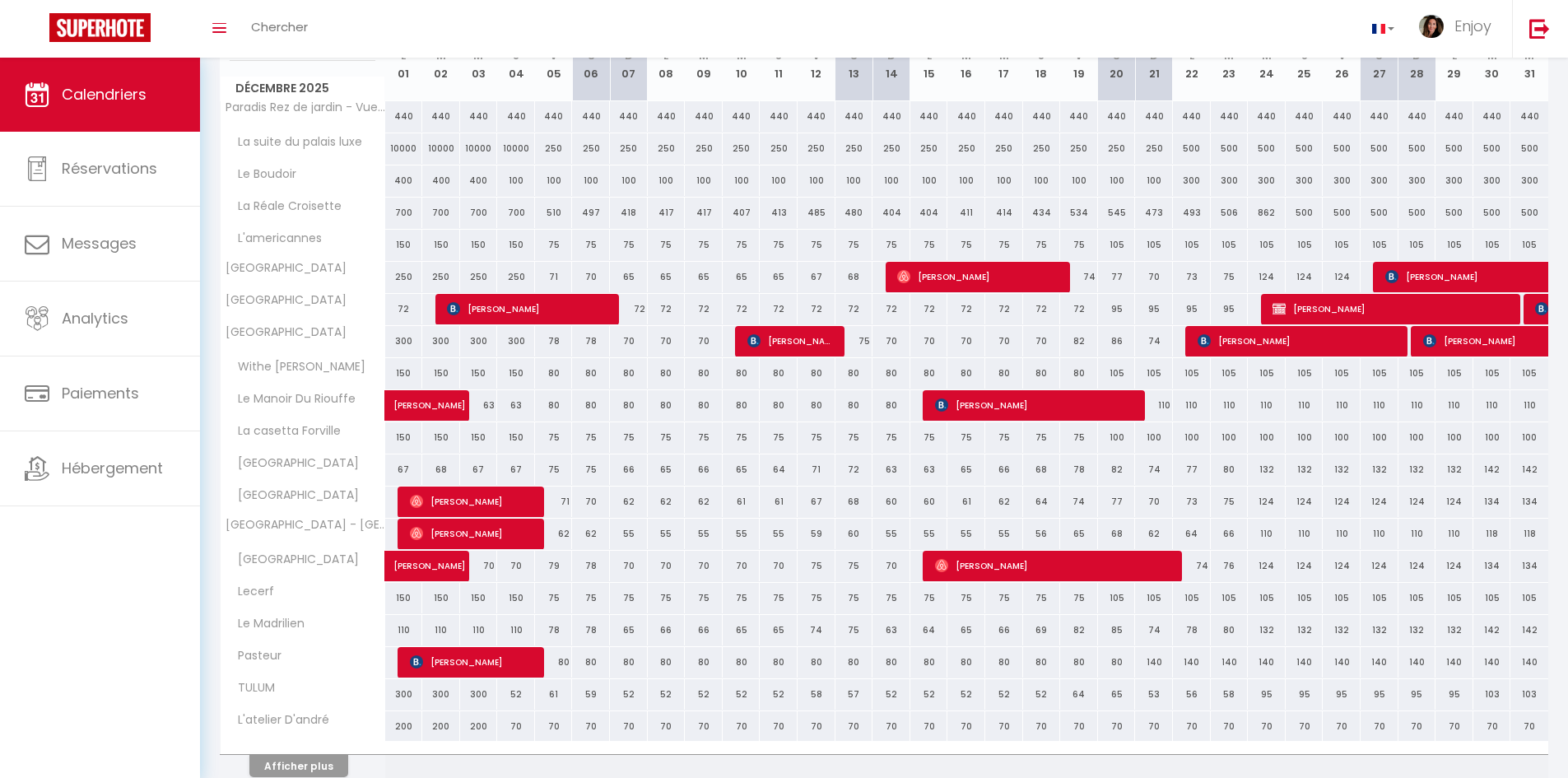
scroll to position [218, 0]
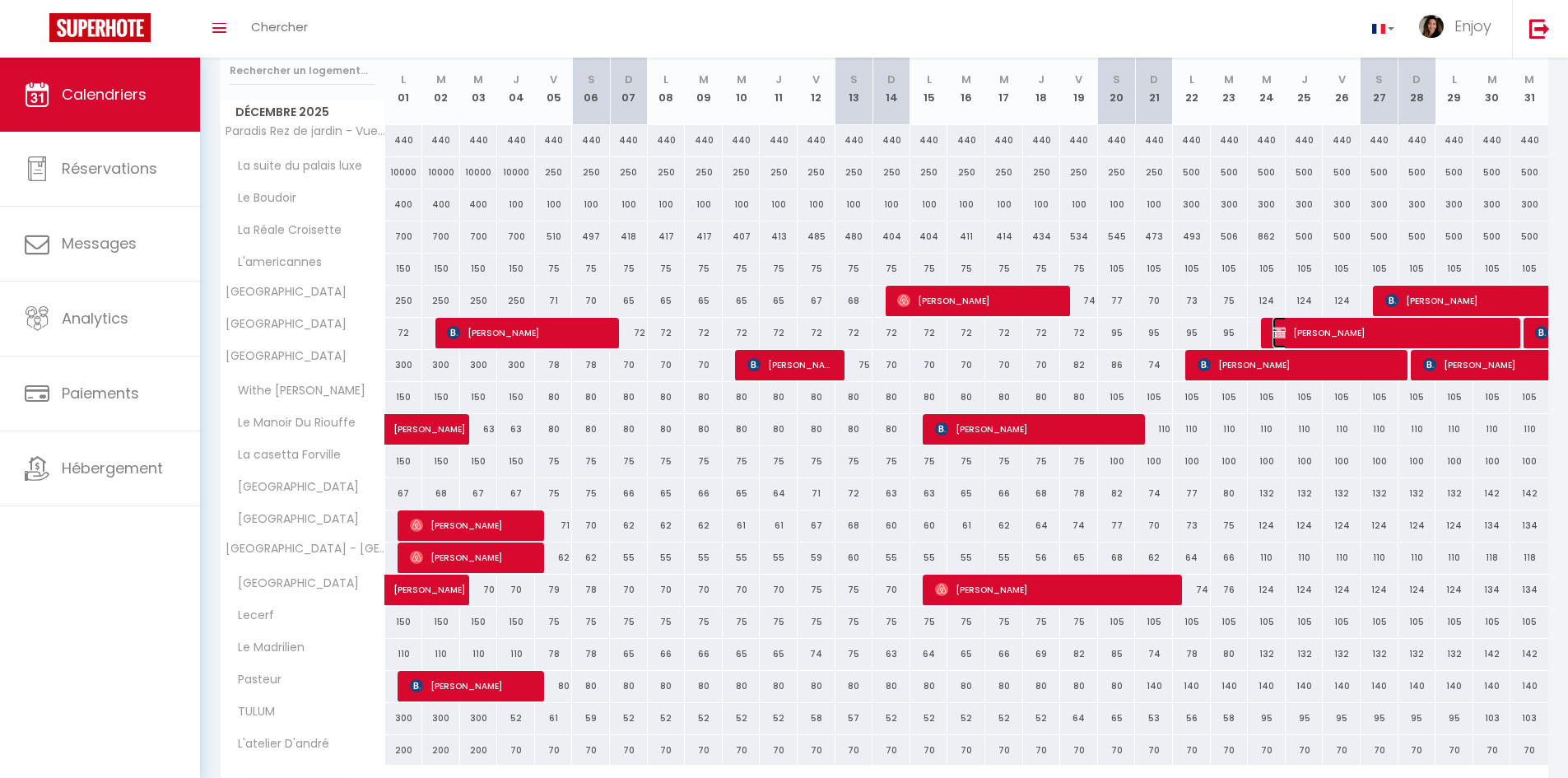
click at [1358, 326] on span "James Grist" at bounding box center [1391, 332] width 239 height 31
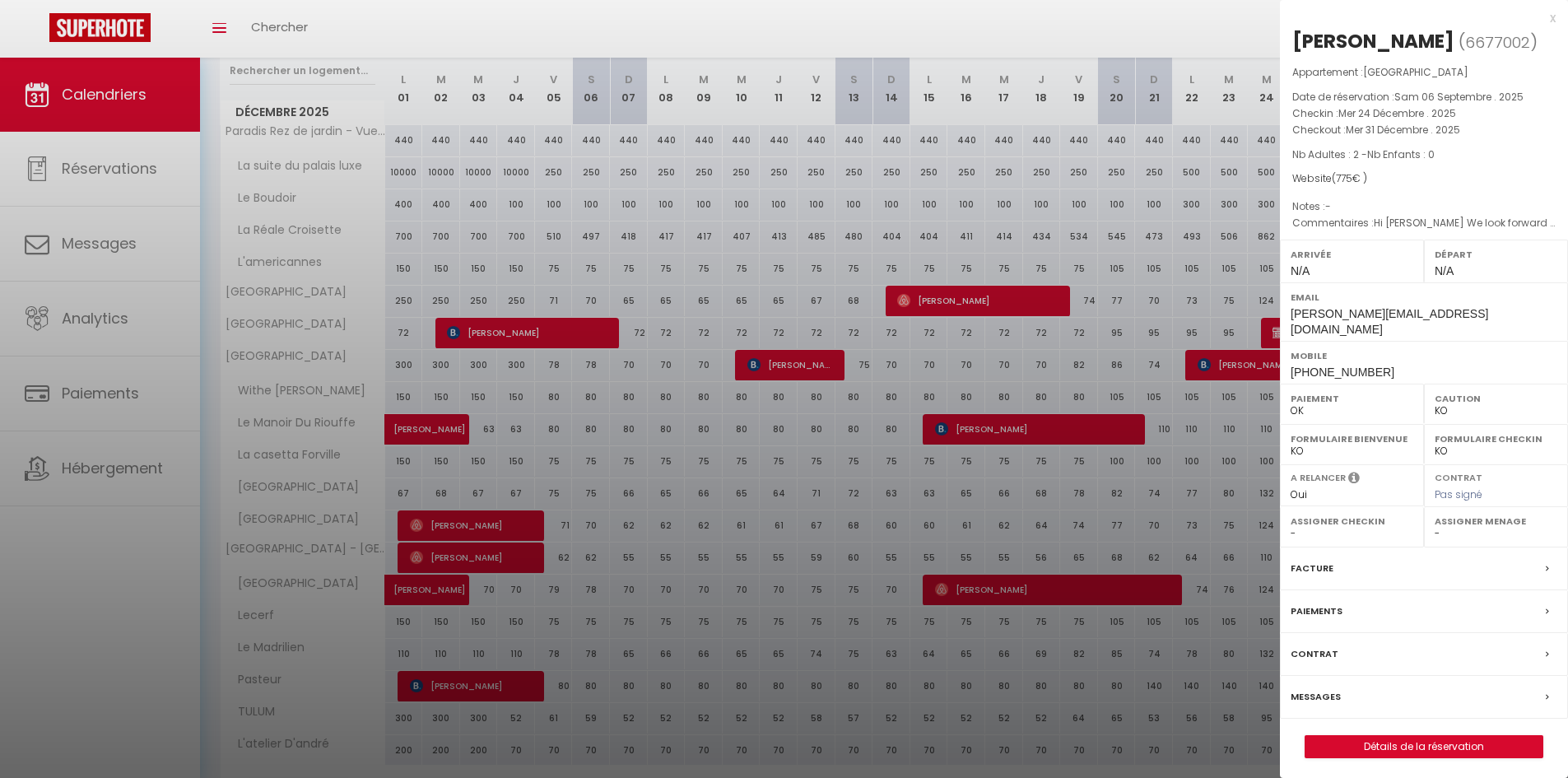
click at [1324, 688] on label "Messages" at bounding box center [1315, 696] width 50 height 18
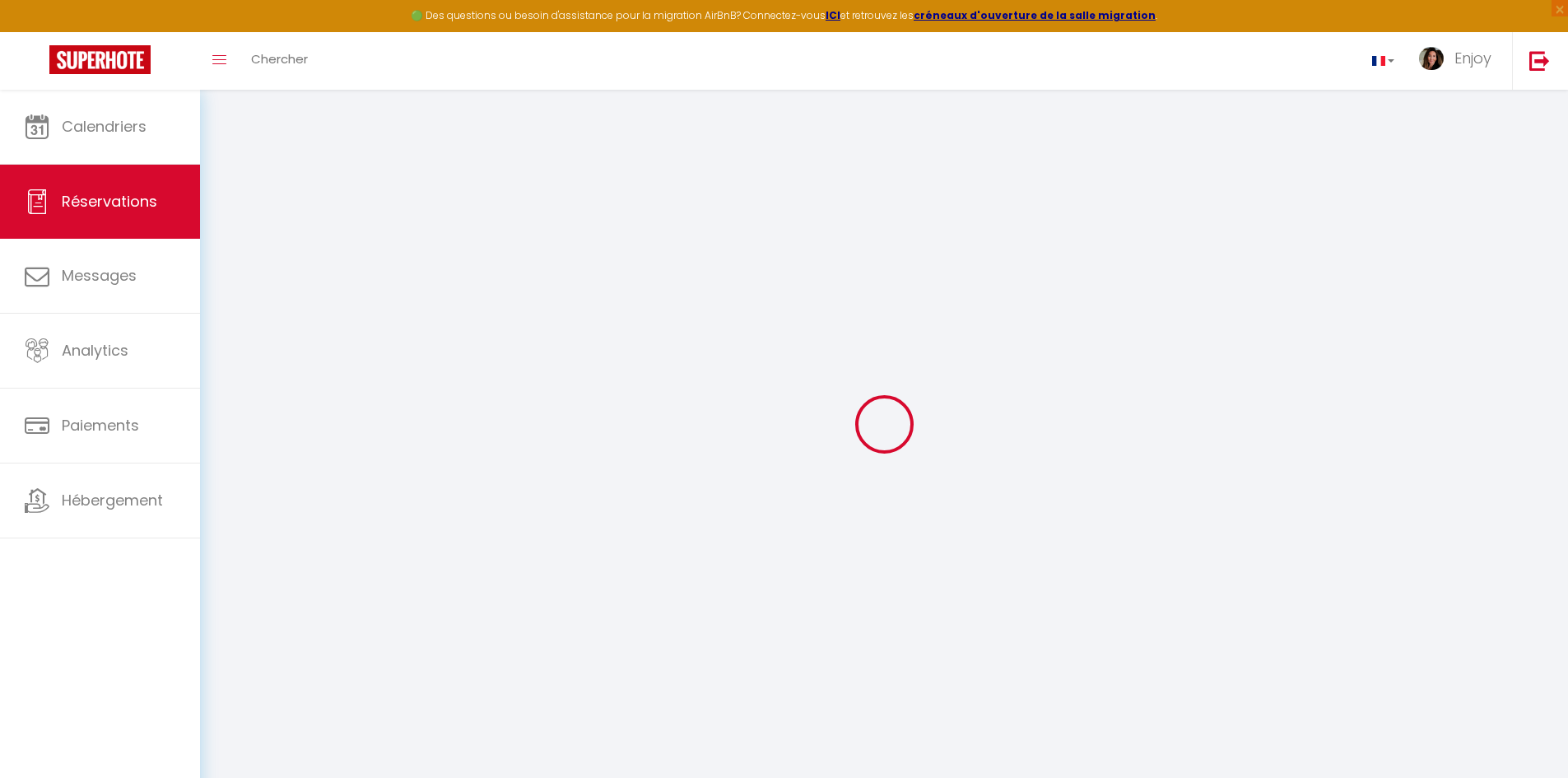
select select
checkbox input "false"
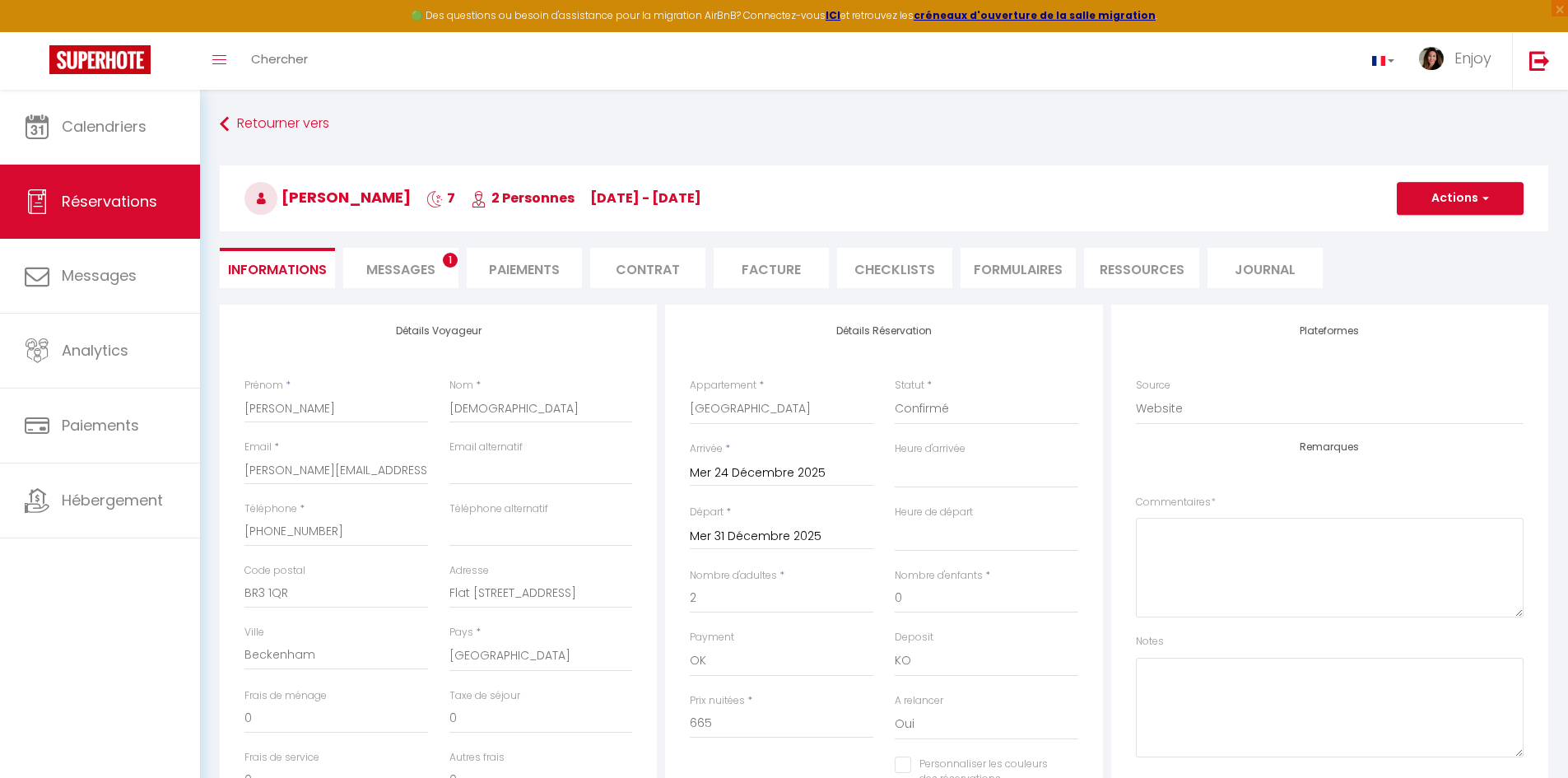
select select
checkbox input "false"
type textarea "Hi Ingrid We look forward to our stay in Cannes for Christmas! Best wishes, Jam…"
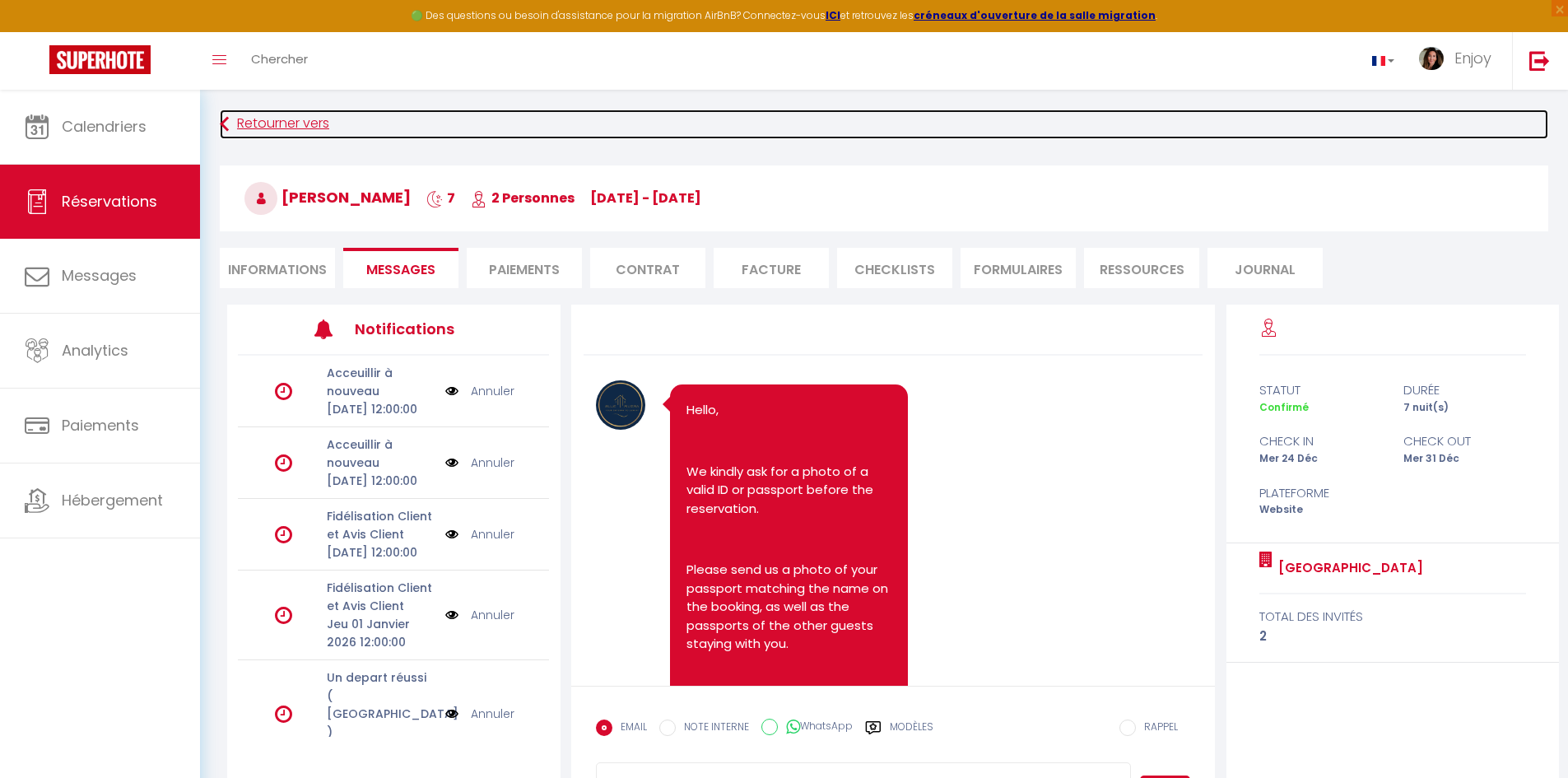
click at [426, 135] on link "Retourner vers" at bounding box center [883, 124] width 1328 height 30
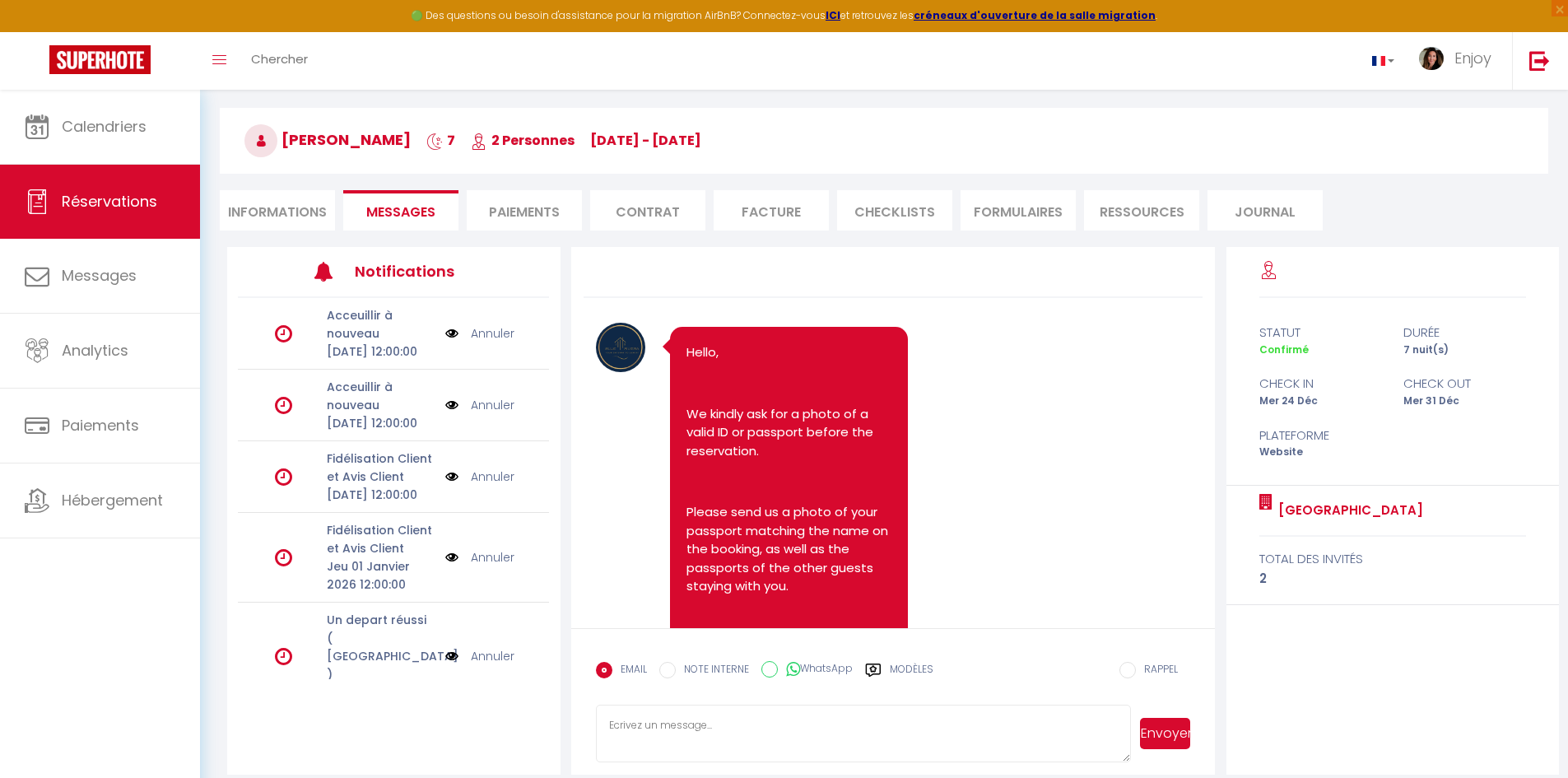
scroll to position [90, 0]
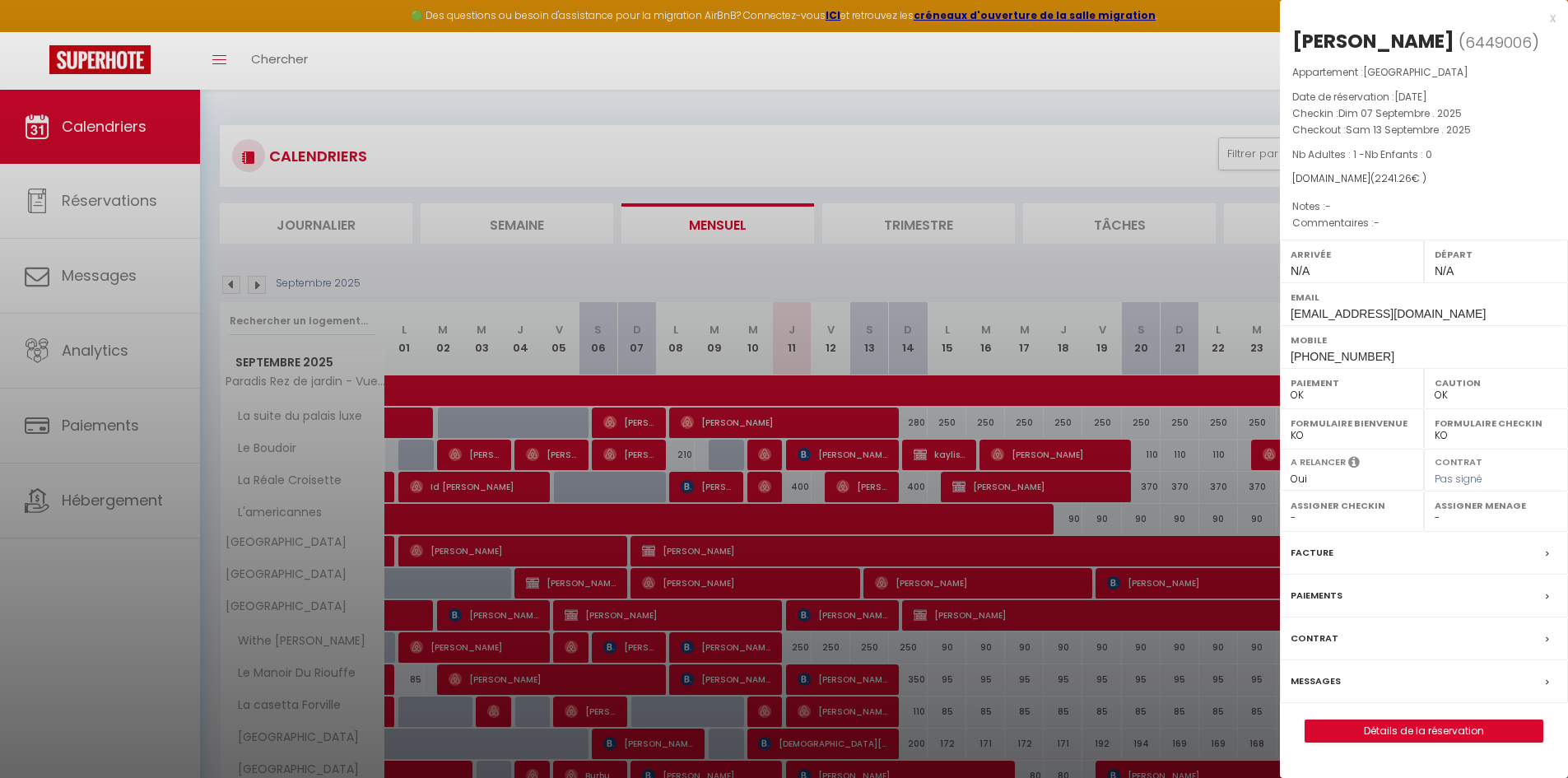
select select "0"
click at [260, 292] on div at bounding box center [784, 389] width 1568 height 778
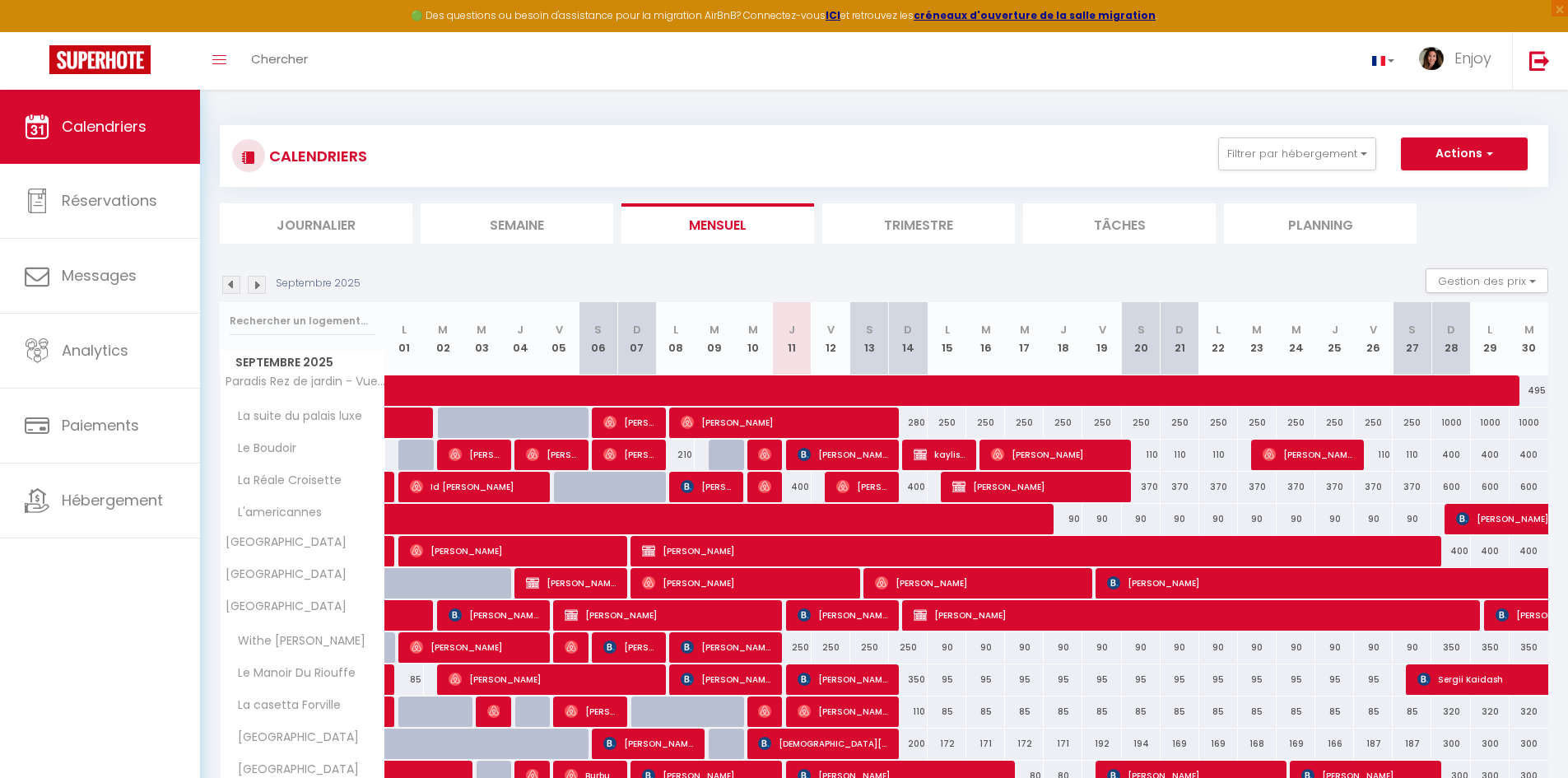
click at [259, 284] on img at bounding box center [257, 284] width 18 height 18
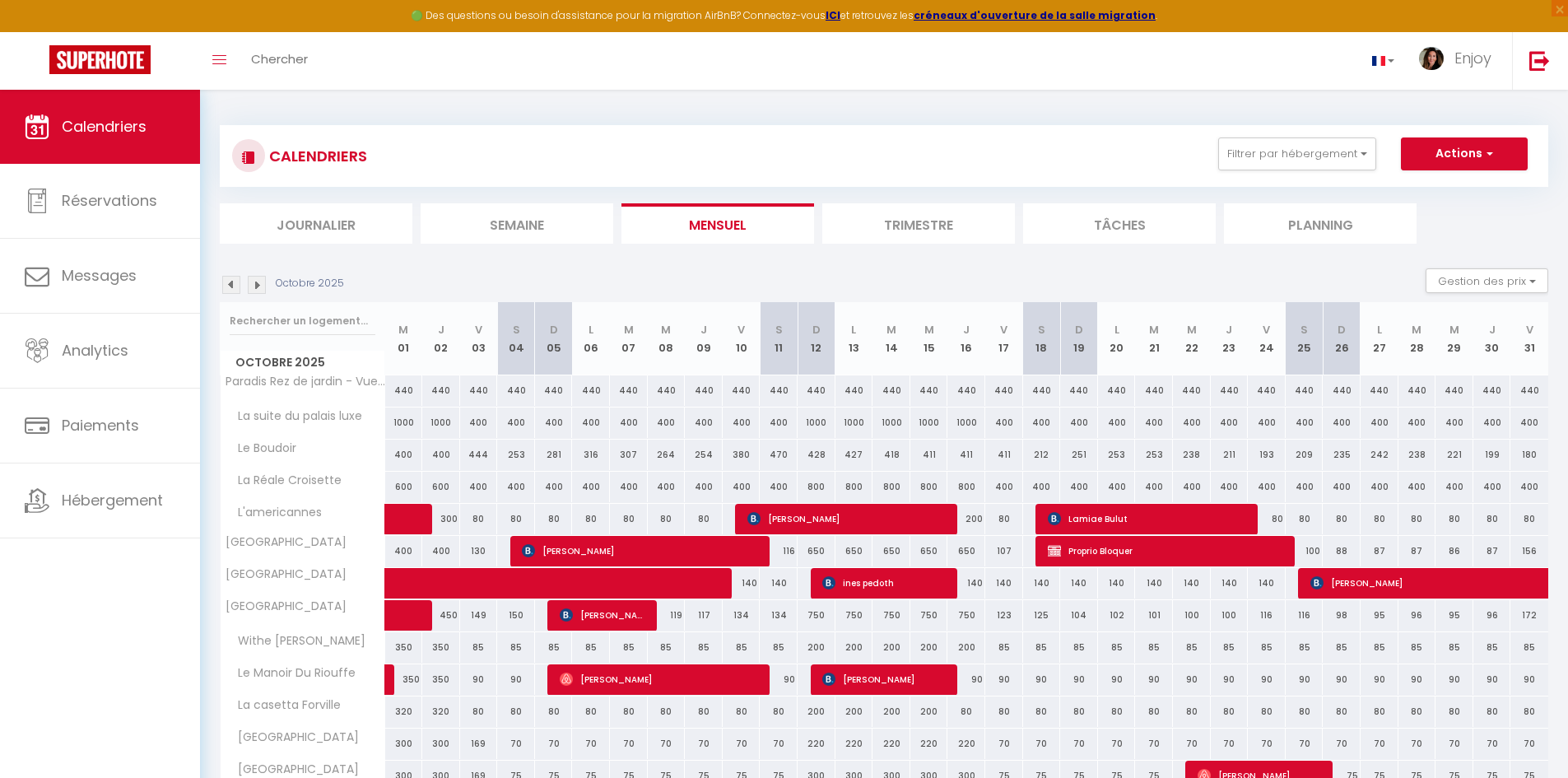
click at [259, 284] on img at bounding box center [257, 284] width 18 height 18
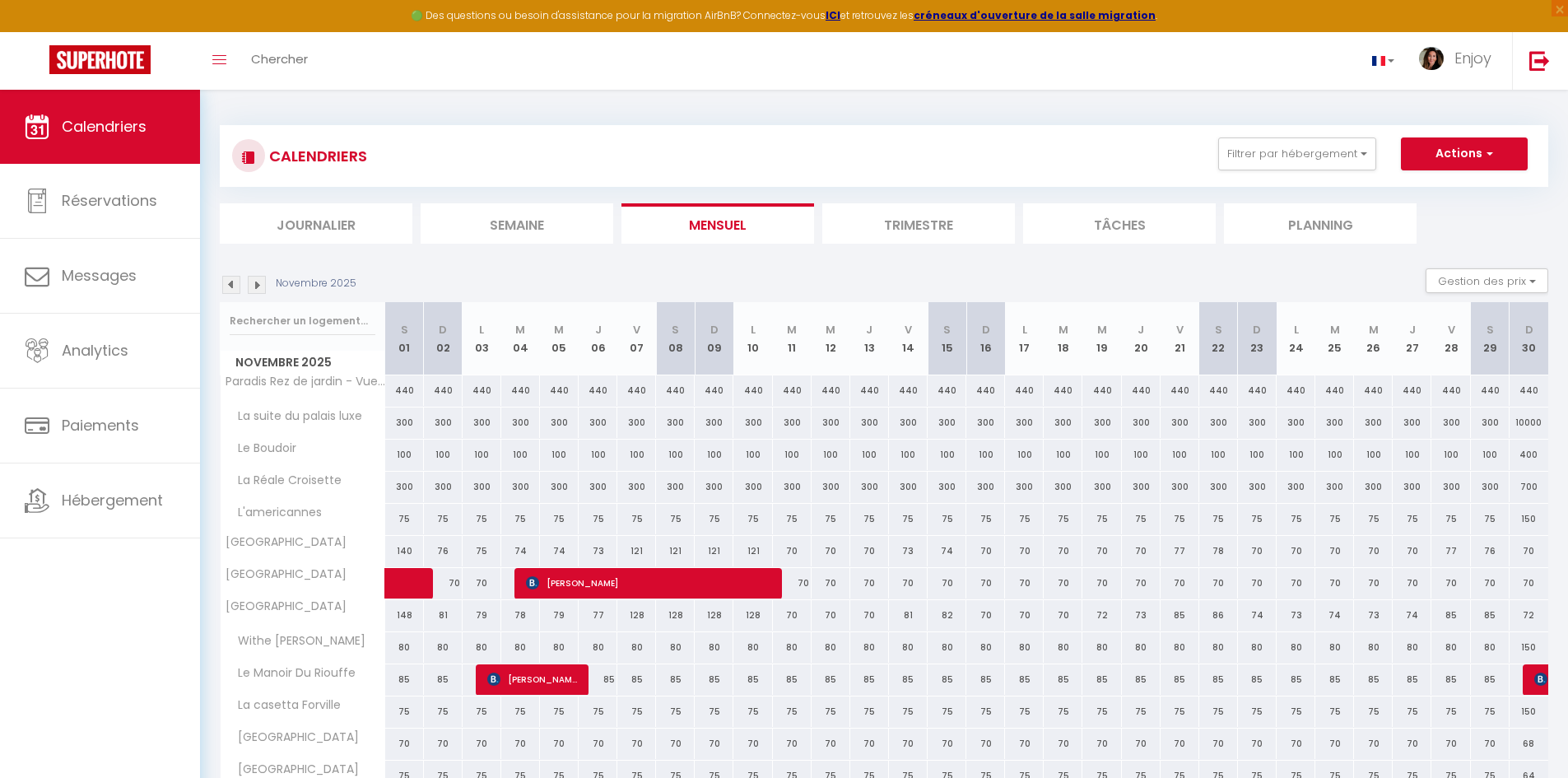
click at [259, 284] on img at bounding box center [257, 284] width 18 height 18
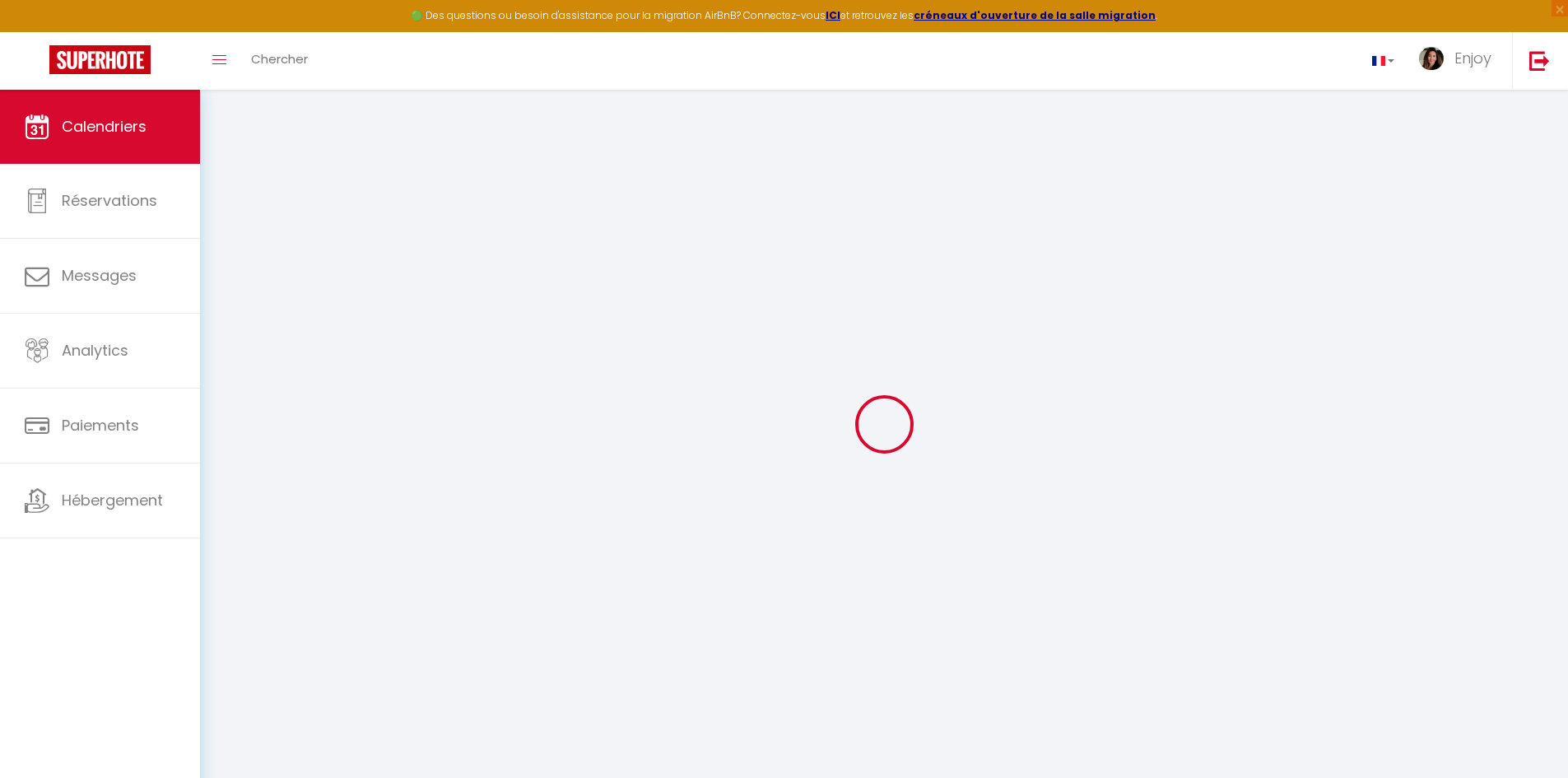
select select "0"
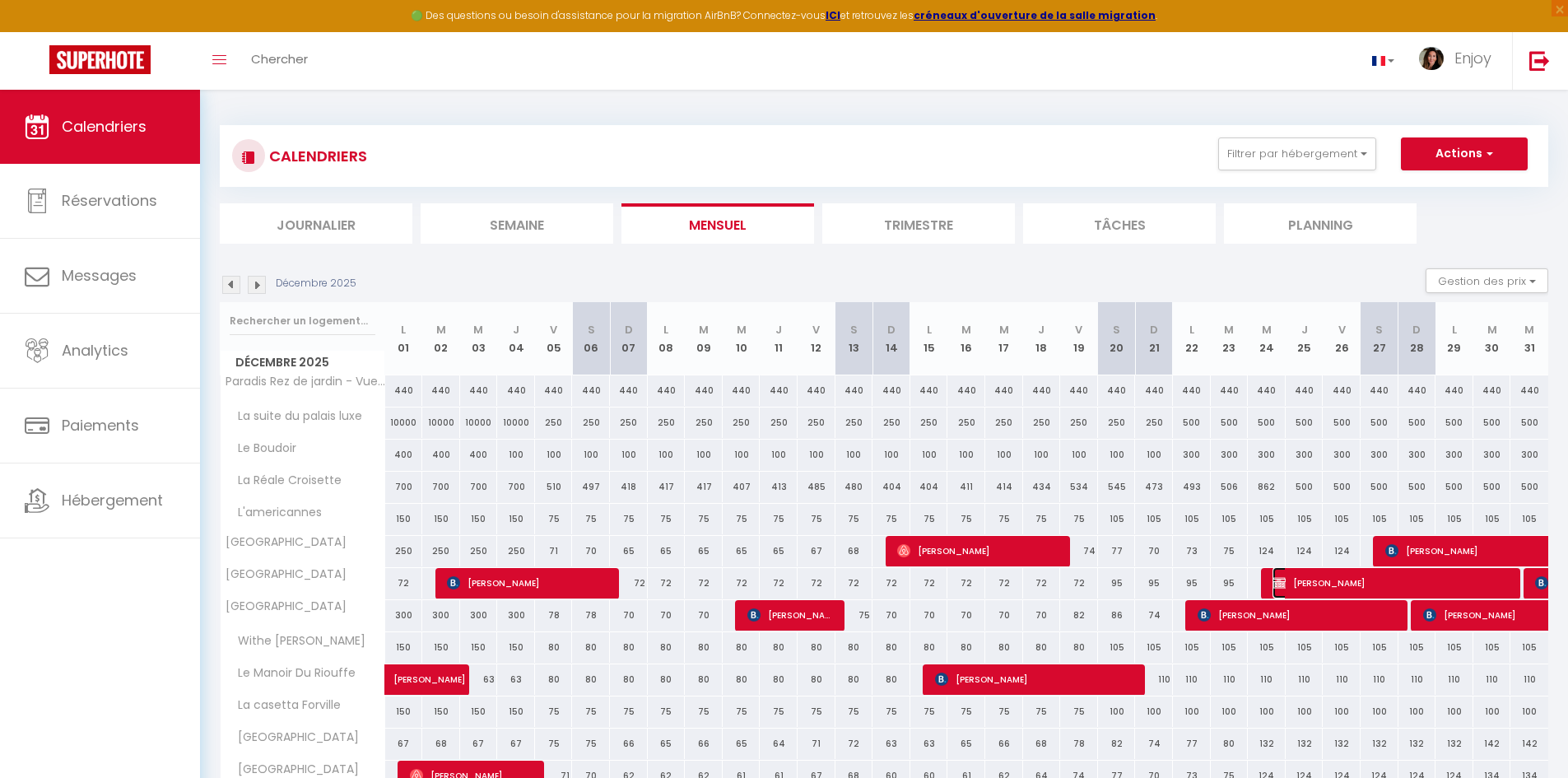
click at [1438, 585] on span "James Grist" at bounding box center [1391, 582] width 239 height 31
select select "KO"
